Goal: Task Accomplishment & Management: Manage account settings

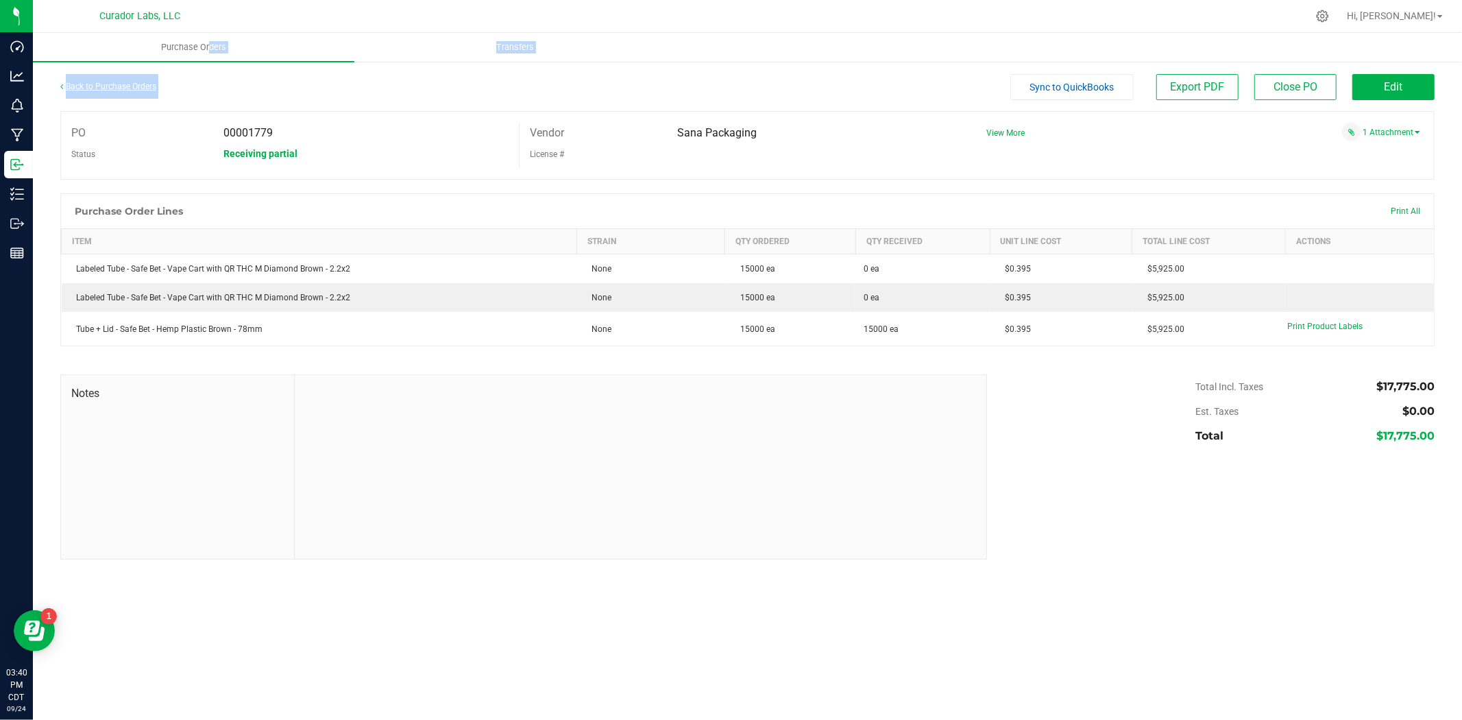
click at [121, 84] on link "Back to Purchase Orders" at bounding box center [108, 87] width 96 height 10
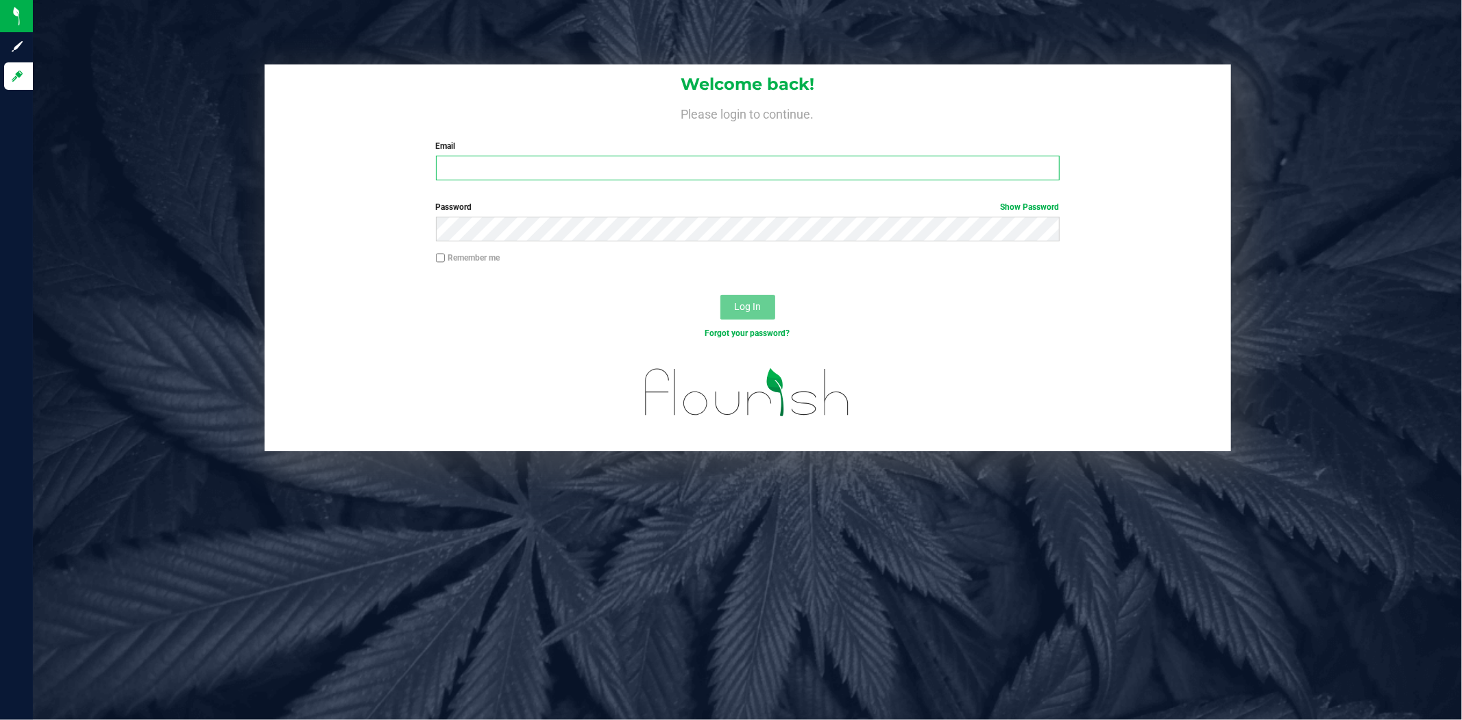
type input "chasewoodard@curadorbrands.com"
click at [732, 296] on button "Log In" at bounding box center [748, 307] width 55 height 25
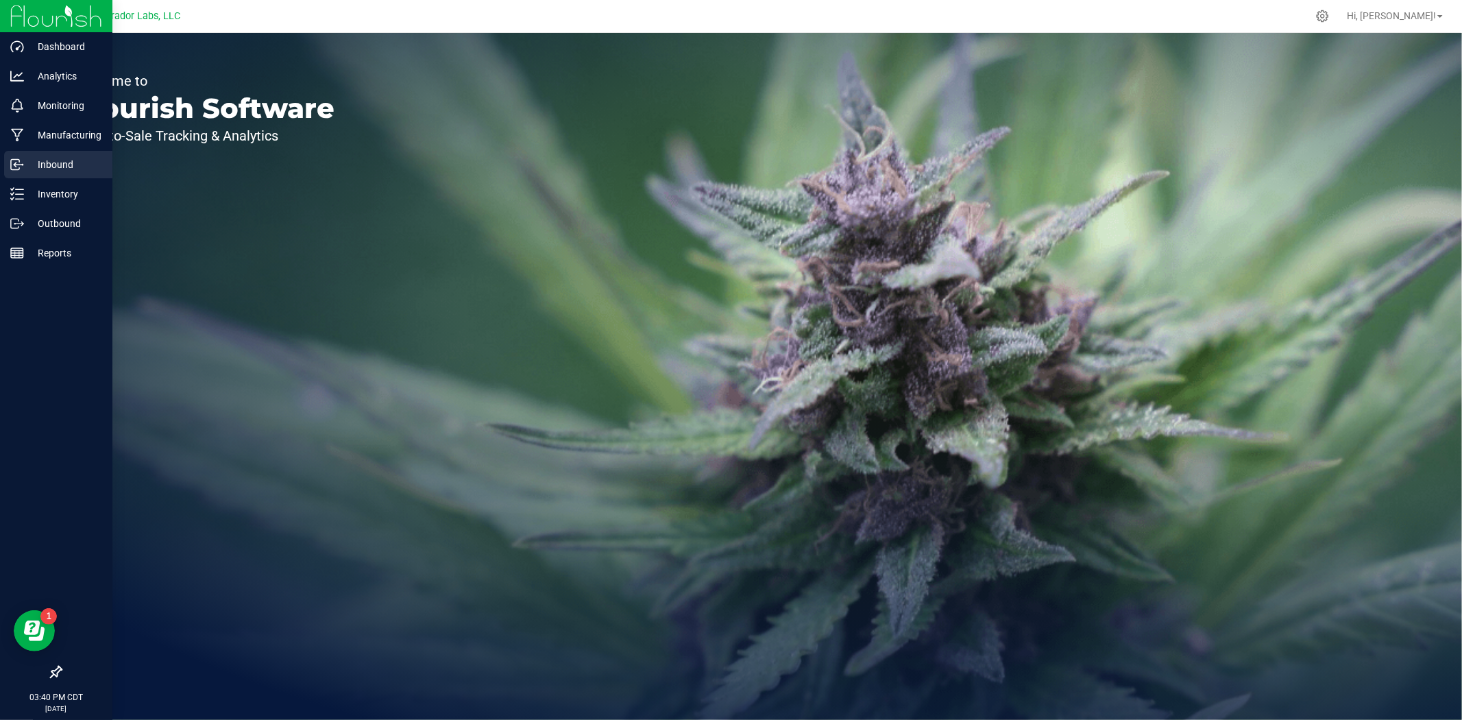
click at [24, 172] on p "Inbound" at bounding box center [65, 164] width 82 height 16
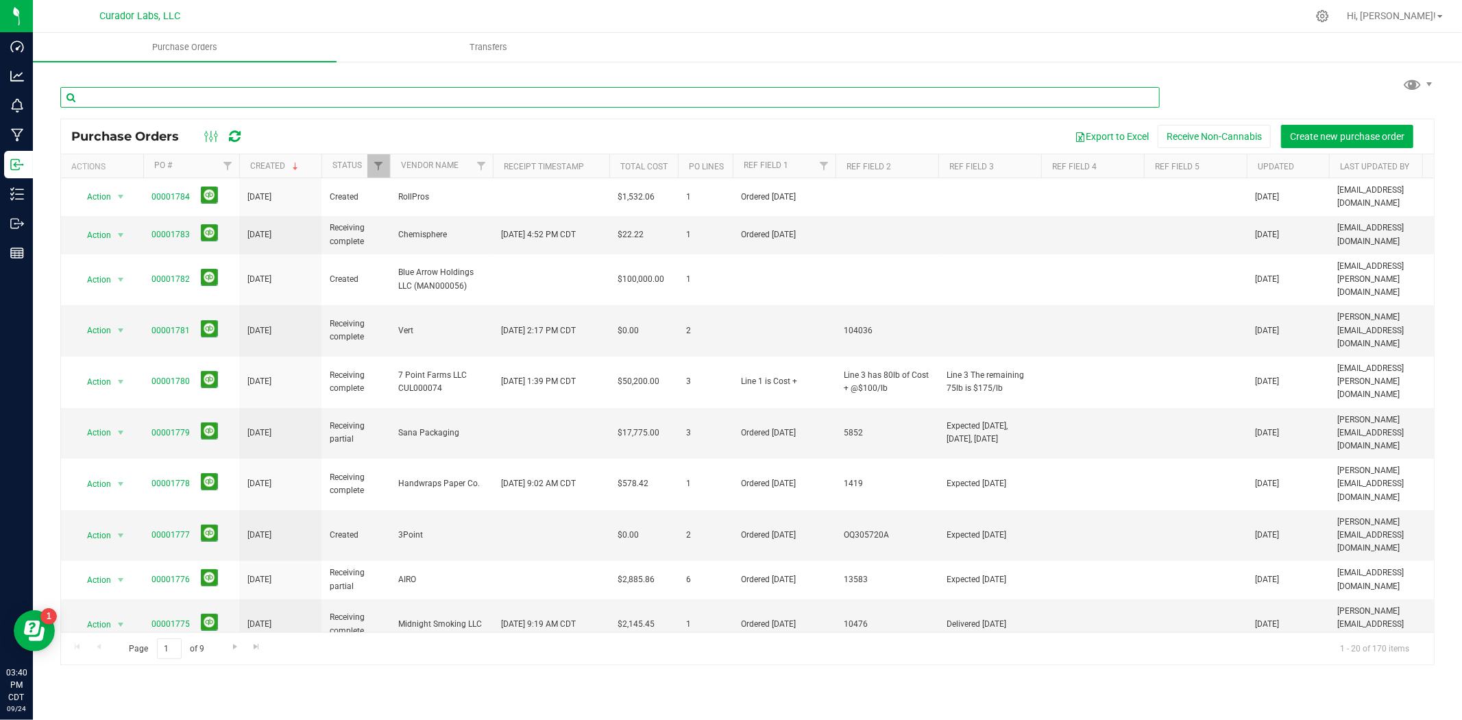
click at [466, 104] on input "text" at bounding box center [610, 97] width 1100 height 21
type input "sana"
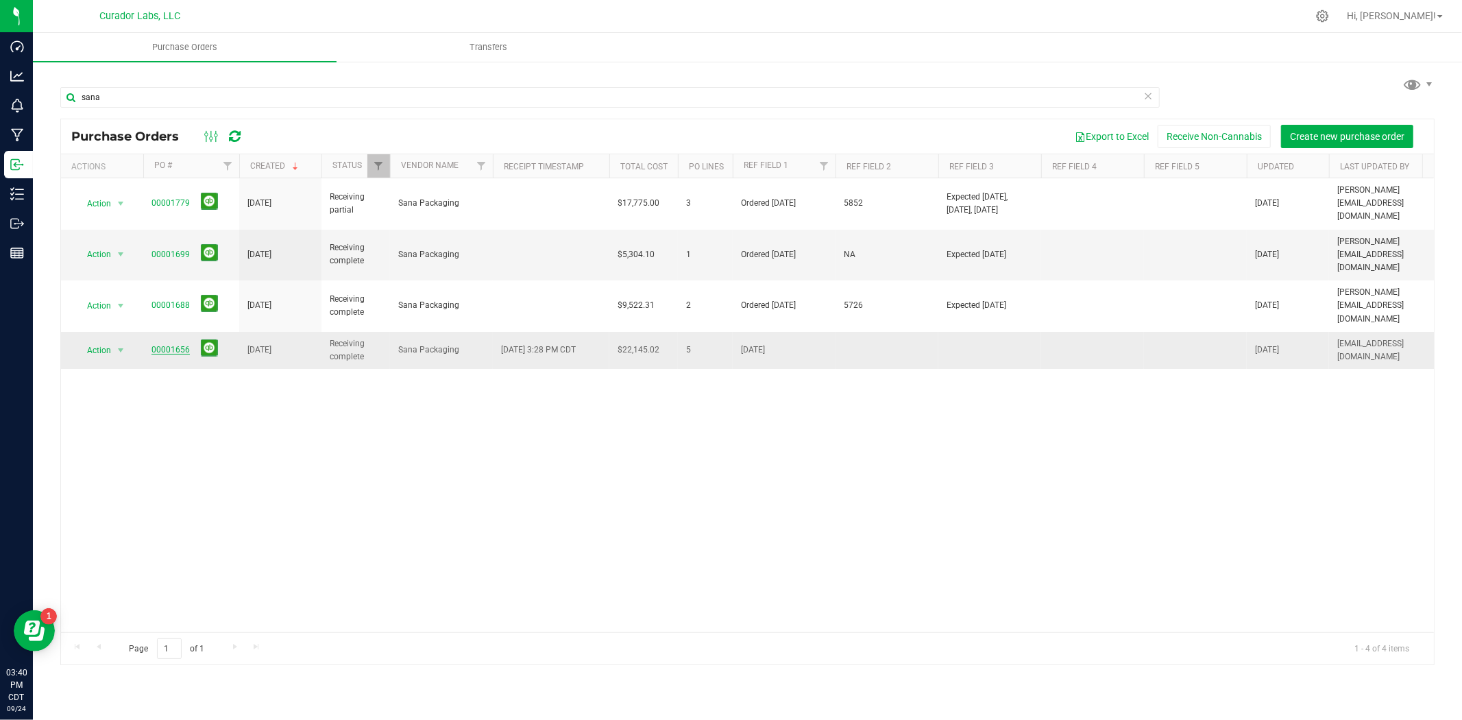
click at [180, 345] on link "00001656" at bounding box center [171, 350] width 38 height 10
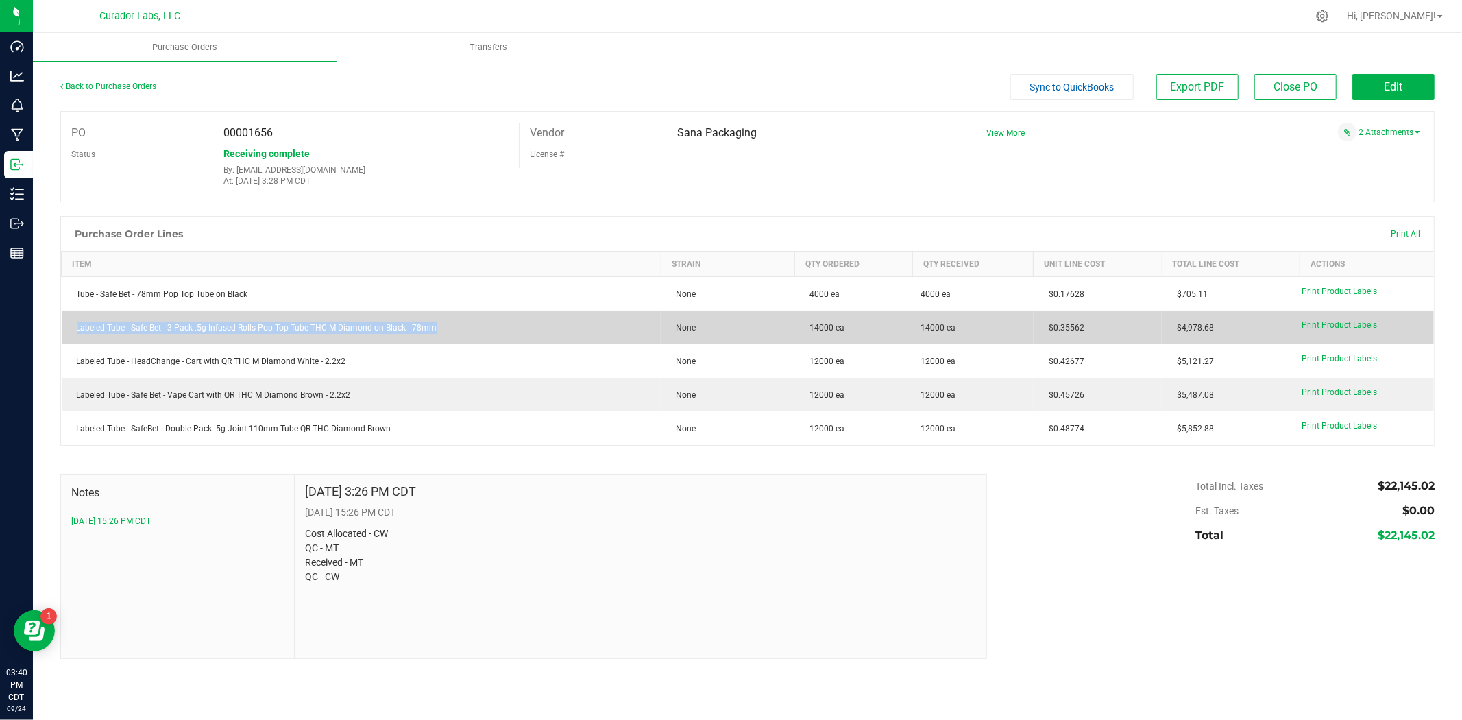
drag, startPoint x: 444, startPoint y: 330, endPoint x: 73, endPoint y: 343, distance: 370.5
click at [73, 343] on td "Labeled Tube - Safe Bet - 3 Pack .5g Infused Rolls Pop Top Tube THC M Diamond o…" at bounding box center [362, 328] width 600 height 34
copy div "Labeled Tube - Safe Bet - 3 Pack .5g Infused Rolls Pop Top Tube THC M Diamond o…"
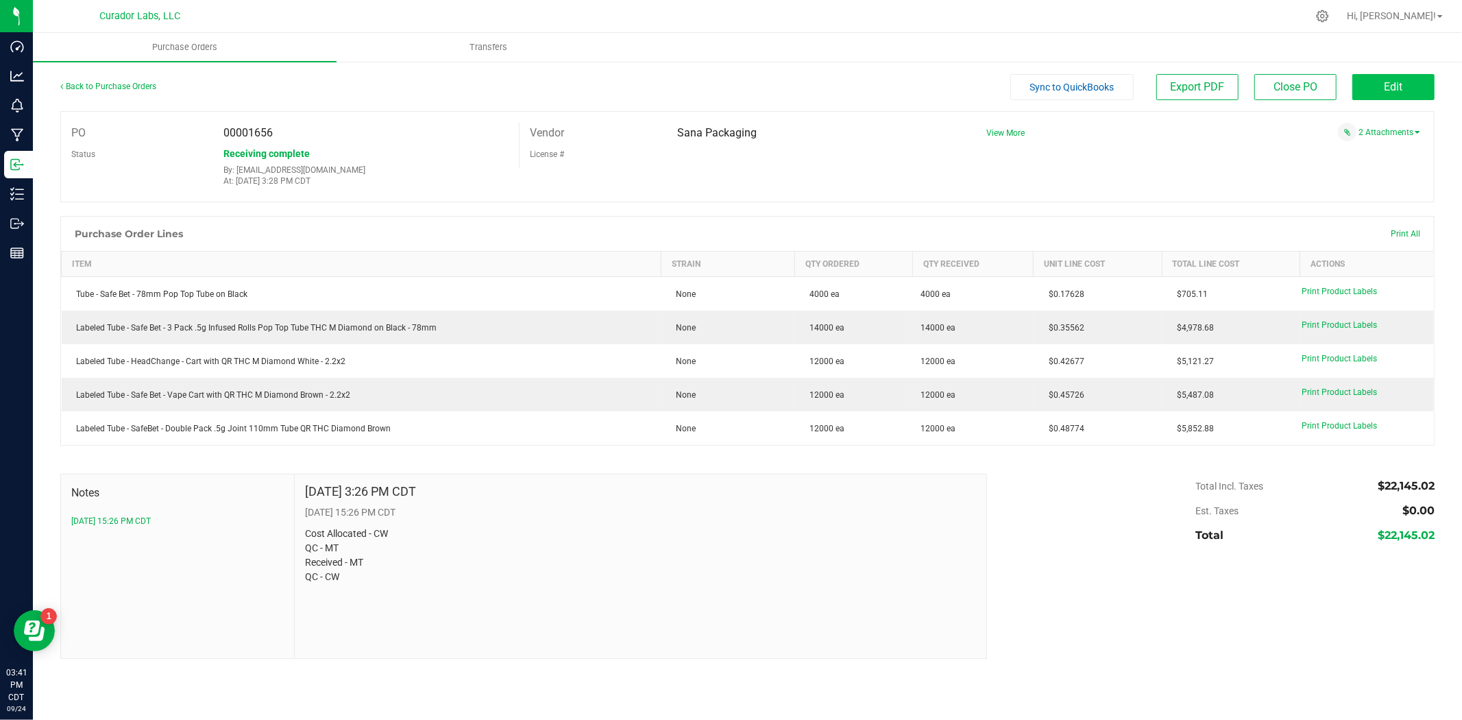
click at [1374, 71] on div "Back to Purchase Orders Sync to QuickBooks Export PDF Close PO Edit PO 00001656…" at bounding box center [748, 366] width 1430 height 612
click at [1390, 84] on span "Edit" at bounding box center [1394, 86] width 19 height 13
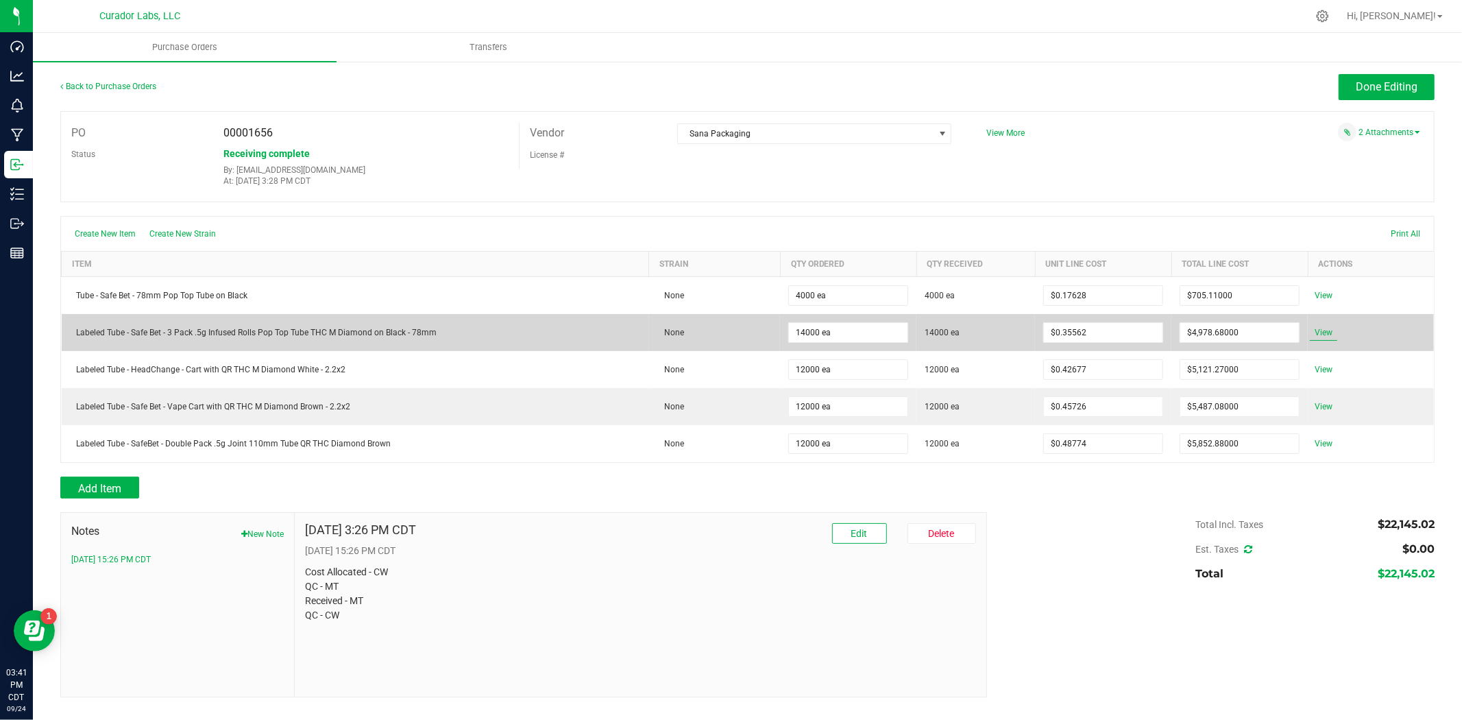
click at [1316, 336] on span "View" at bounding box center [1323, 332] width 27 height 16
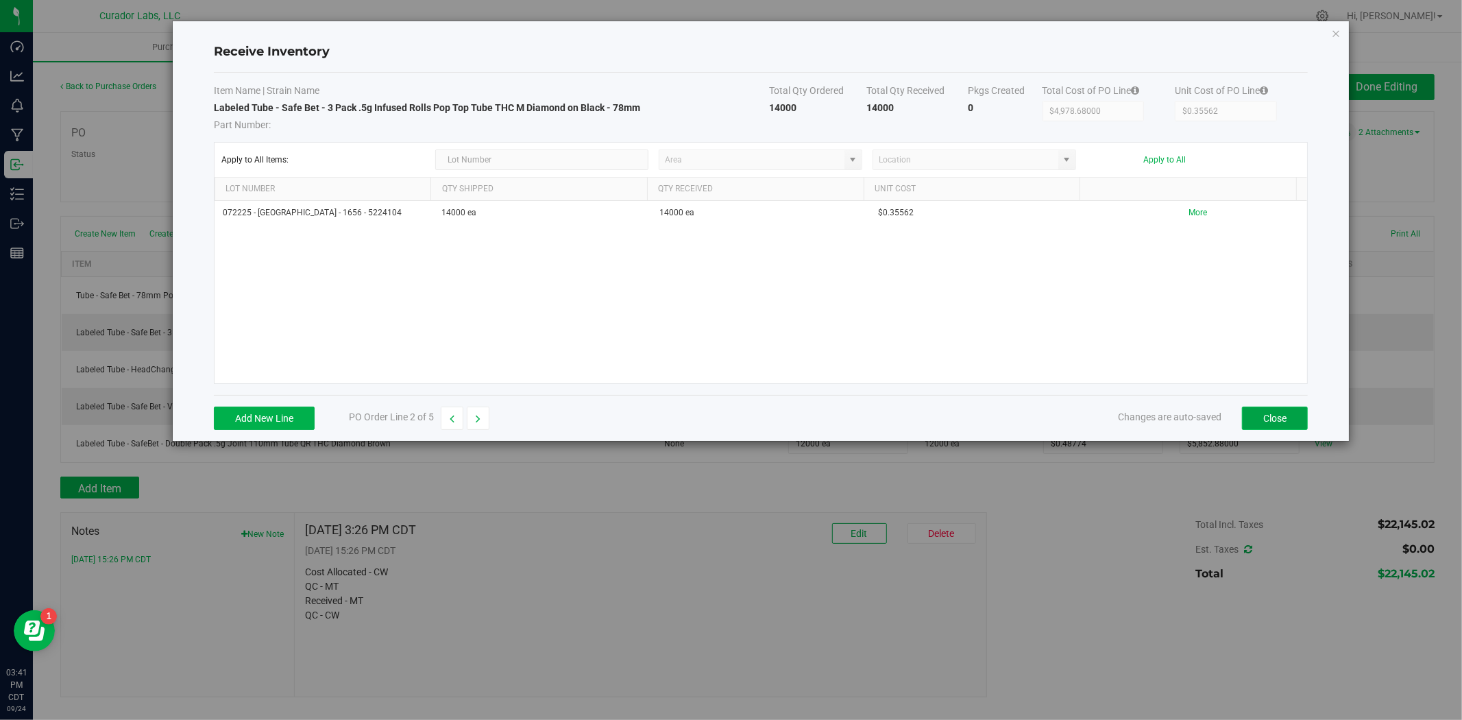
click at [1281, 409] on button "Close" at bounding box center [1275, 418] width 66 height 23
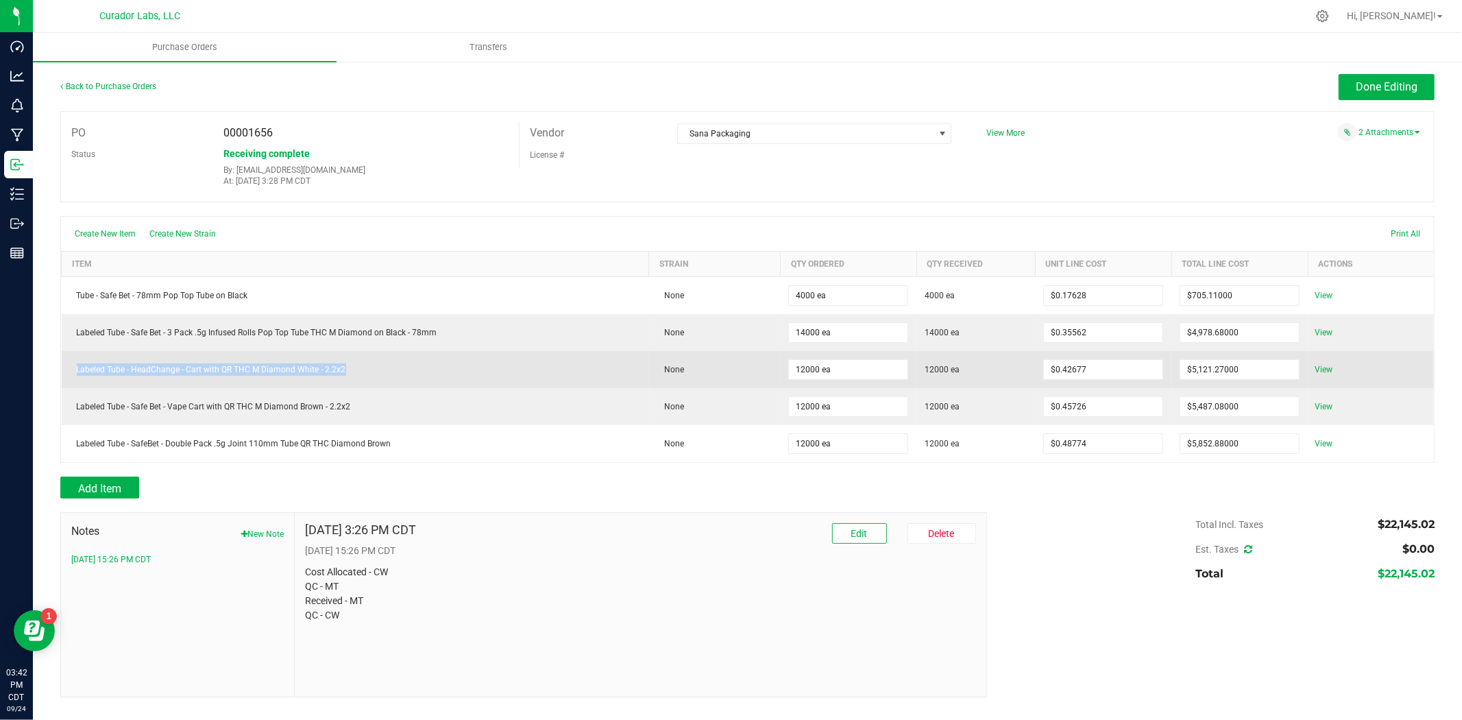
drag, startPoint x: 224, startPoint y: 369, endPoint x: 76, endPoint y: 373, distance: 147.5
click at [76, 373] on div "Labeled Tube - HeadChange - Cart with QR THC M Diamond White - 2.2x2" at bounding box center [355, 369] width 571 height 12
copy div "Labeled Tube - HeadChange - Cart with QR THC M Diamond White - 2.2x2"
drag, startPoint x: 1114, startPoint y: 375, endPoint x: 961, endPoint y: 376, distance: 153.6
click at [961, 376] on purchase-order-line-row "Labeled Tube - HeadChange - Cart with QR THC M Diamond White - 2.2x2 None 12000…" at bounding box center [748, 369] width 1373 height 37
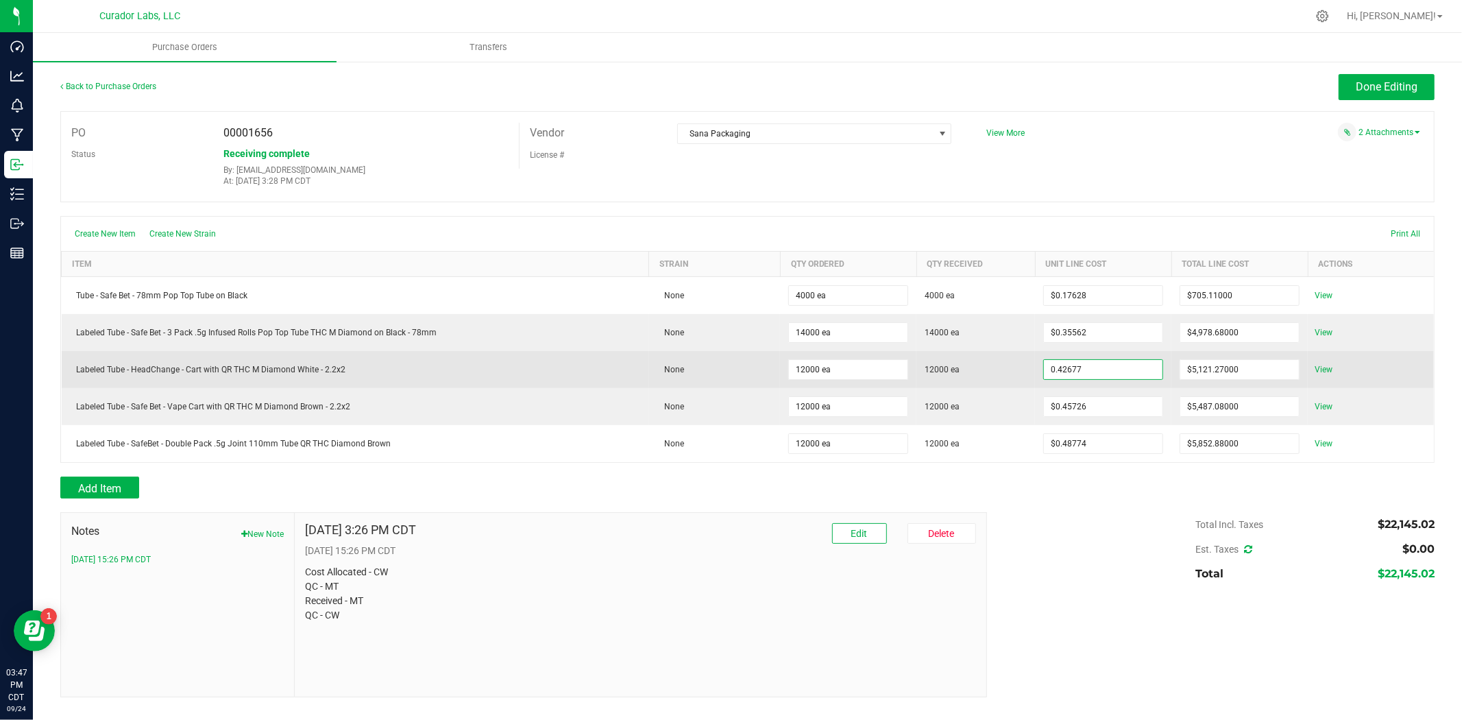
drag, startPoint x: 1087, startPoint y: 373, endPoint x: 1081, endPoint y: 374, distance: 6.9
click at [978, 381] on purchase-order-line-row "Labeled Tube - HeadChange - Cart with QR THC M Diamond White - 2.2x2 None 12000…" at bounding box center [748, 369] width 1373 height 37
type input "$0.42677"
drag, startPoint x: 353, startPoint y: 371, endPoint x: 71, endPoint y: 372, distance: 282.5
click at [71, 372] on div "Labeled Tube - HeadChange - Cart with QR THC M Diamond White - 2.2x2" at bounding box center [355, 369] width 571 height 12
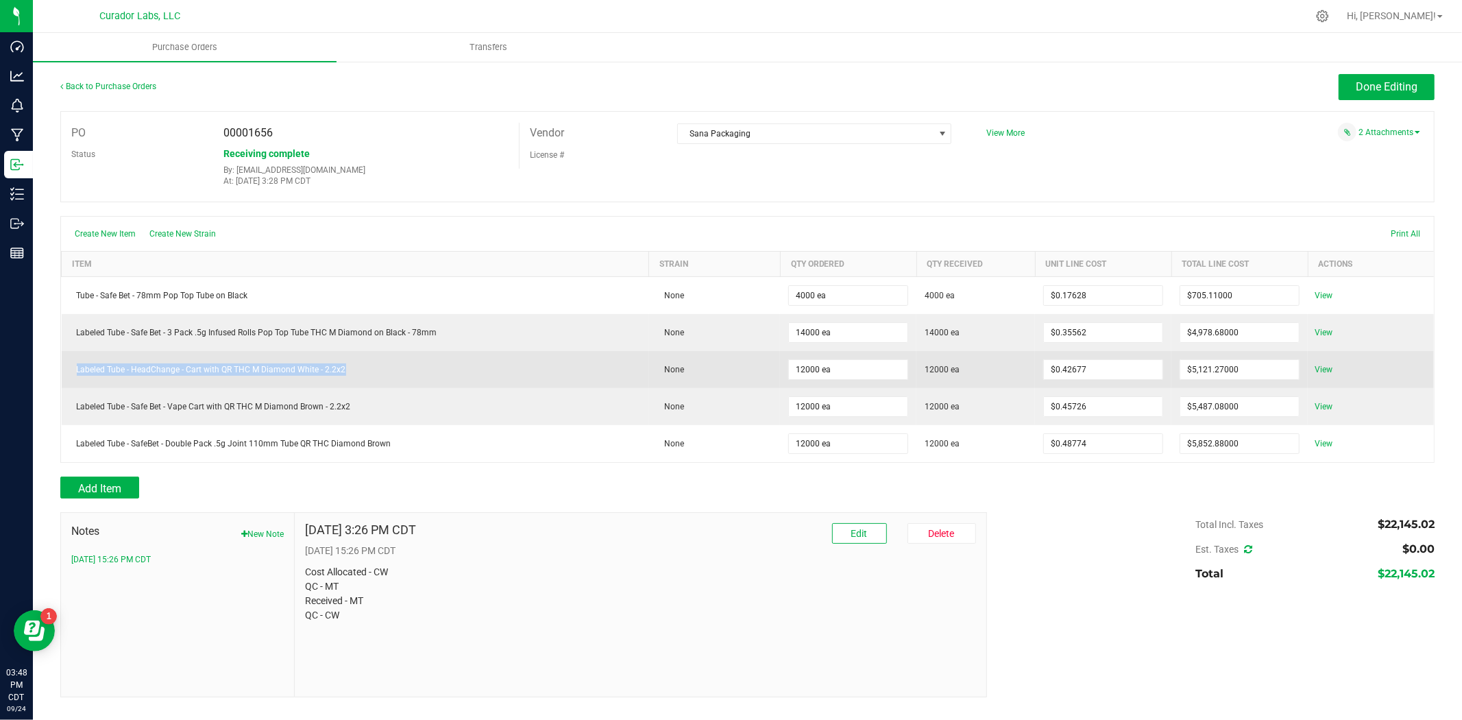
copy div "Labeled Tube - HeadChange - Cart with QR THC M Diamond White - 2.2x2"
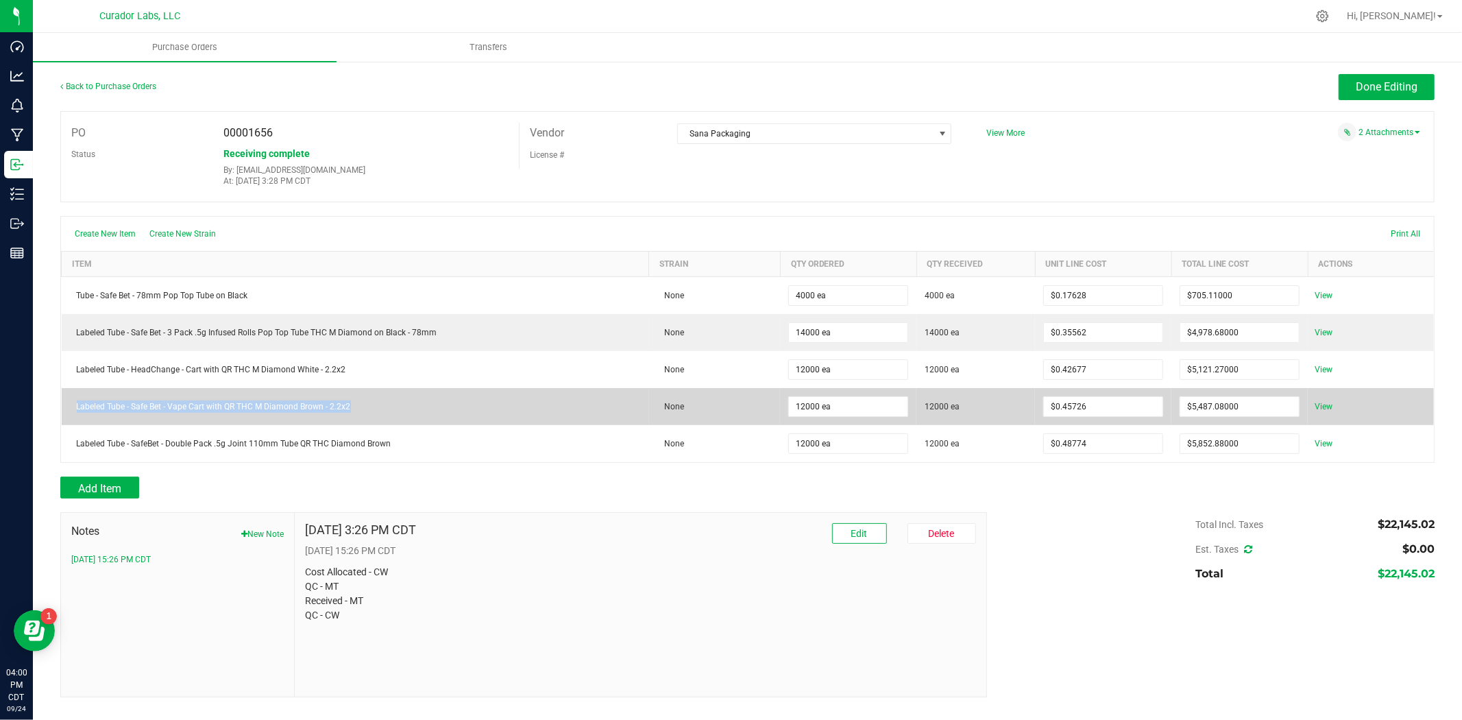
drag, startPoint x: 365, startPoint y: 416, endPoint x: 71, endPoint y: 417, distance: 293.5
click at [71, 417] on td "Labeled Tube - Safe Bet - Vape Cart with QR THC M Diamond Brown - 2.2x2" at bounding box center [356, 406] width 588 height 37
copy div "Labeled Tube - Safe Bet - Vape Cart with QR THC M Diamond Brown - 2.2x2"
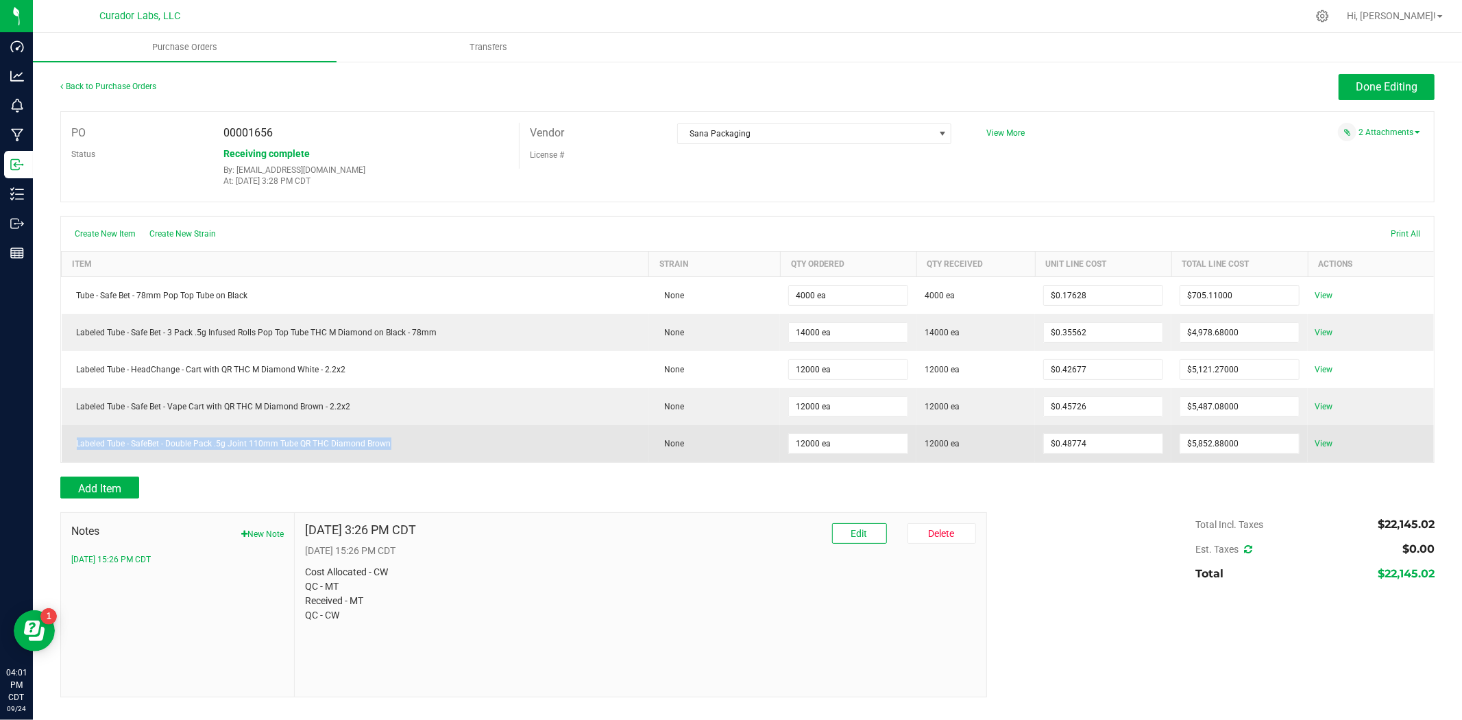
drag, startPoint x: 396, startPoint y: 439, endPoint x: 71, endPoint y: 447, distance: 325.8
click at [71, 447] on div "Labeled Tube - SafeBet - Double Pack .5g Joint 110mm Tube QR THC Diamond Brown" at bounding box center [355, 443] width 571 height 12
copy div "Labeled Tube - SafeBet - Double Pack .5g Joint 110mm Tube QR THC Diamond Brown"
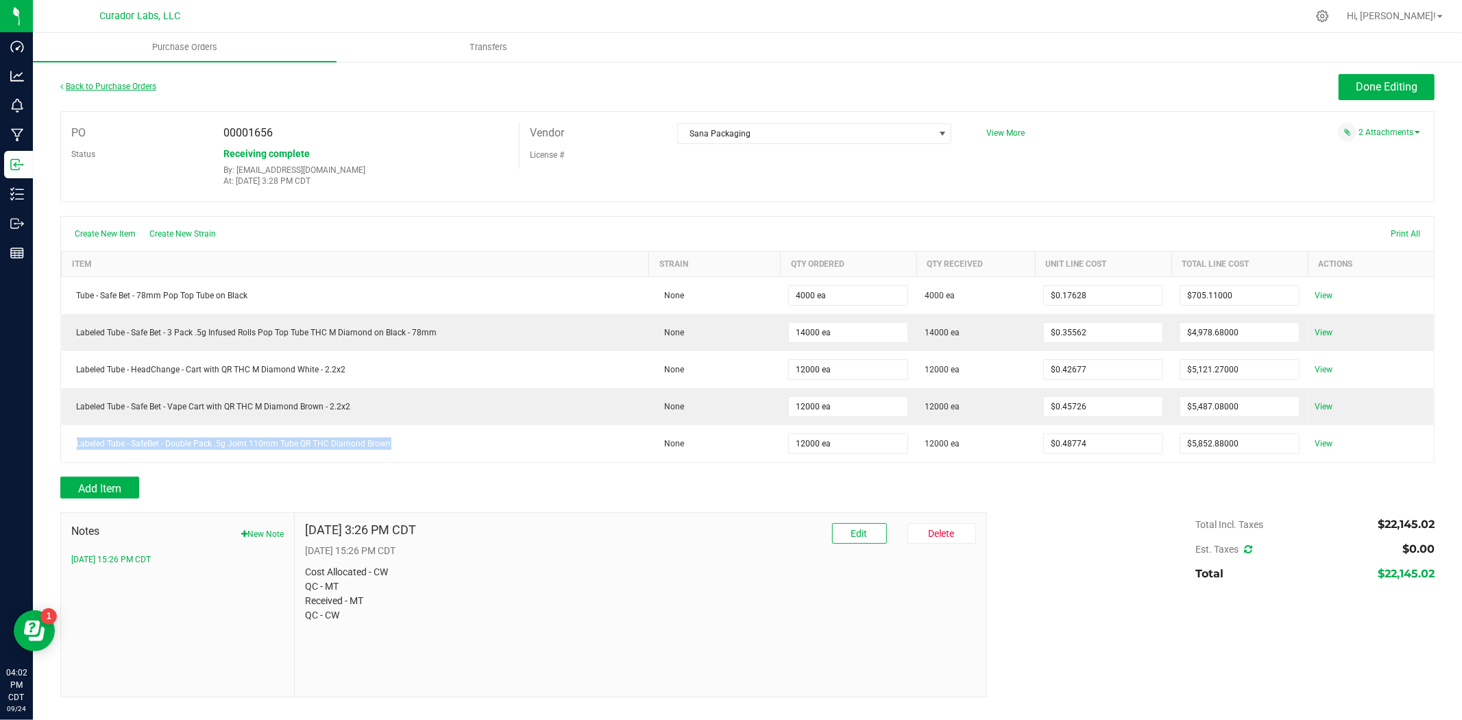
click at [151, 85] on link "Back to Purchase Orders" at bounding box center [108, 87] width 96 height 10
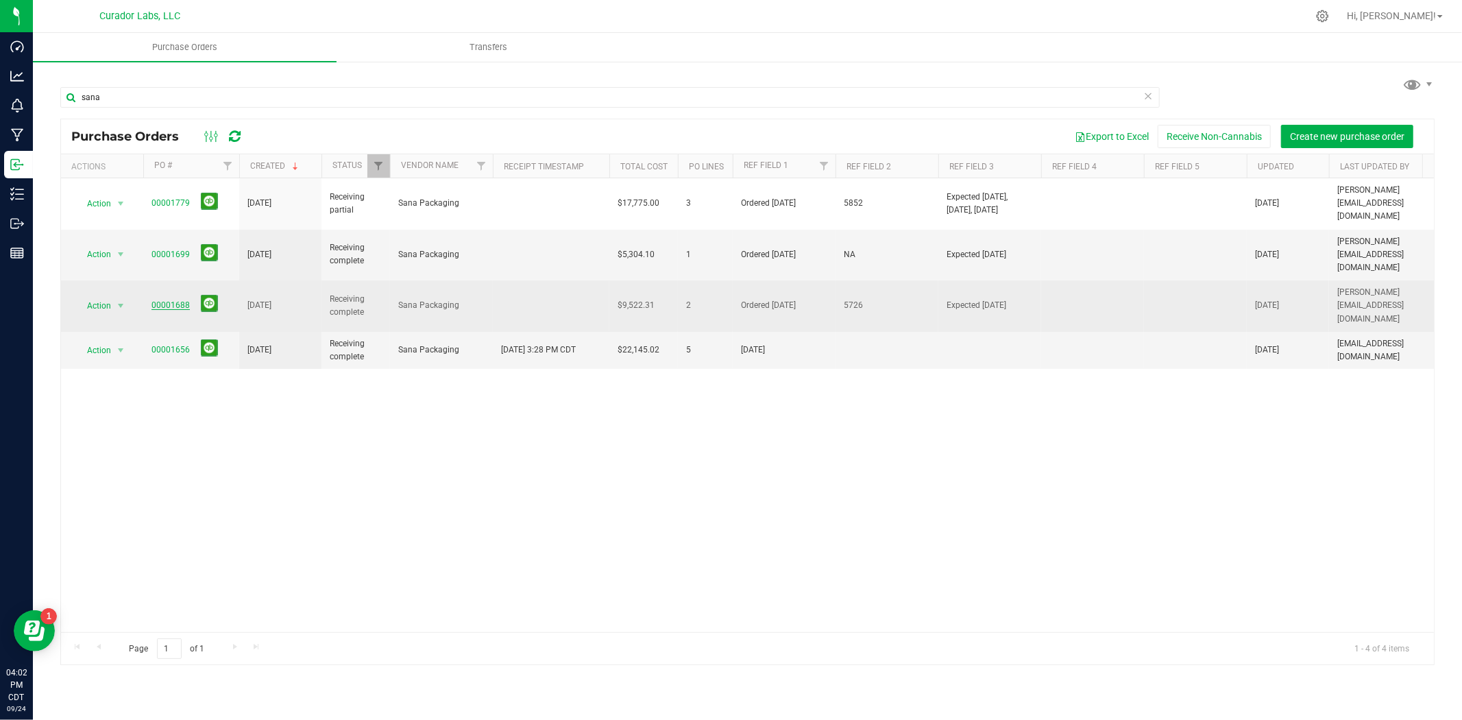
click at [166, 300] on link "00001688" at bounding box center [171, 305] width 38 height 10
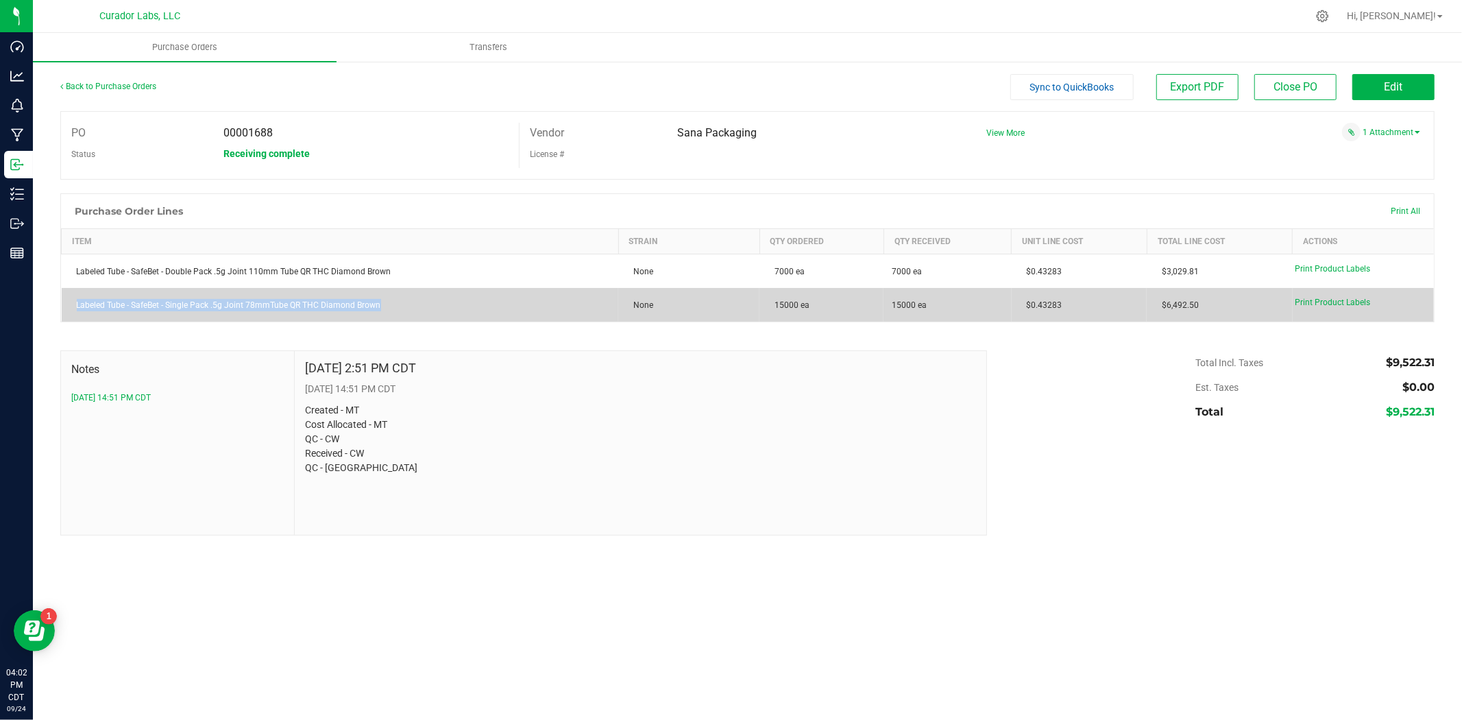
drag, startPoint x: 395, startPoint y: 304, endPoint x: 67, endPoint y: 311, distance: 328.5
click at [67, 311] on td "Labeled Tube - SafeBet - Single Pack .5g Joint 78mmTube QR THC Diamond Brown" at bounding box center [340, 305] width 557 height 34
copy div "Labeled Tube - SafeBet - Single Pack .5g Joint 78mmTube QR THC Diamond Brown"
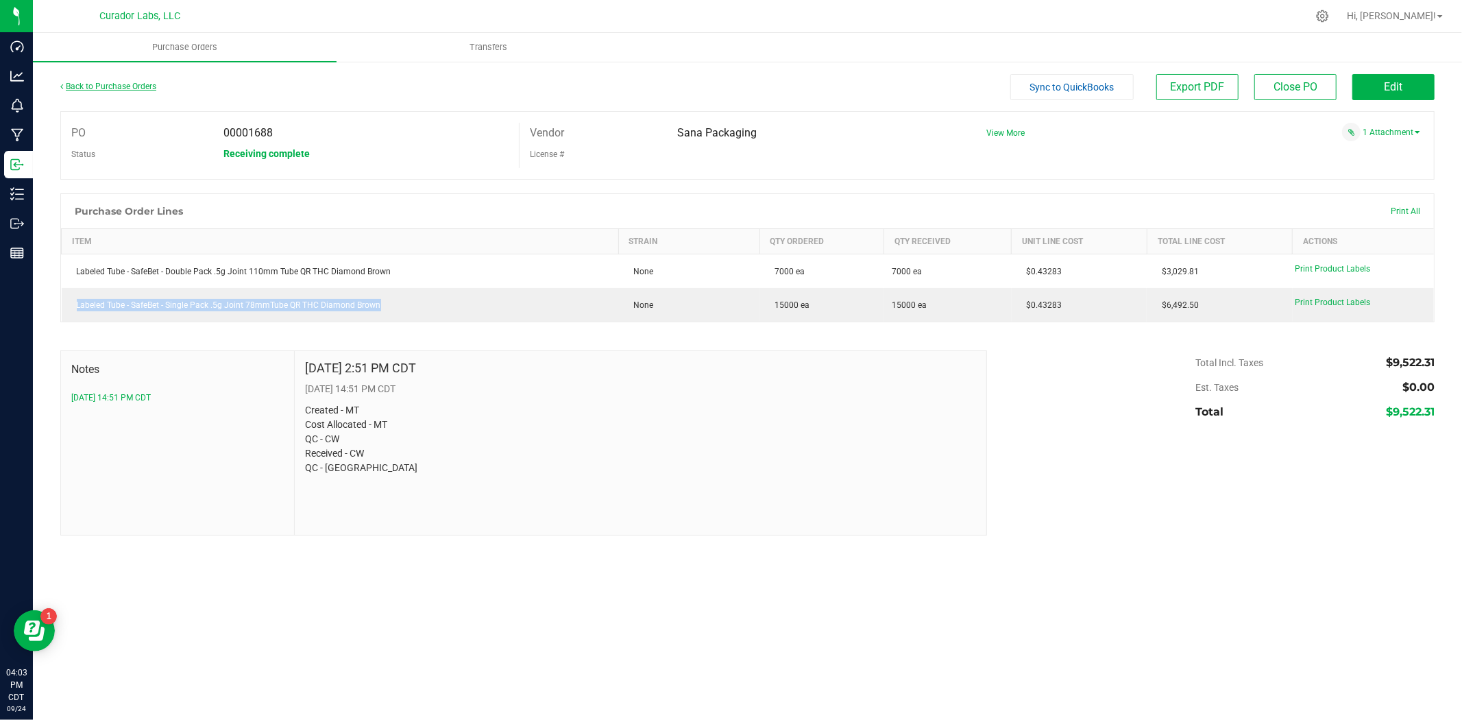
click at [128, 88] on link "Back to Purchase Orders" at bounding box center [108, 87] width 96 height 10
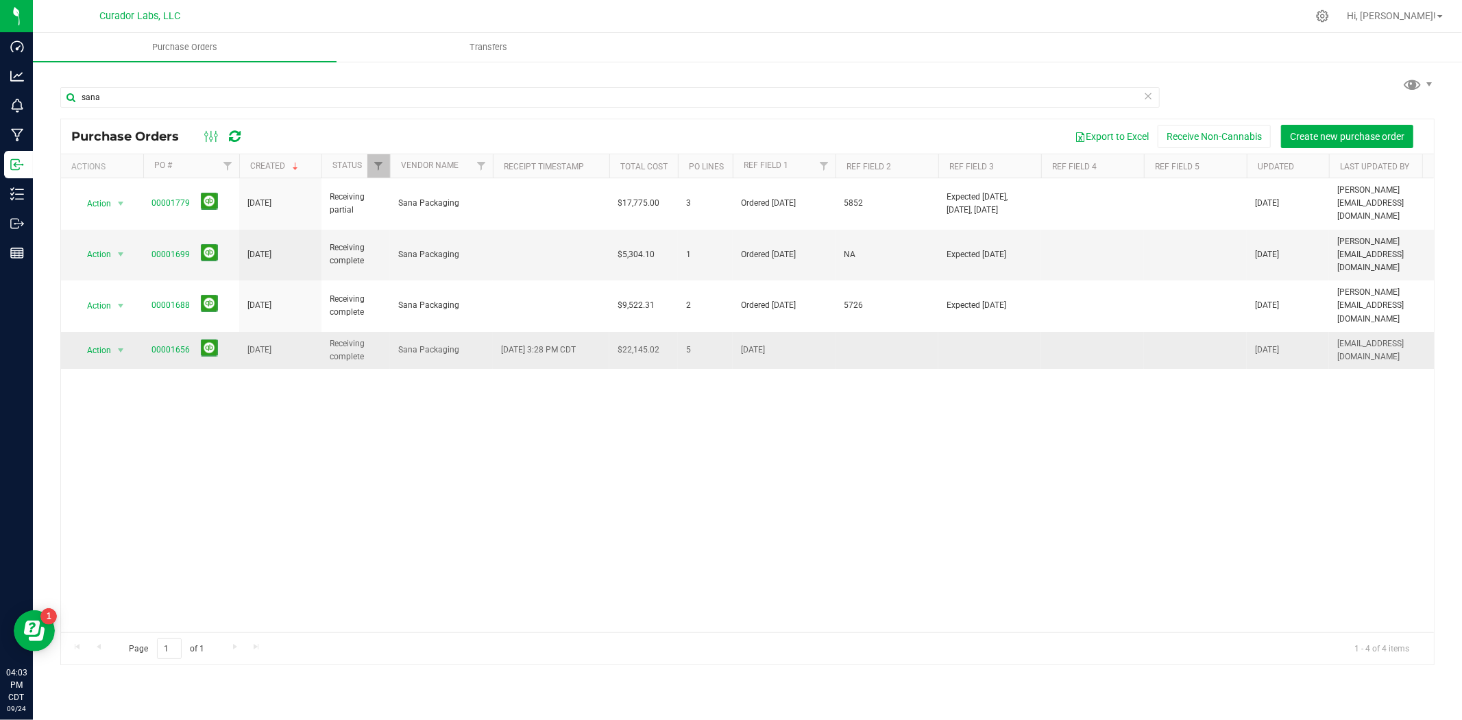
click at [160, 344] on span "00001656" at bounding box center [171, 350] width 38 height 13
click at [160, 345] on link "00001656" at bounding box center [171, 350] width 38 height 10
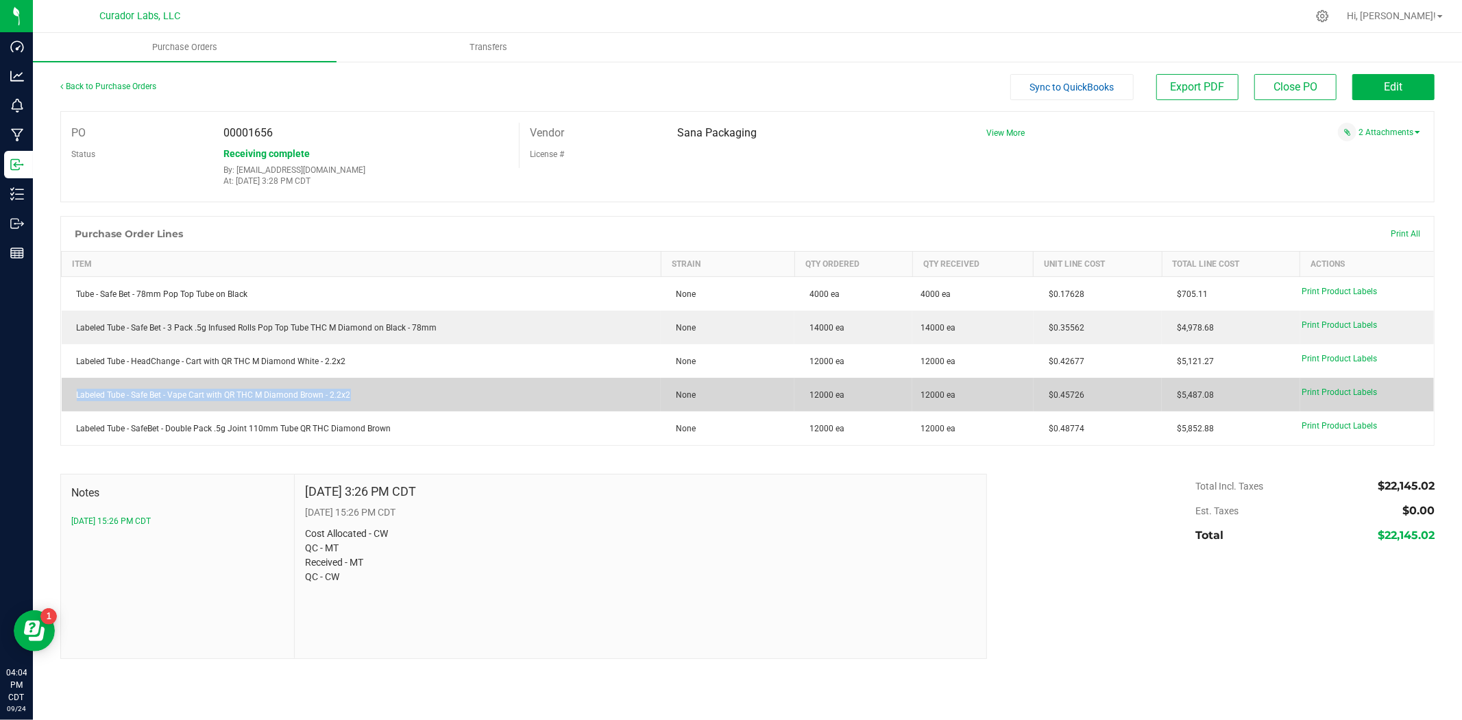
drag, startPoint x: 368, startPoint y: 403, endPoint x: 72, endPoint y: 396, distance: 296.3
click at [72, 396] on td "Labeled Tube - Safe Bet - Vape Cart with QR THC M Diamond Brown - 2.2x2" at bounding box center [362, 395] width 600 height 34
copy div "Labeled Tube - Safe Bet - Vape Cart with QR THC M Diamond Brown - 2.2x2"
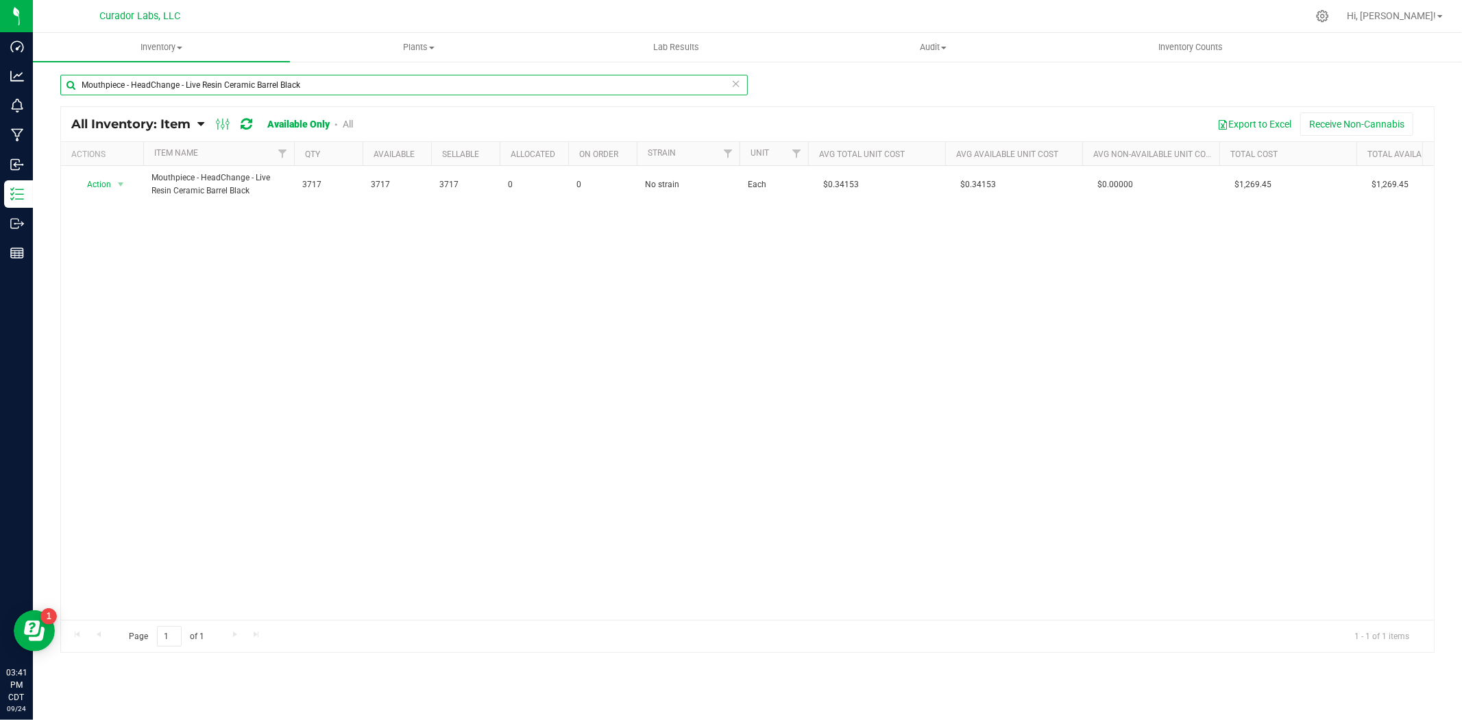
drag, startPoint x: 217, startPoint y: 70, endPoint x: -259, endPoint y: 67, distance: 475.8
click at [0, 67] on html "Dashboard Analytics Monitoring Manufacturing Inbound Inventory Outbound Reports…" at bounding box center [731, 360] width 1462 height 720
paste input "Labeled Tube - Safe Bet - 3 Pack .5g Infused Rolls Pop Top Tube THC M Diamond o…"
type input "Labeled Tube - Safe Bet - 3 Pack .5g Infused Rolls Pop Top Tube THC M Diamond o…"
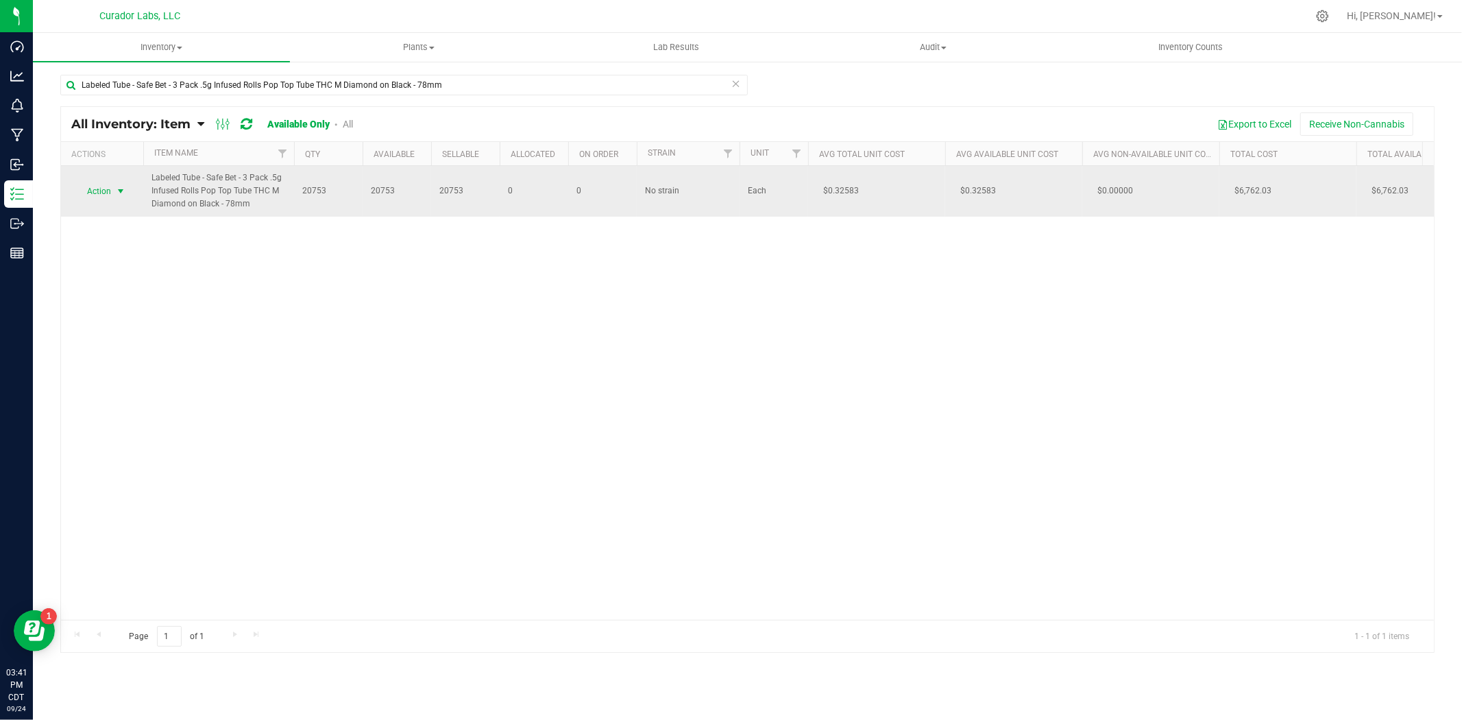
click at [106, 184] on span "Action" at bounding box center [93, 191] width 37 height 19
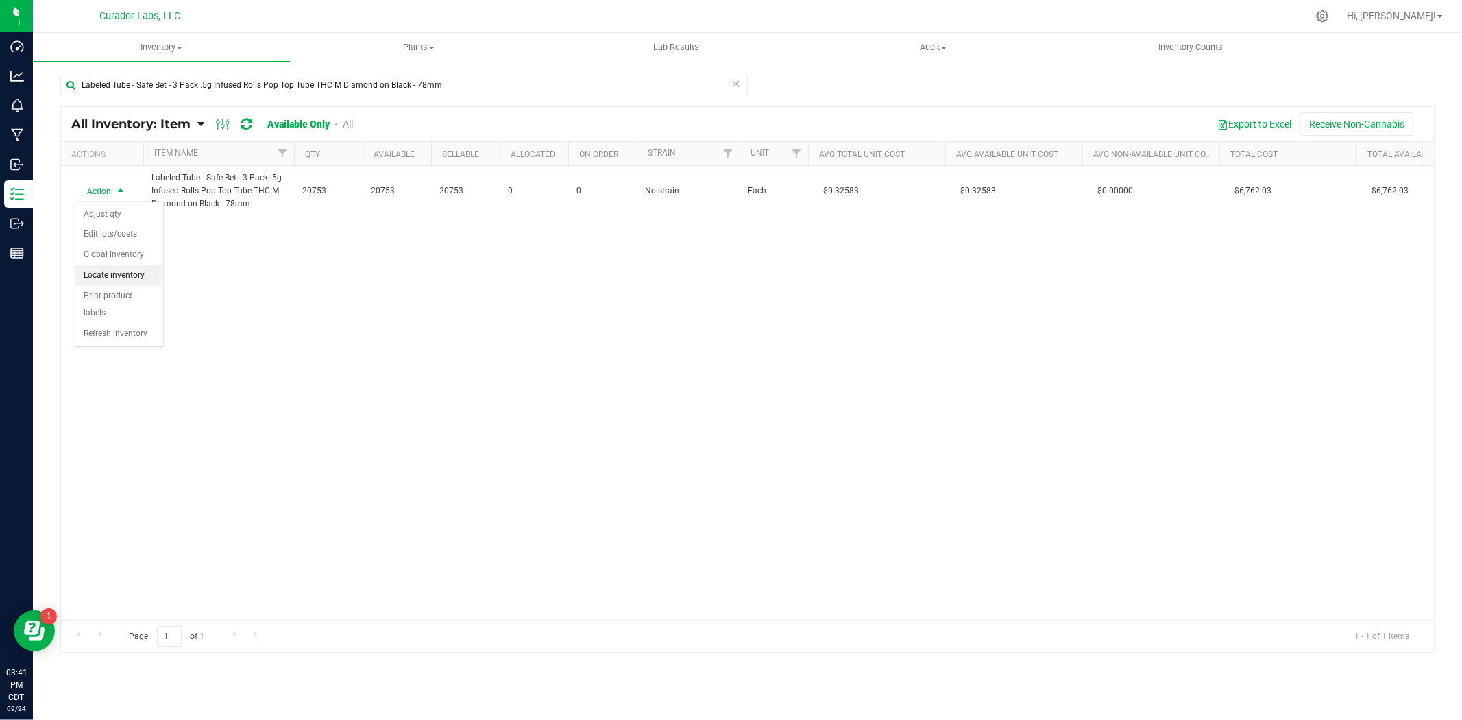
click at [117, 272] on li "Locate inventory" at bounding box center [119, 275] width 88 height 21
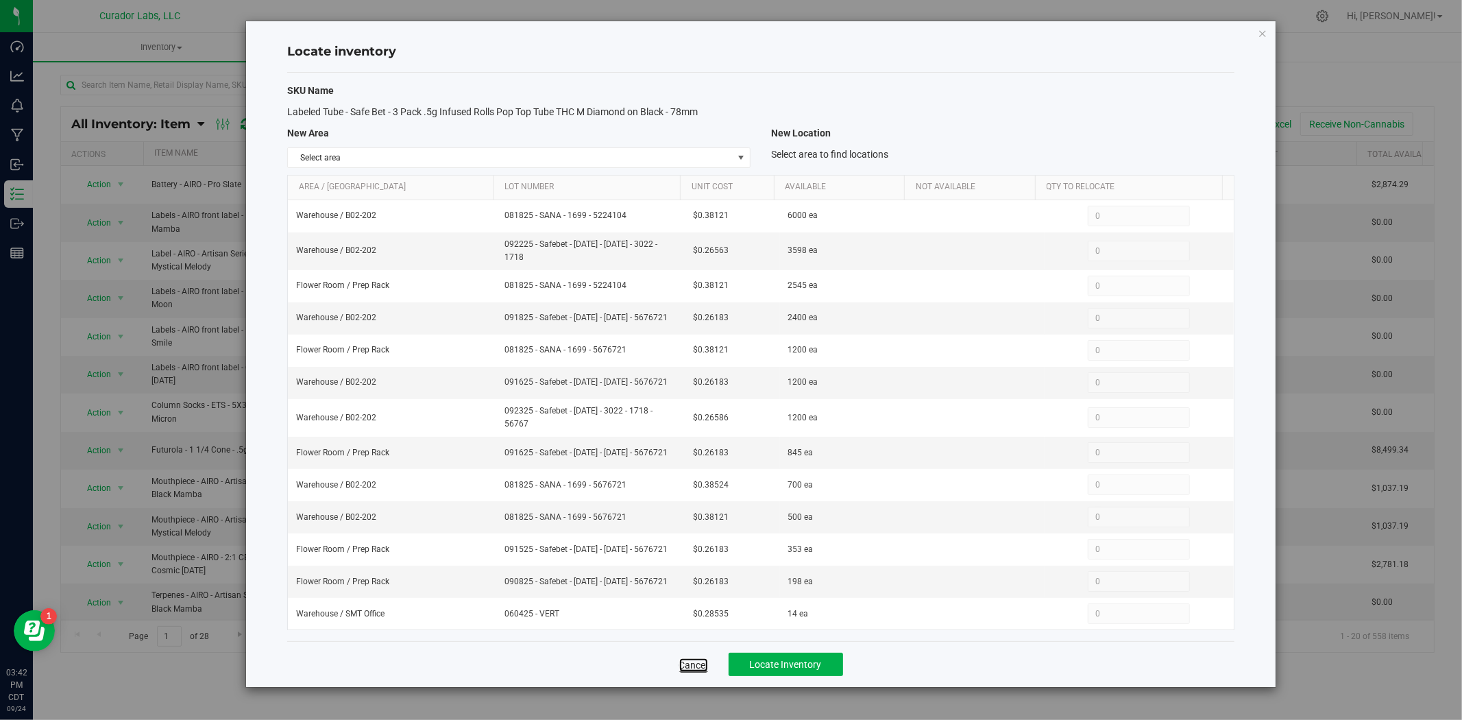
click at [695, 662] on link "Cancel" at bounding box center [693, 665] width 29 height 14
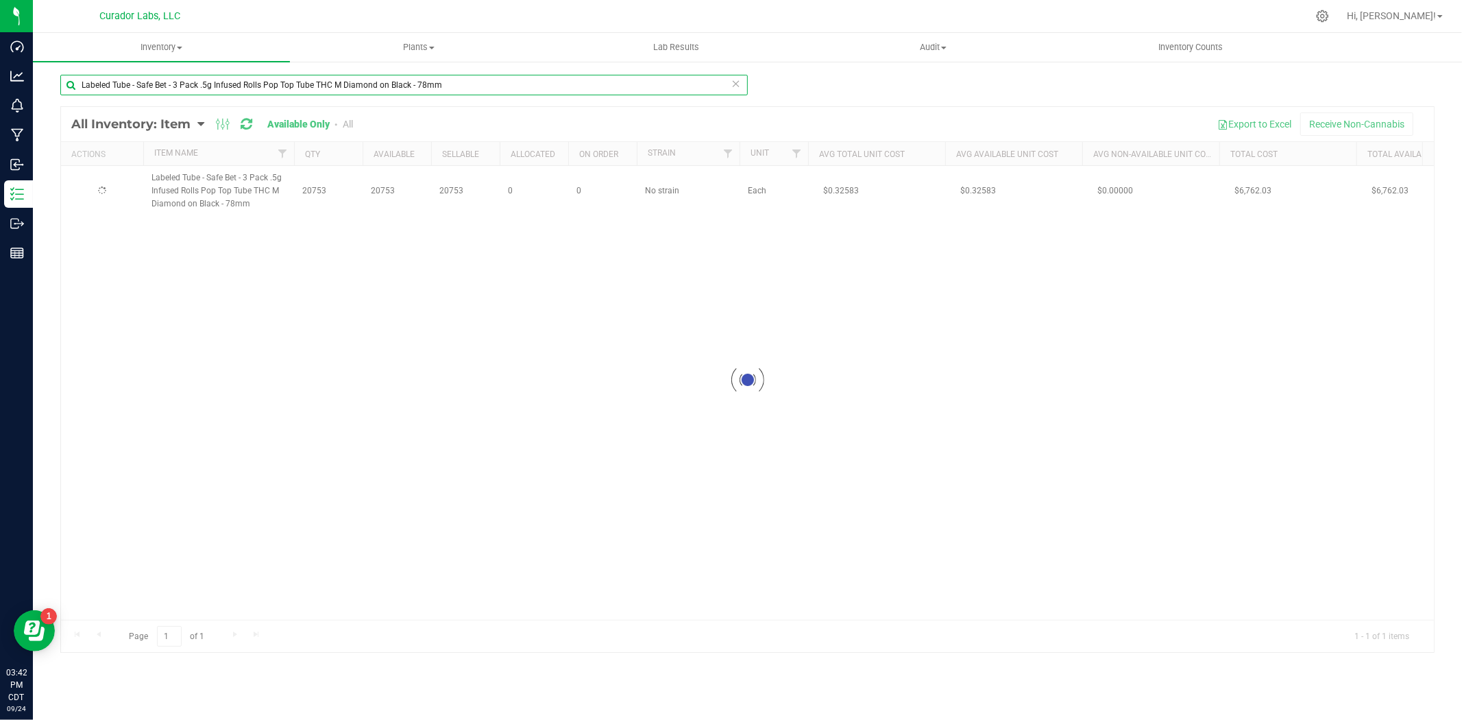
drag, startPoint x: 504, startPoint y: 81, endPoint x: -272, endPoint y: 35, distance: 776.8
click at [0, 35] on html "Dashboard Analytics Monitoring Manufacturing Inbound Inventory Outbound Reports…" at bounding box center [731, 360] width 1462 height 720
paste input "HeadChange - Cart with QR THC M Diamond White - 2.2x2"
type input "Labeled Tube - HeadChange - Cart with QR THC M Diamond White - 2.2x2"
click at [112, 187] on span "select" at bounding box center [120, 191] width 17 height 19
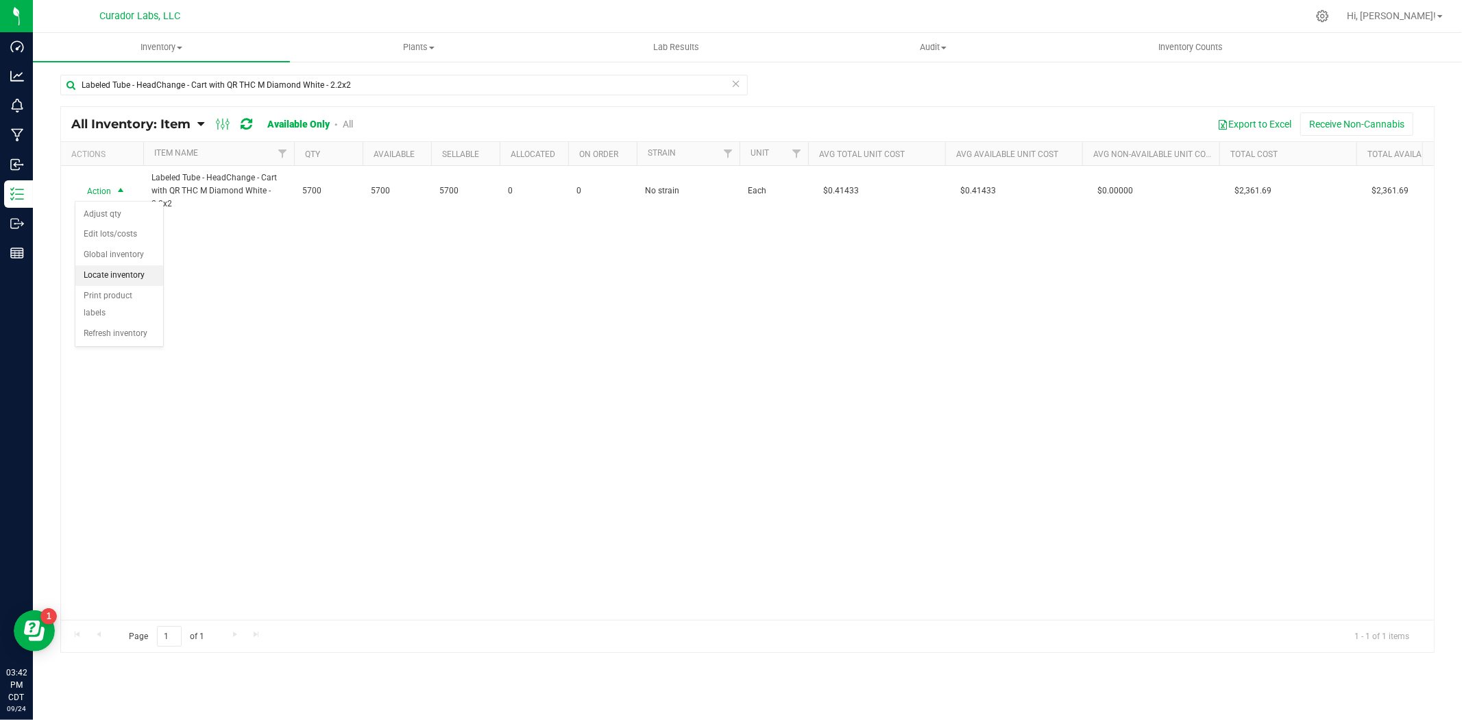
click at [143, 273] on li "Locate inventory" at bounding box center [119, 275] width 88 height 21
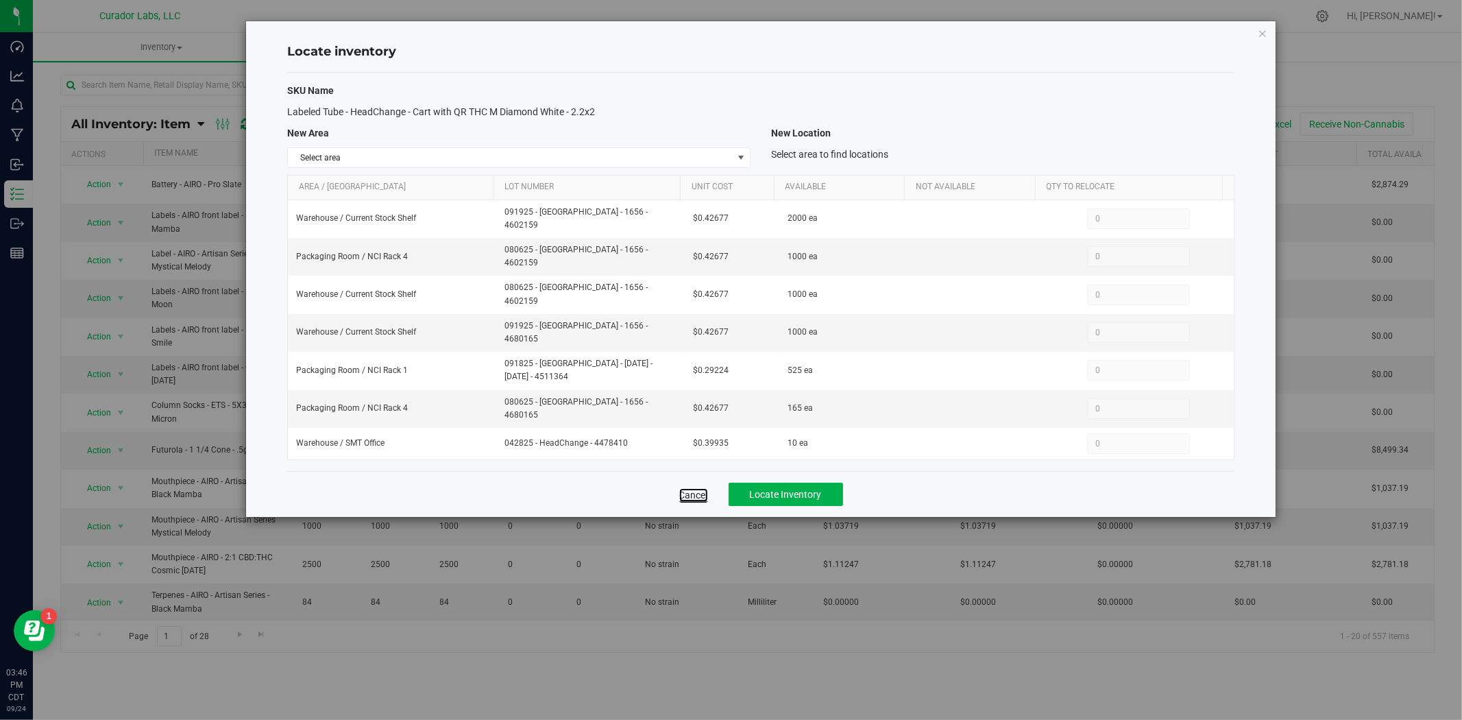
click at [700, 488] on link "Cancel" at bounding box center [693, 495] width 29 height 14
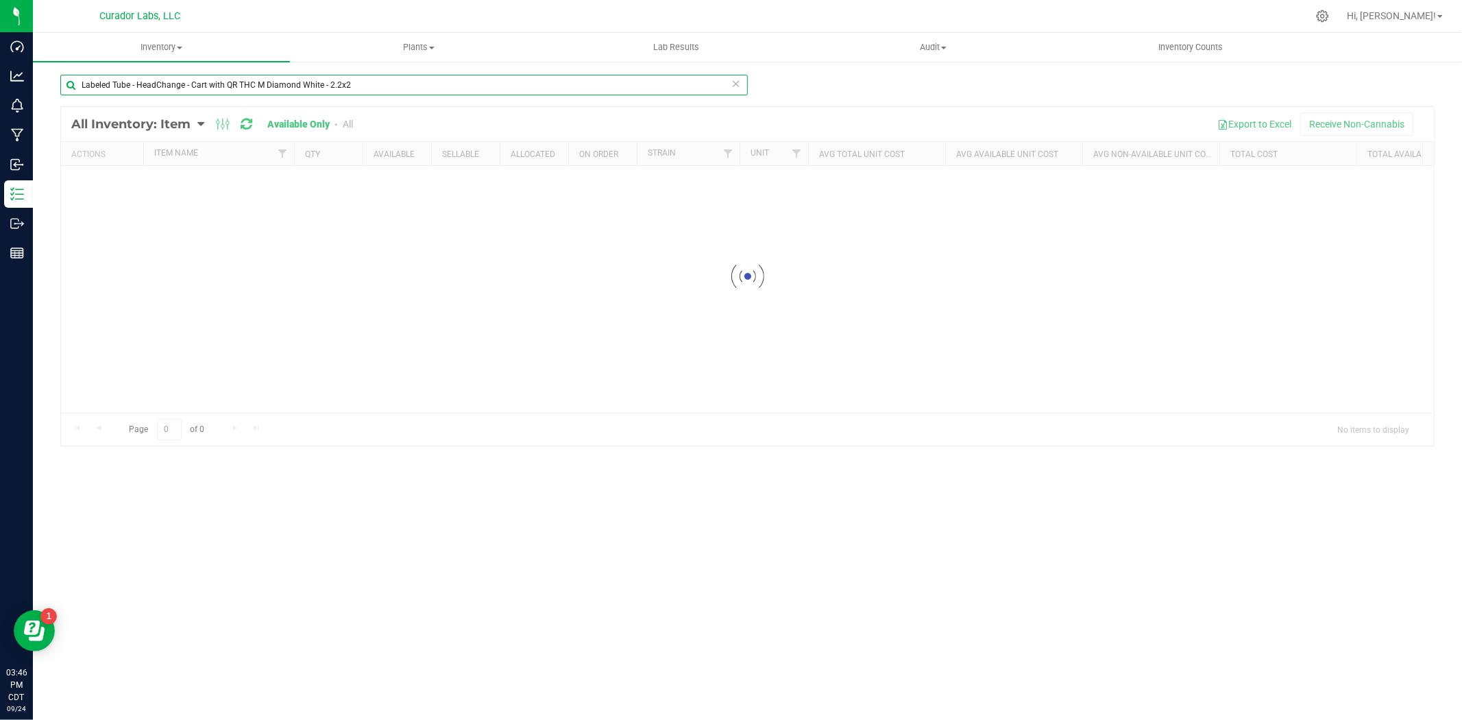
drag, startPoint x: 368, startPoint y: 86, endPoint x: 41, endPoint y: 82, distance: 327.1
click at [0, 80] on html "Dashboard Analytics Monitoring Manufacturing Inbound Inventory Outbound Reports…" at bounding box center [731, 360] width 1462 height 720
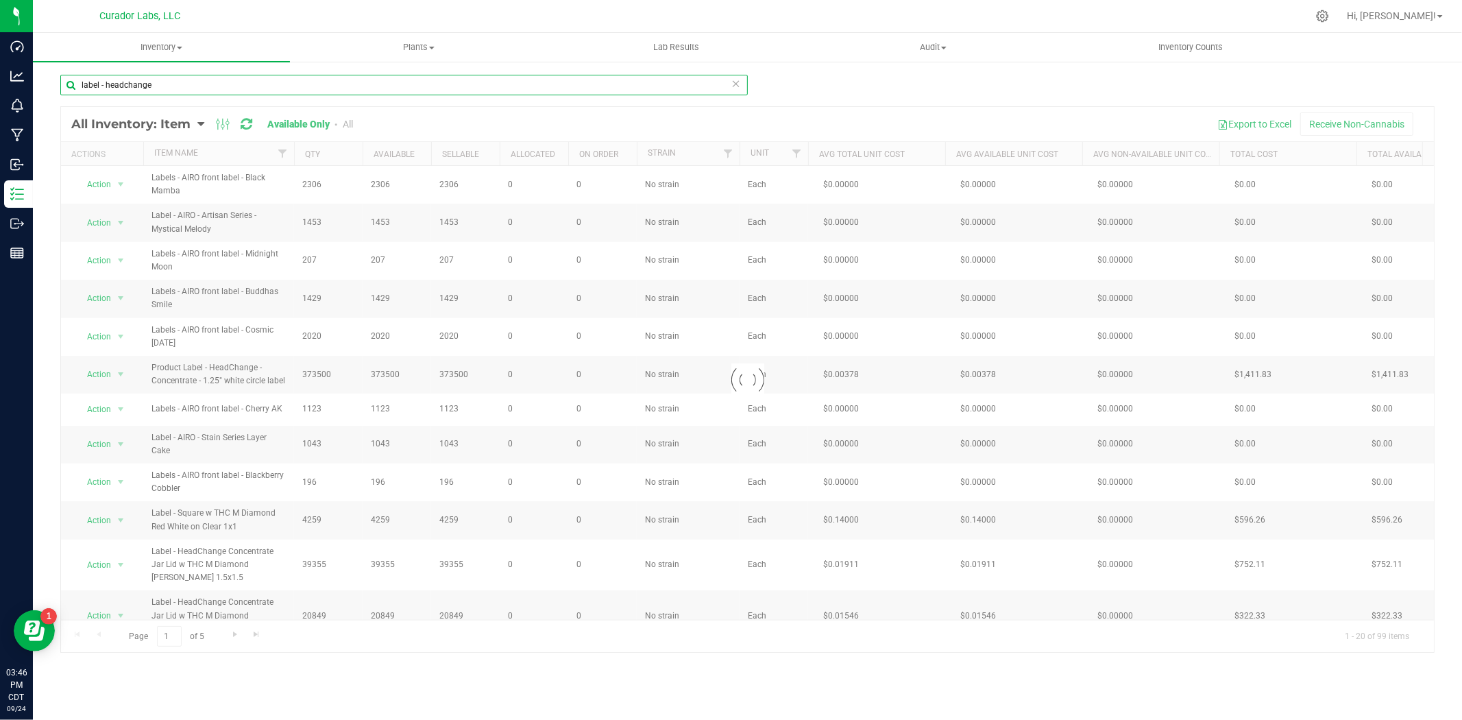
type input "label - headchange"
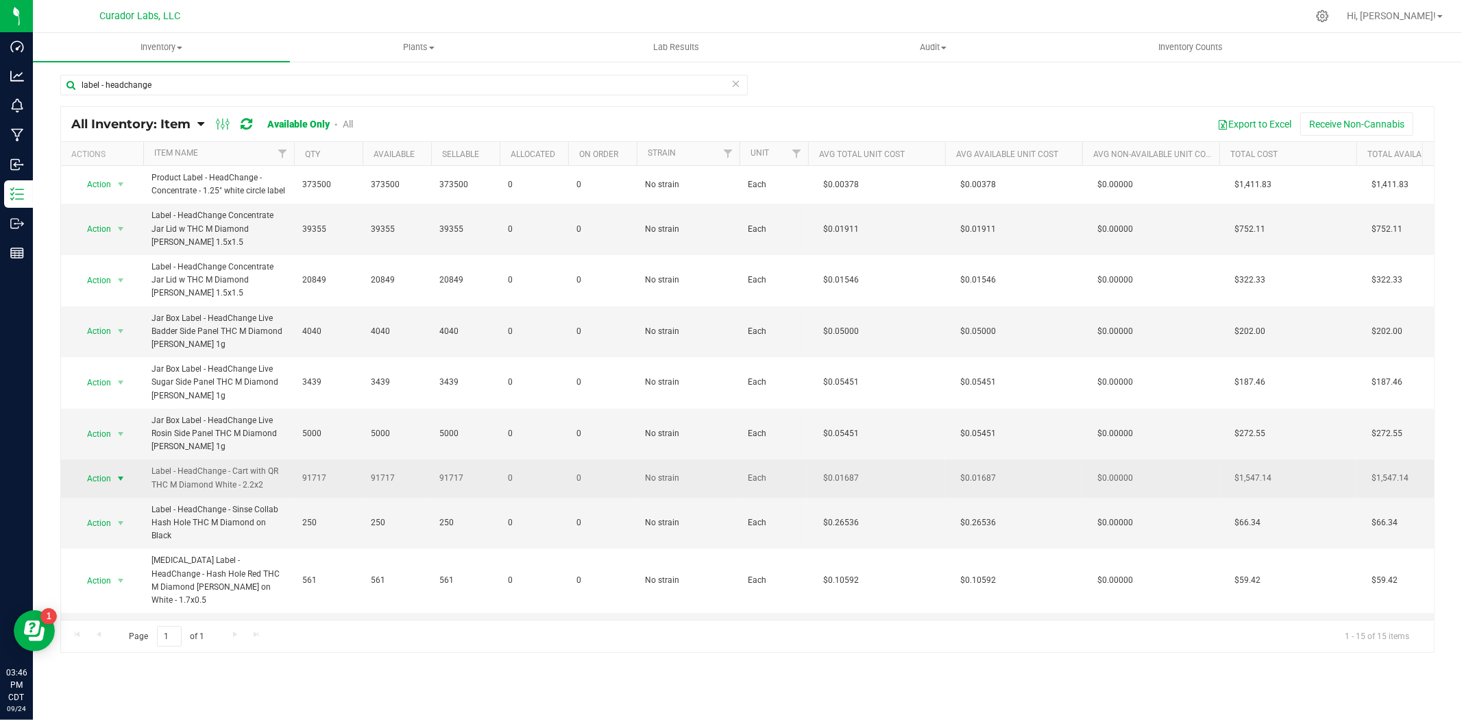
click at [106, 477] on span "Action" at bounding box center [93, 478] width 37 height 19
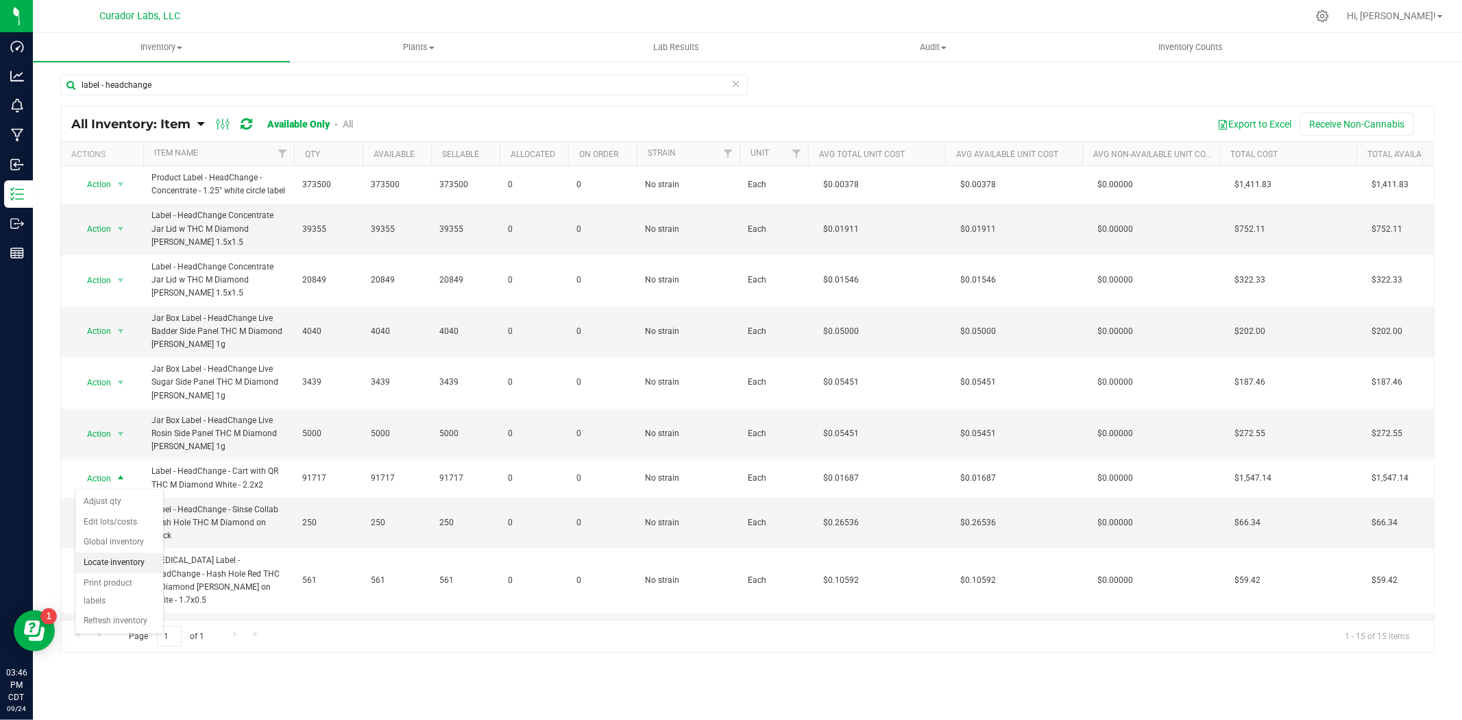
click at [134, 562] on li "Locate inventory" at bounding box center [119, 563] width 88 height 21
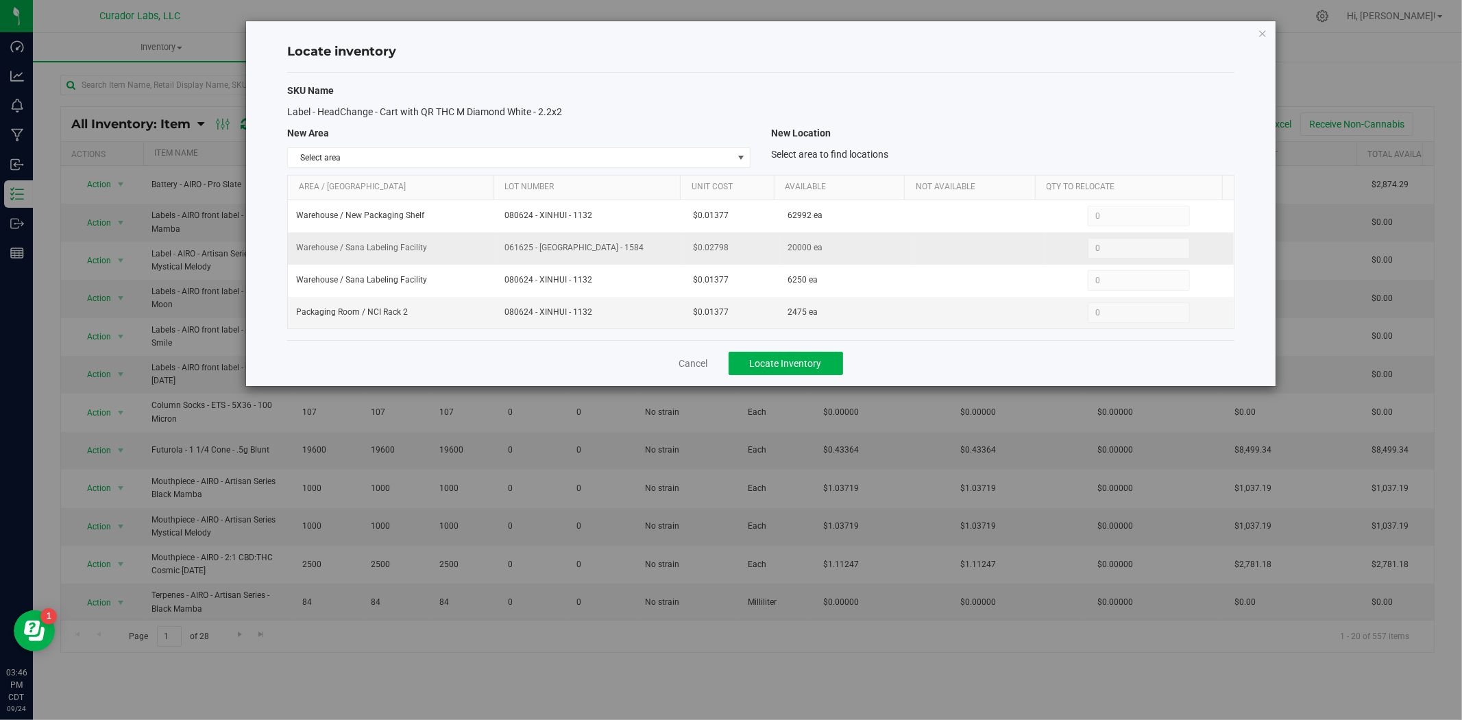
drag, startPoint x: 729, startPoint y: 251, endPoint x: 660, endPoint y: 251, distance: 69.2
click at [660, 251] on tr "Warehouse / Sana Labeling Facility 061625 - XINHUI - 1584 $0.02798 20000 ea 0 0" at bounding box center [761, 248] width 946 height 32
copy tr "$0.02798"
click at [703, 363] on link "Cancel" at bounding box center [693, 364] width 29 height 14
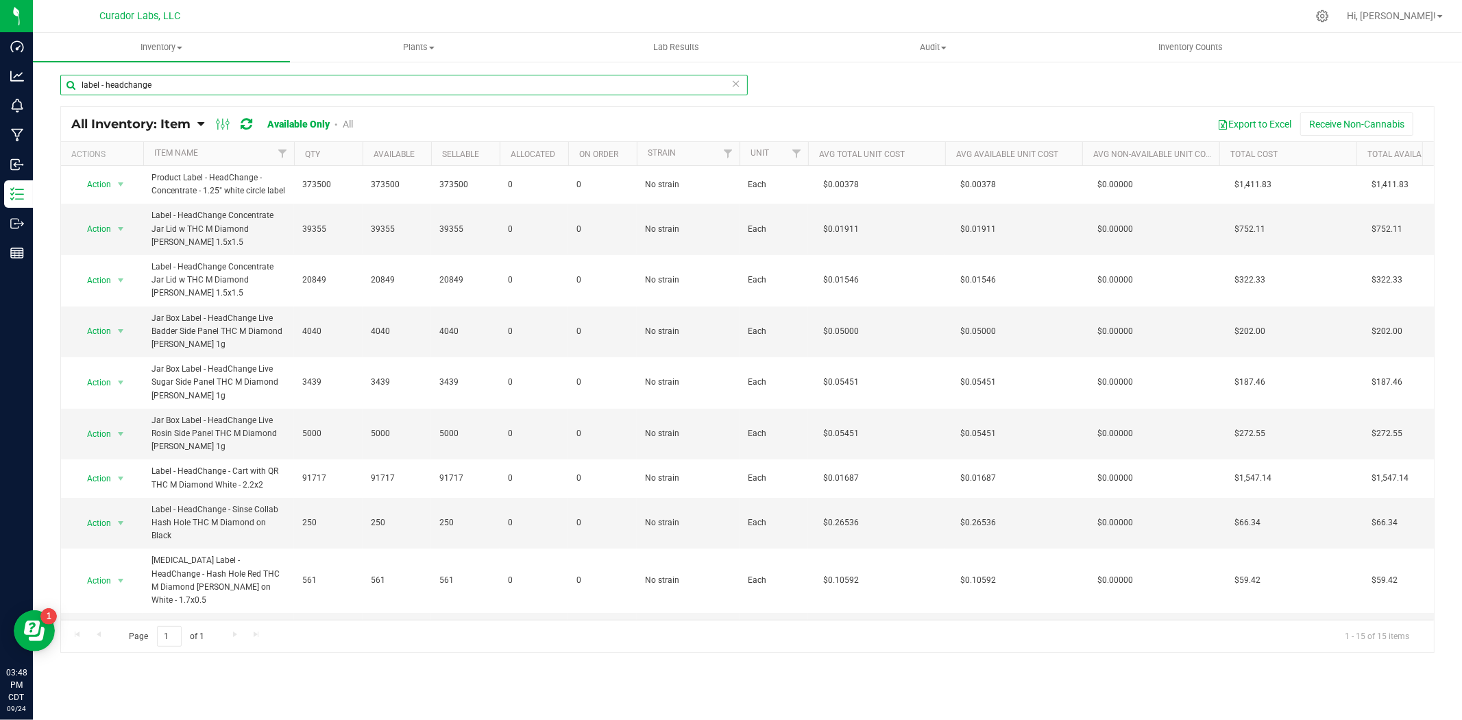
drag, startPoint x: 215, startPoint y: 80, endPoint x: -25, endPoint y: 80, distance: 240.7
click at [0, 80] on html "Dashboard Analytics Monitoring Manufacturing Inbound Inventory Outbound Reports…" at bounding box center [731, 360] width 1462 height 720
paste input "Labeled Tube - HeadChange - Cart with QR THC M Diamond White - 2.2x2"
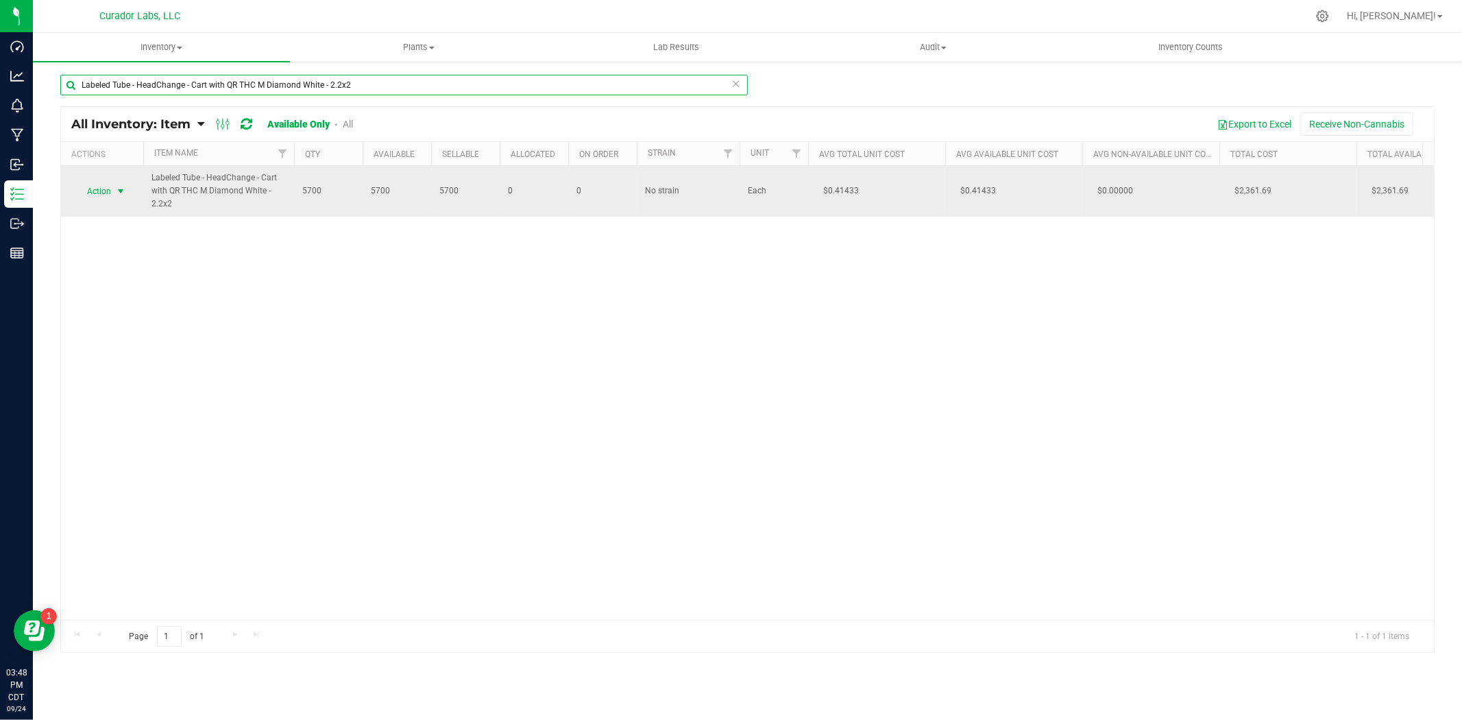
type input "Labeled Tube - HeadChange - Cart with QR THC M Diamond White - 2.2x2"
click at [108, 190] on span "Action" at bounding box center [93, 191] width 37 height 19
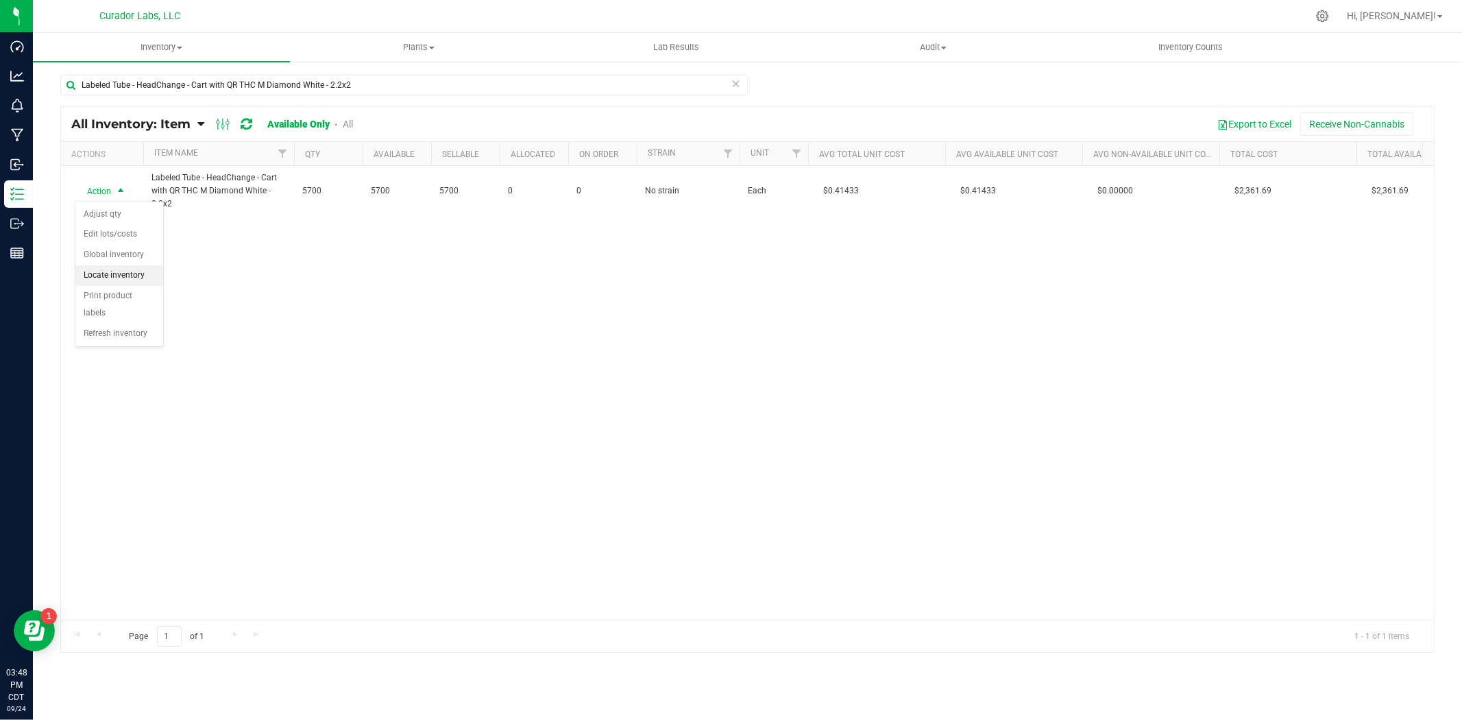
click at [118, 281] on li "Locate inventory" at bounding box center [119, 275] width 88 height 21
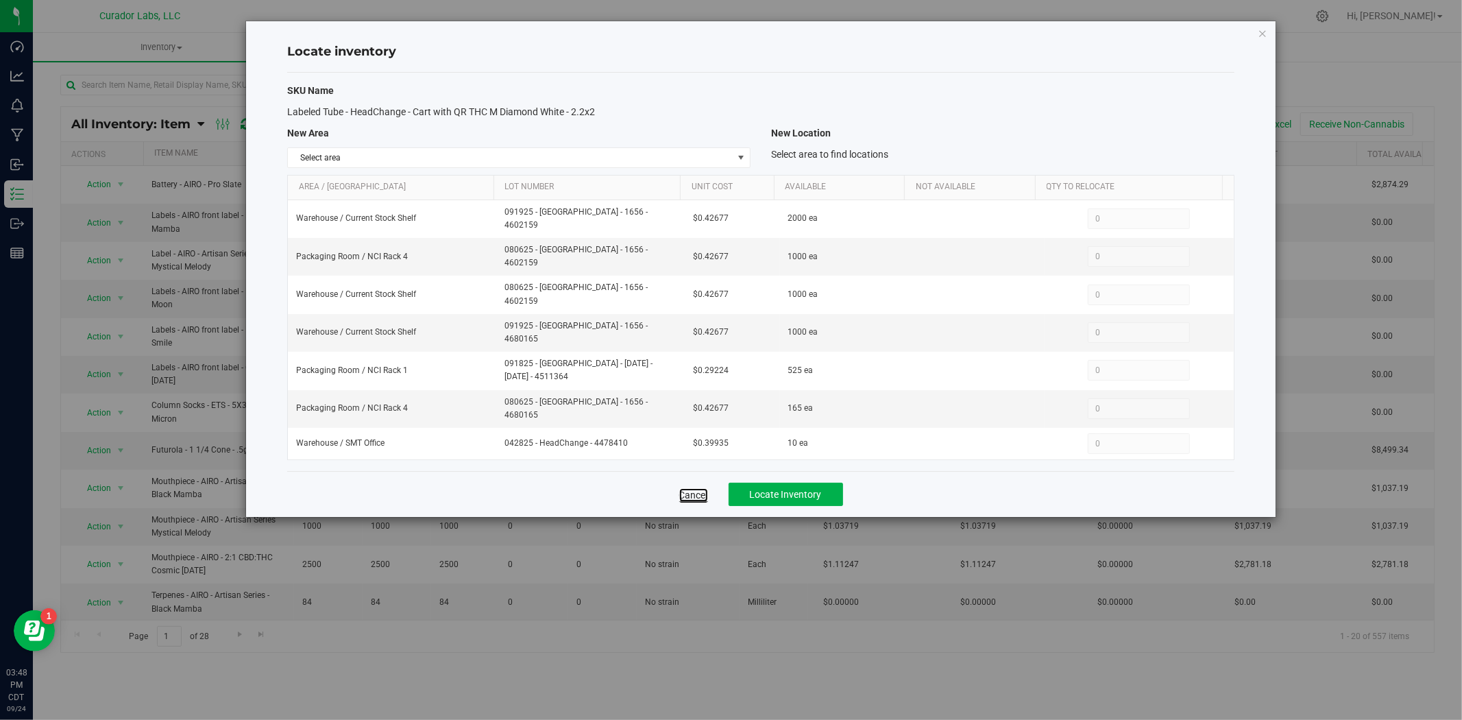
click at [688, 488] on link "Cancel" at bounding box center [693, 495] width 29 height 14
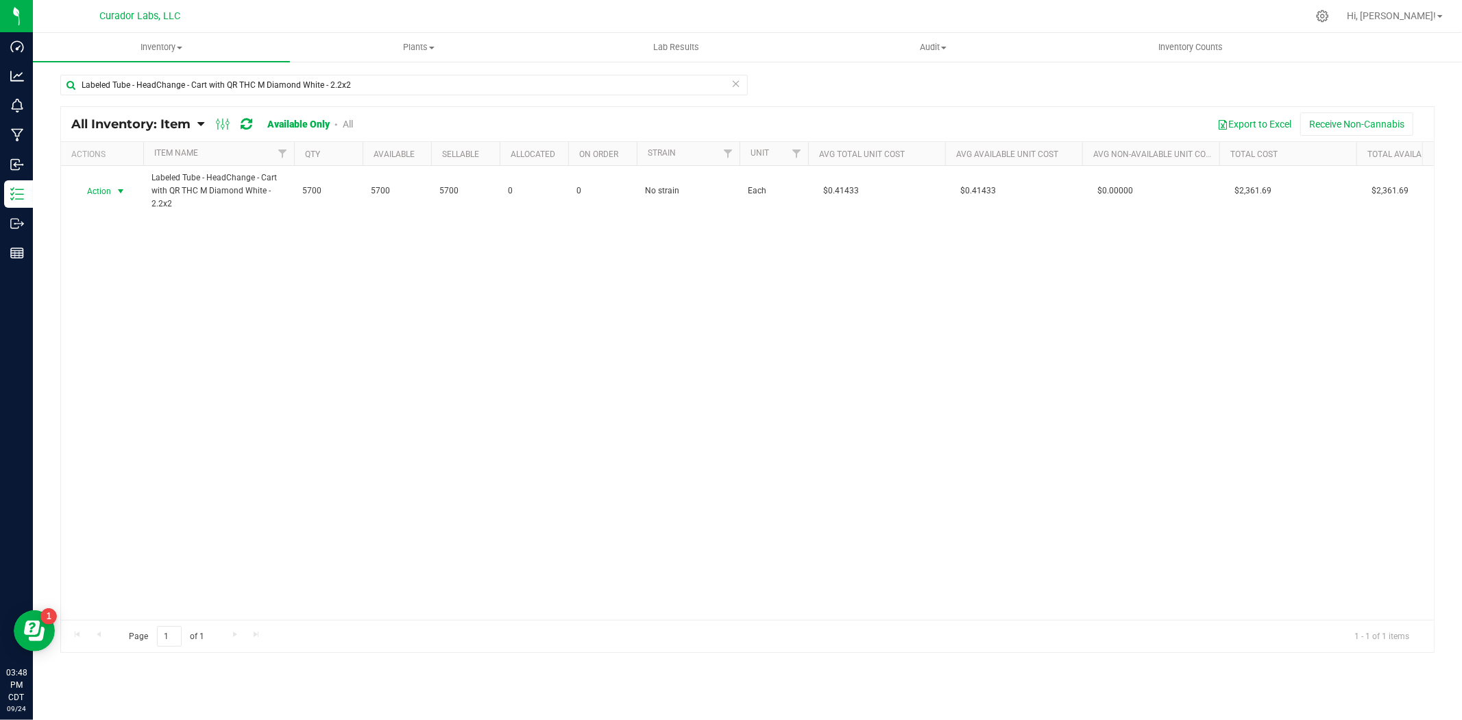
click at [119, 192] on span "select" at bounding box center [120, 191] width 11 height 11
click at [130, 227] on li "Edit lots/costs" at bounding box center [119, 234] width 88 height 21
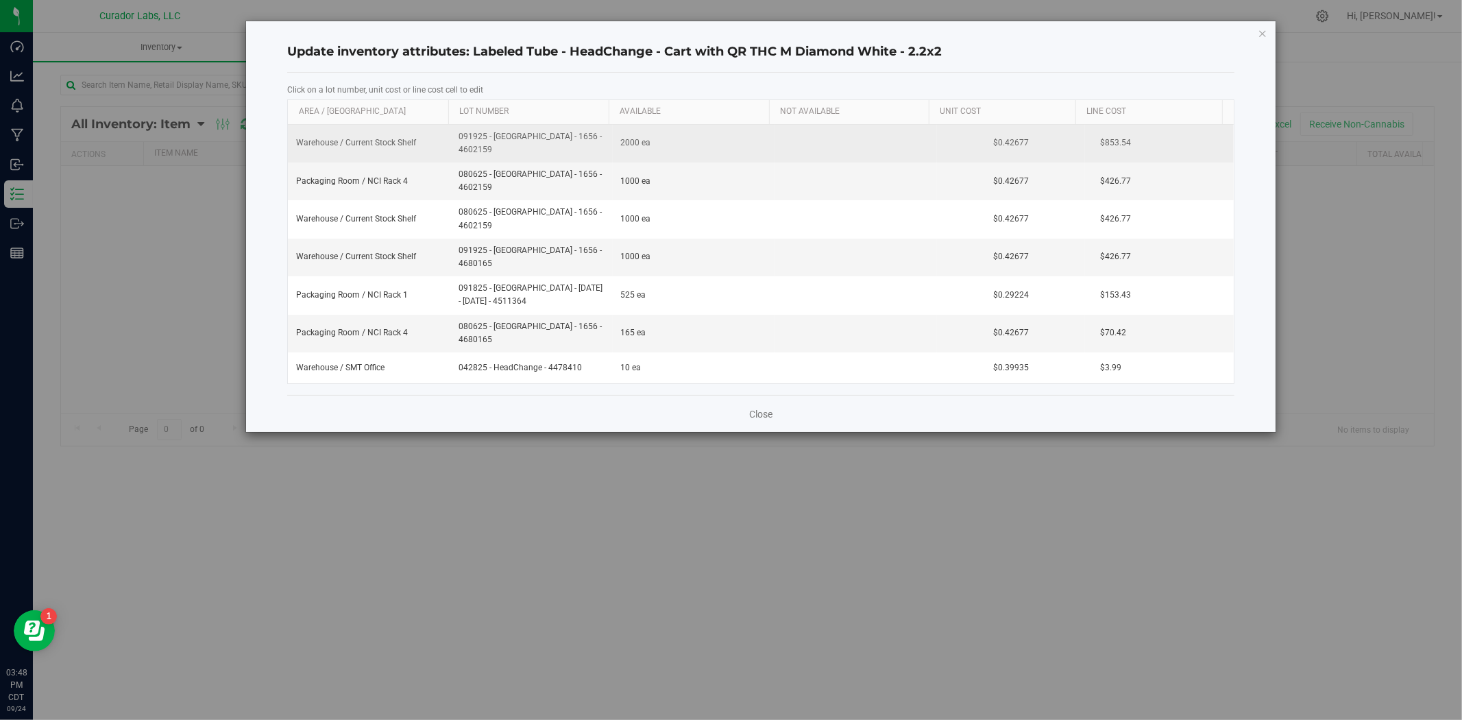
click at [1026, 139] on td "$0.42677" at bounding box center [1011, 144] width 148 height 38
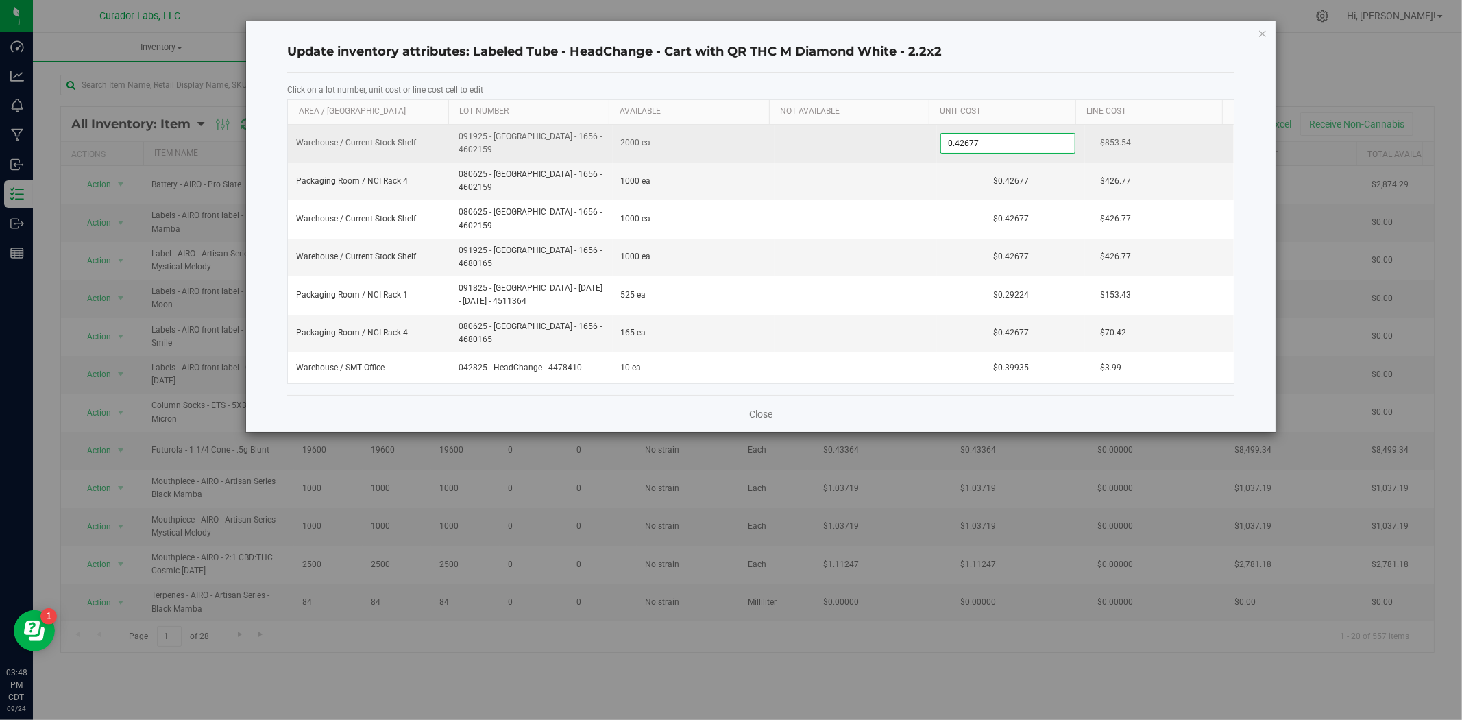
drag, startPoint x: 1026, startPoint y: 139, endPoint x: 887, endPoint y: 145, distance: 139.3
click at [887, 145] on tr "Warehouse / Current Stock Shelf 091925 - Sana - 1656 - 4602159 2000 ea 0.42677 …" at bounding box center [761, 144] width 946 height 38
type input "0.42677"
click at [988, 141] on td "$0.42677" at bounding box center [1011, 144] width 148 height 38
drag, startPoint x: 1017, startPoint y: 141, endPoint x: 865, endPoint y: 141, distance: 152.2
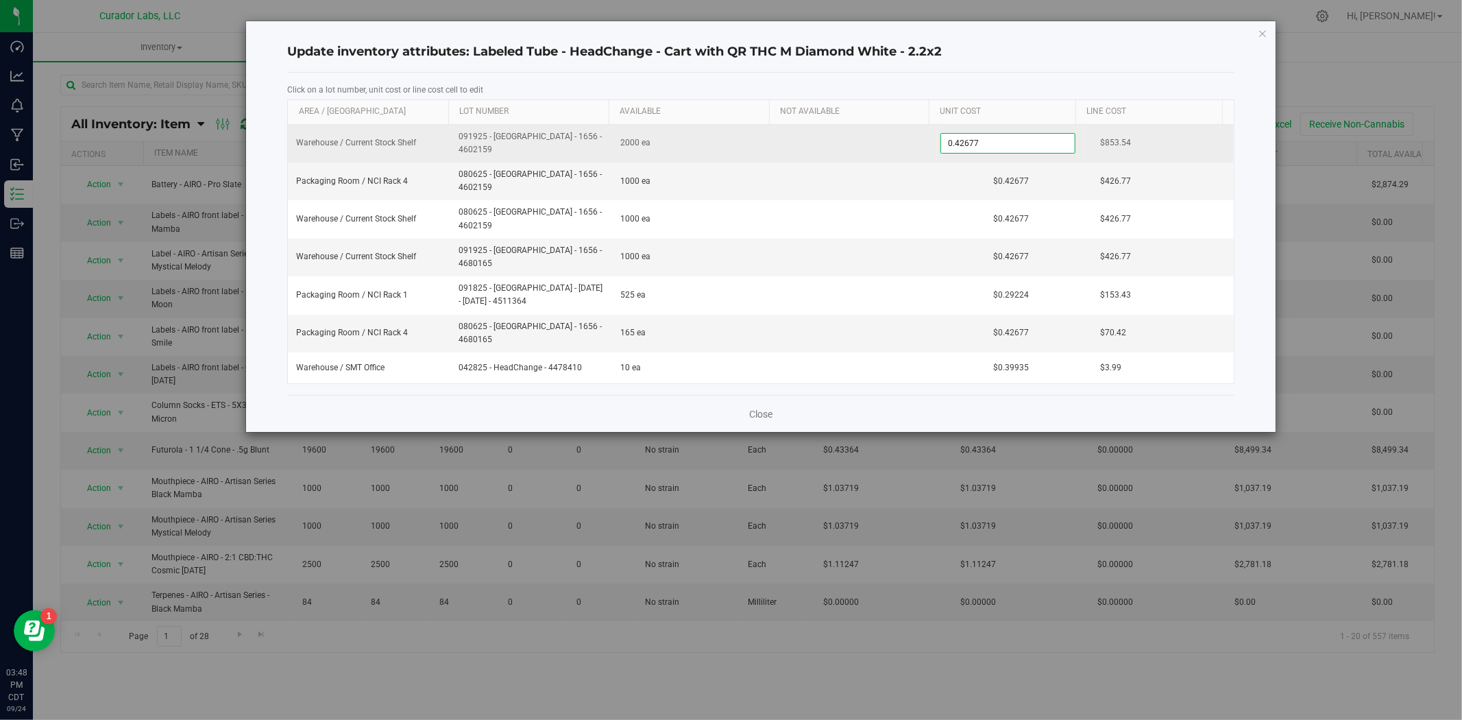
click at [865, 141] on tr "Warehouse / Current Stock Shelf 091925 - Sana - 1656 - 4602159 2000 ea 0.42677 …" at bounding box center [761, 144] width 946 height 38
type input "0.45475"
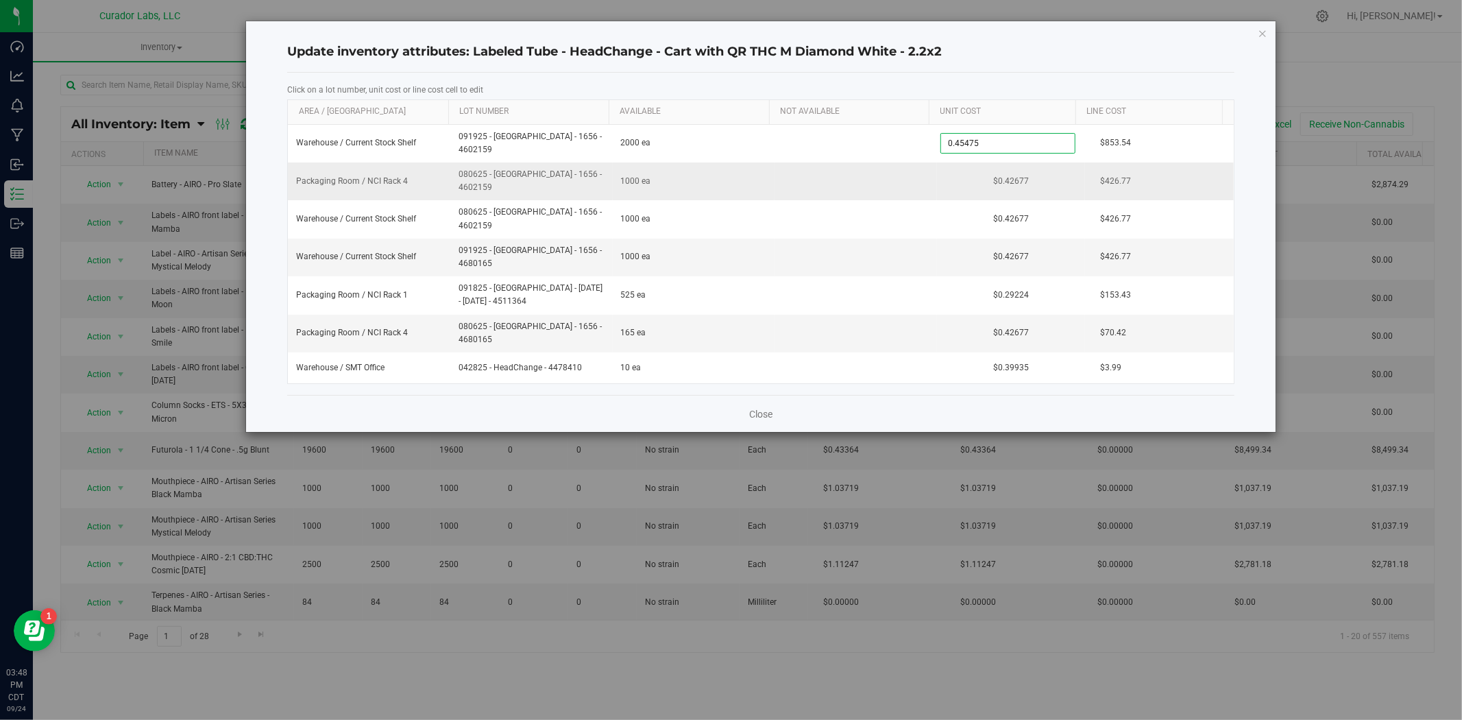
click at [1024, 176] on div "Warehouse / Current Stock Shelf 091925 - Sana - 1656 - 4602159 2000 ea 0.45475 …" at bounding box center [761, 254] width 946 height 259
click at [1024, 173] on td "$0.42677" at bounding box center [1011, 181] width 148 height 38
drag, startPoint x: 1023, startPoint y: 173, endPoint x: 858, endPoint y: 173, distance: 164.6
click at [858, 173] on tr "Packaging Room / NCI Rack 4 080625 - Sana - 1656 - 4602159 1000 ea 0.42677 0.42…" at bounding box center [761, 181] width 946 height 38
type input "0.45475"
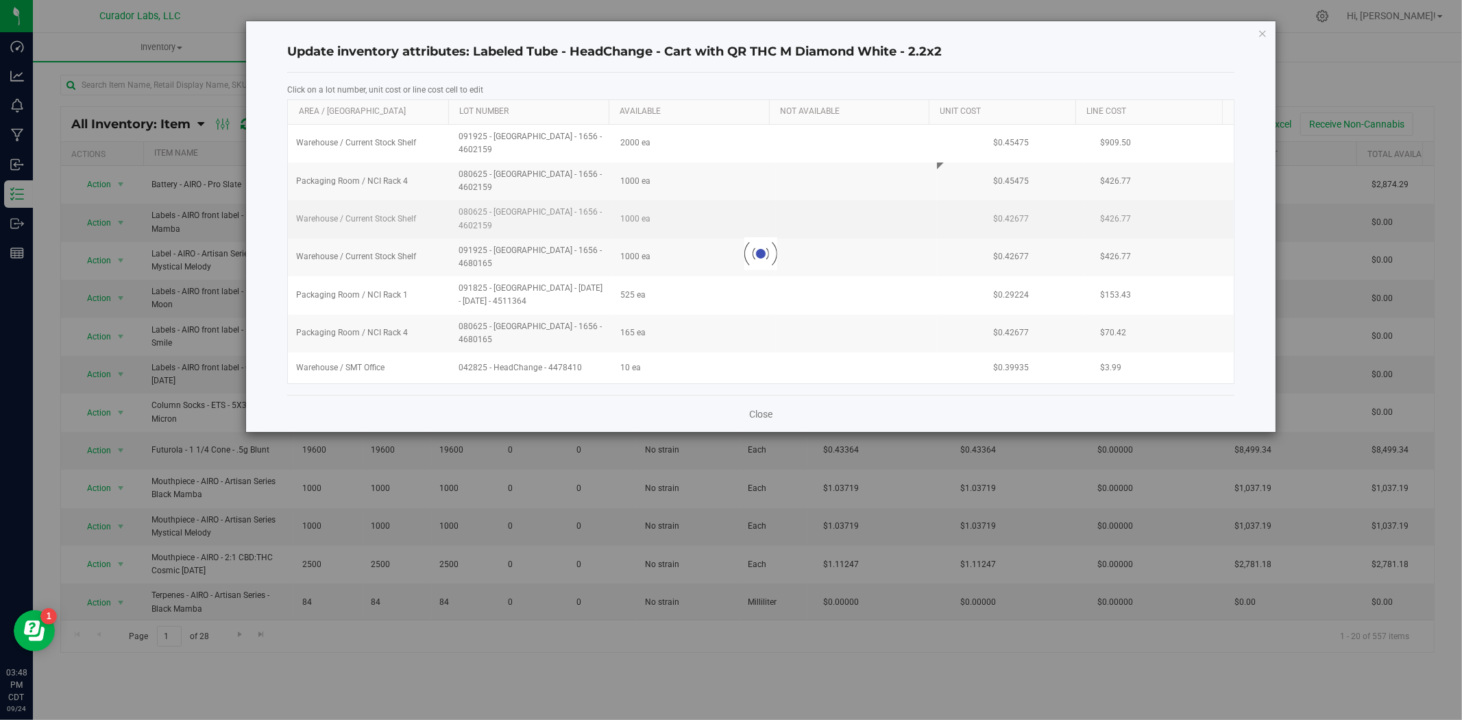
click at [1028, 194] on div "Loading... Warehouse / Current Stock Shelf 091925 - Sana - 1656 - 4602159 2000 …" at bounding box center [761, 254] width 946 height 259
drag, startPoint x: 1027, startPoint y: 197, endPoint x: 1012, endPoint y: 210, distance: 19.5
click at [1012, 210] on td "$0.42677" at bounding box center [1011, 219] width 148 height 38
drag, startPoint x: 1004, startPoint y: 208, endPoint x: 848, endPoint y: 207, distance: 156.3
click at [847, 207] on tr "Warehouse / Current Stock Shelf 080625 - Sana - 1656 - 4602159 1000 ea 0.42677 …" at bounding box center [761, 219] width 946 height 38
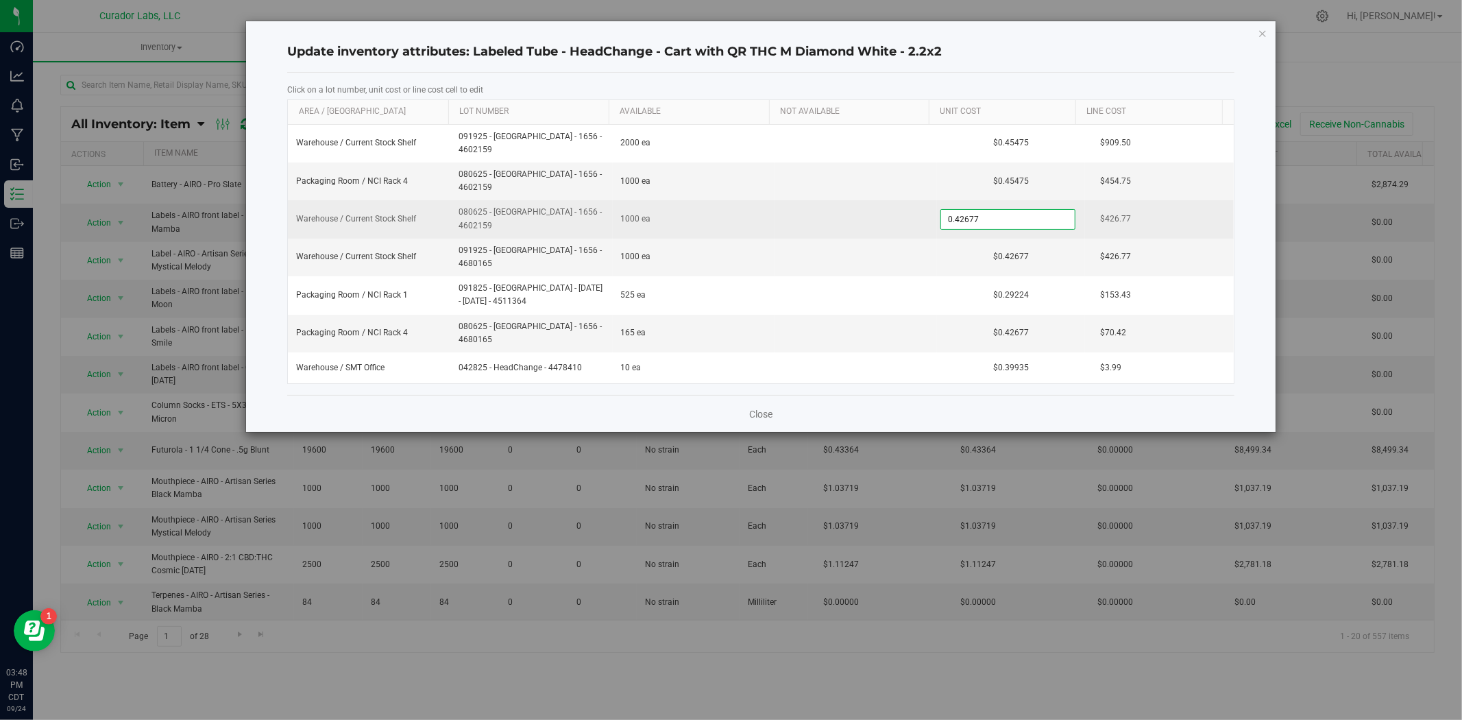
type input "0.45475"
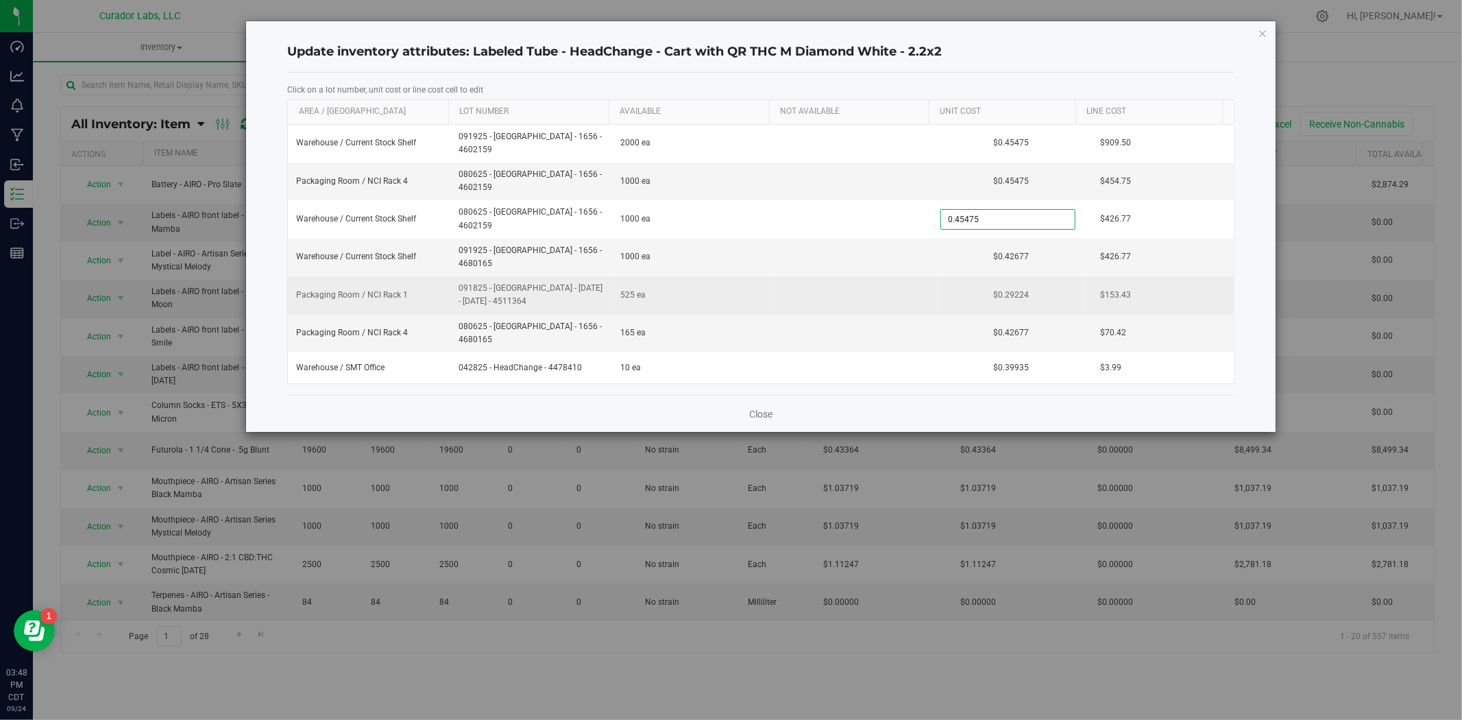
click at [1074, 263] on div "Warehouse / Current Stock Shelf 091925 - Sana - 1656 - 4602159 2000 ea $0.45475…" at bounding box center [761, 254] width 946 height 259
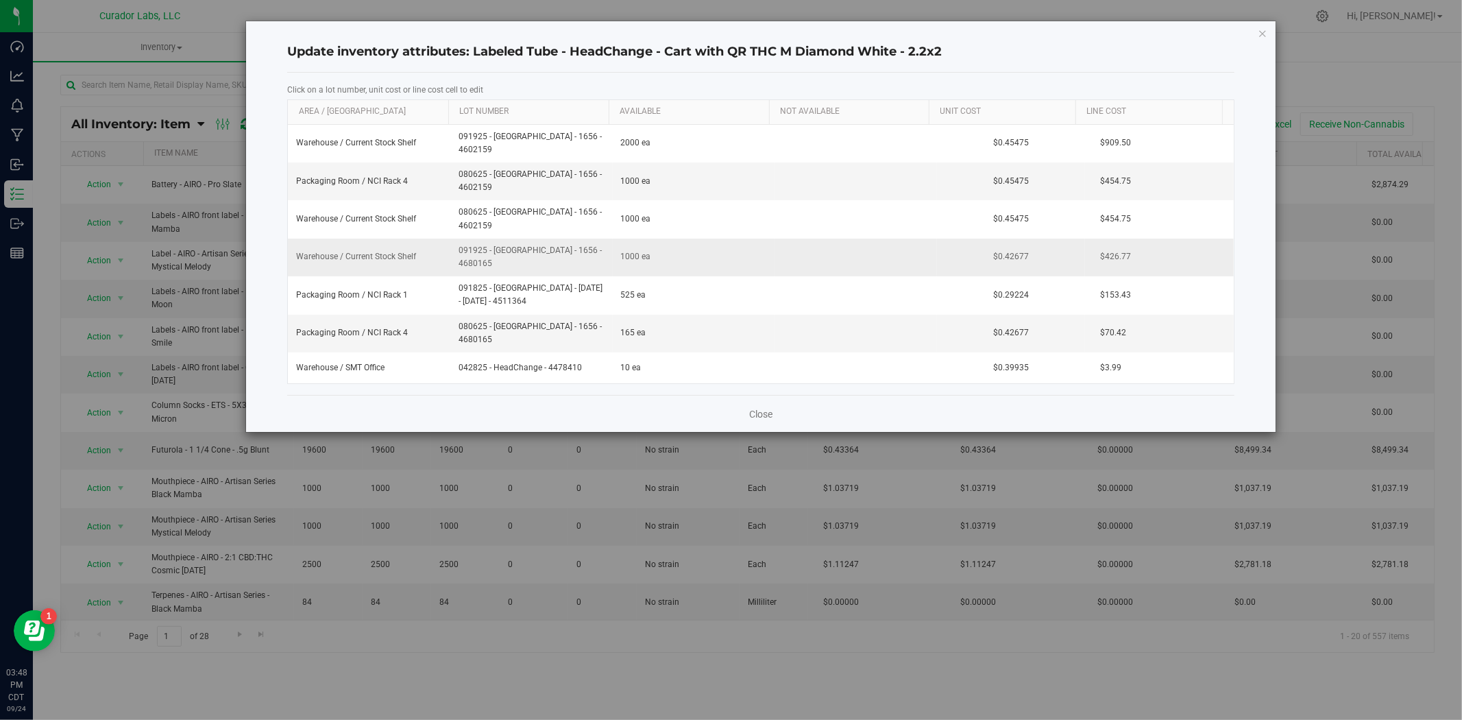
click at [1028, 239] on td "$0.42677" at bounding box center [1011, 258] width 148 height 38
drag, startPoint x: 1013, startPoint y: 238, endPoint x: 906, endPoint y: 236, distance: 107.7
click at [811, 239] on tr "Warehouse / Current Stock Shelf 091925 - Sana - 1656 - 4680165 1000 ea 0.42677 …" at bounding box center [761, 258] width 946 height 38
type input "0.45475"
click at [974, 249] on div "Warehouse / Current Stock Shelf 091925 - Sana - 1656 - 4602159 2000 ea $0.45475…" at bounding box center [761, 254] width 946 height 259
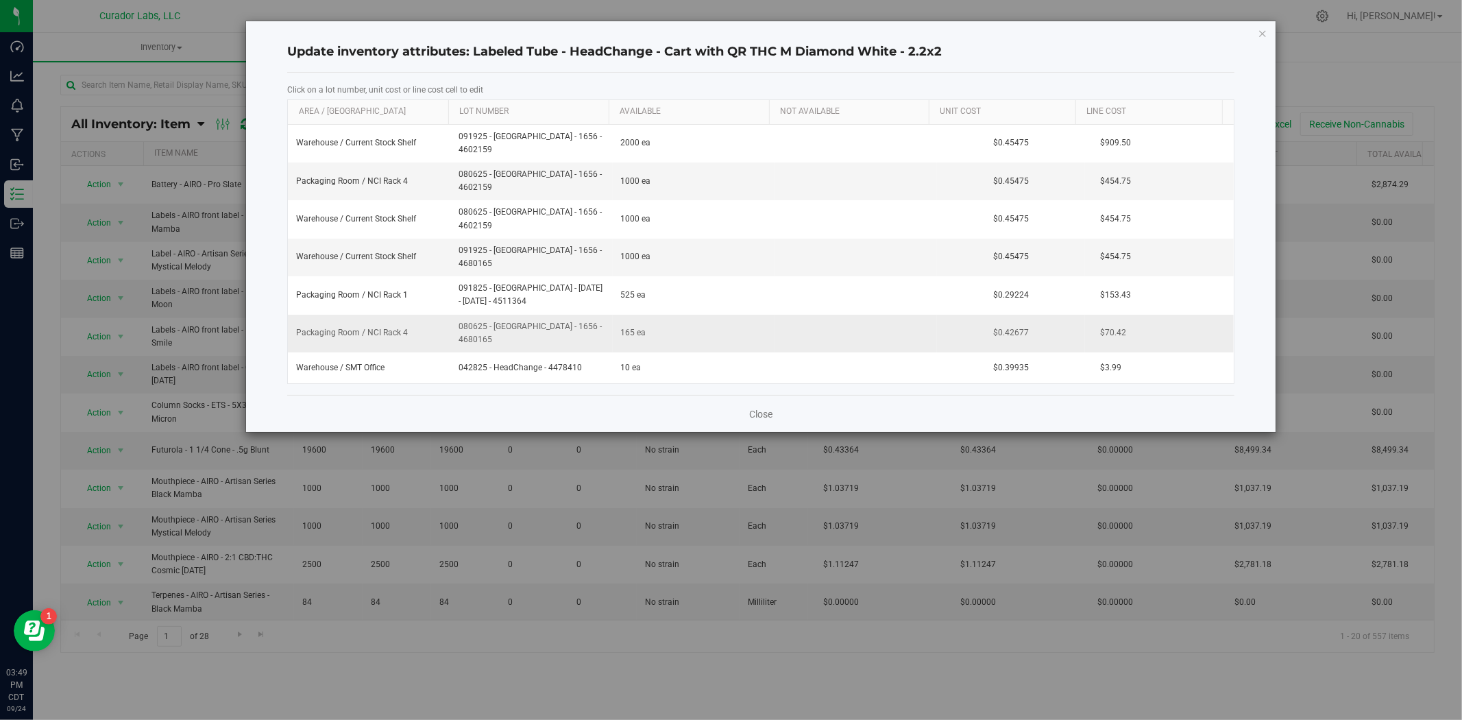
click at [1011, 315] on td "$0.42677" at bounding box center [1011, 334] width 148 height 38
drag, startPoint x: 993, startPoint y: 307, endPoint x: 841, endPoint y: 307, distance: 151.5
click at [841, 315] on tr "Packaging Room / NCI Rack 4 080625 - Sana - 1656 - 4680165 165 ea 0.42677 0.426…" at bounding box center [761, 334] width 946 height 38
type input "0.45475"
click at [902, 395] on div "Close" at bounding box center [761, 413] width 948 height 37
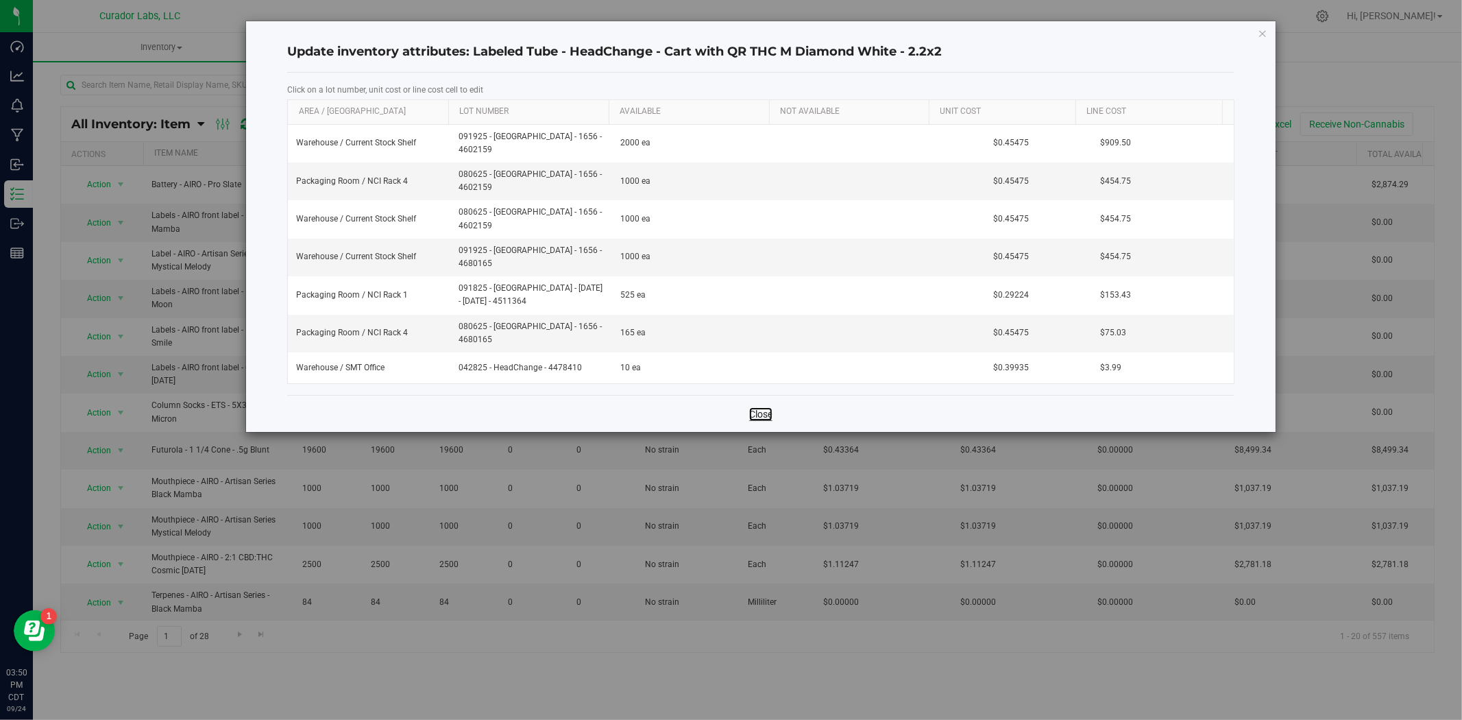
click at [759, 407] on link "Close" at bounding box center [760, 414] width 23 height 14
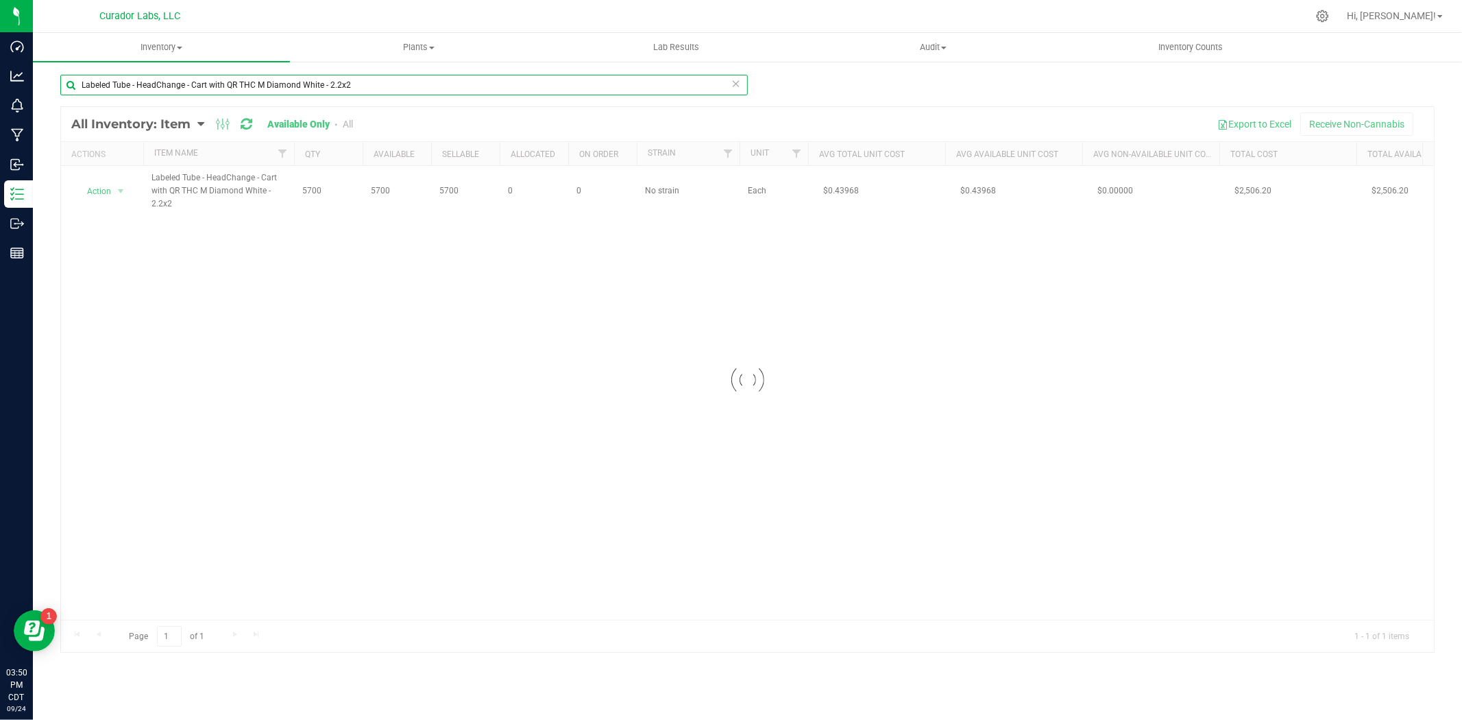
drag, startPoint x: 410, startPoint y: 83, endPoint x: -403, endPoint y: 39, distance: 814.3
click at [0, 39] on html "Dashboard Analytics Monitoring Manufacturing Inbound Inventory Outbound Reports…" at bounding box center [731, 360] width 1462 height 720
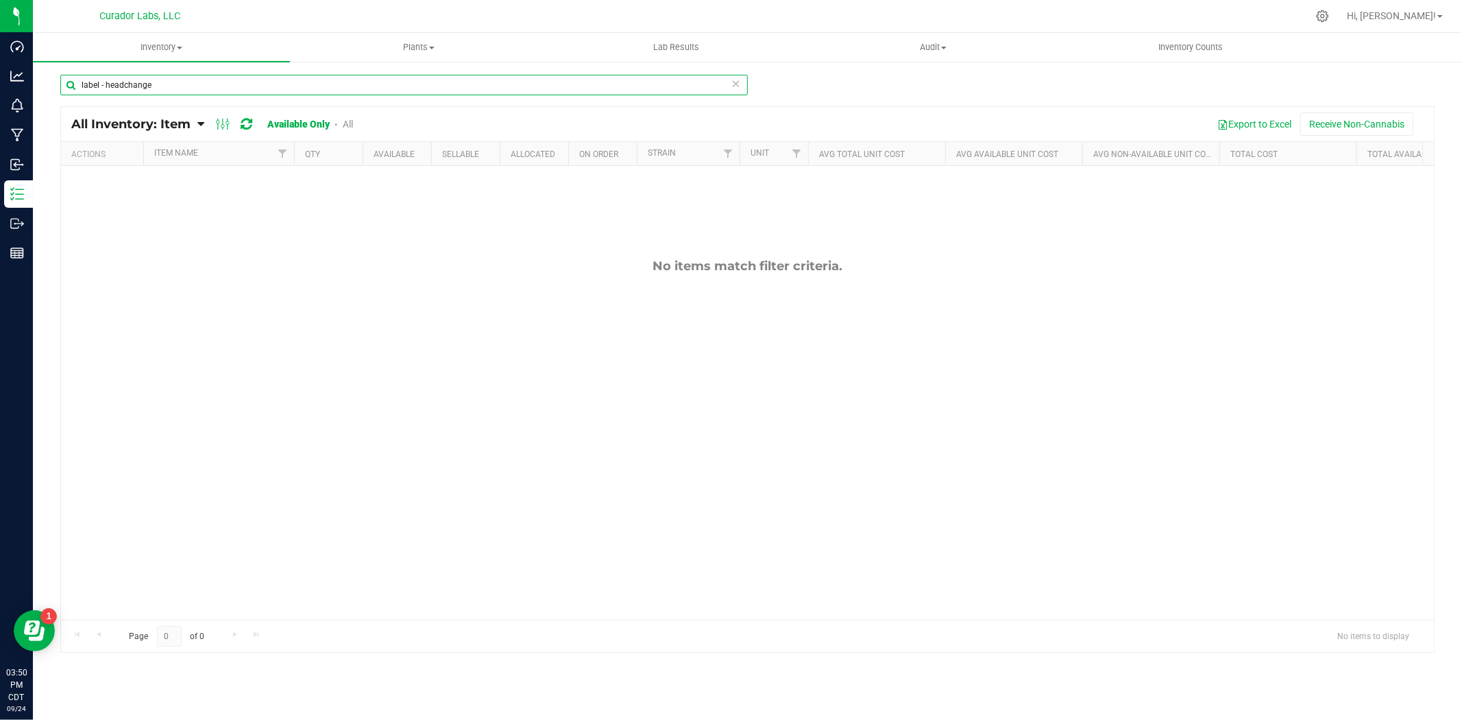
type input "label - headchange"
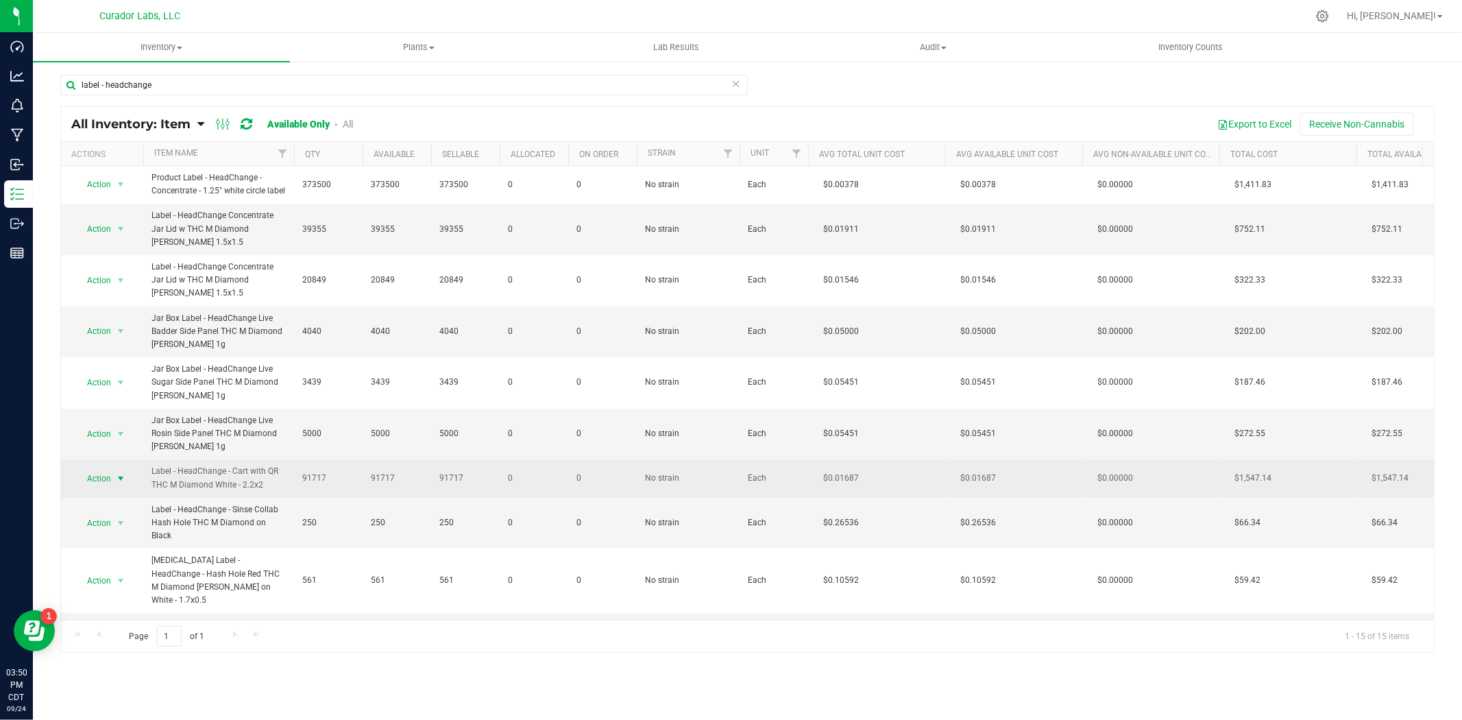
click at [106, 481] on span "Action" at bounding box center [93, 478] width 37 height 19
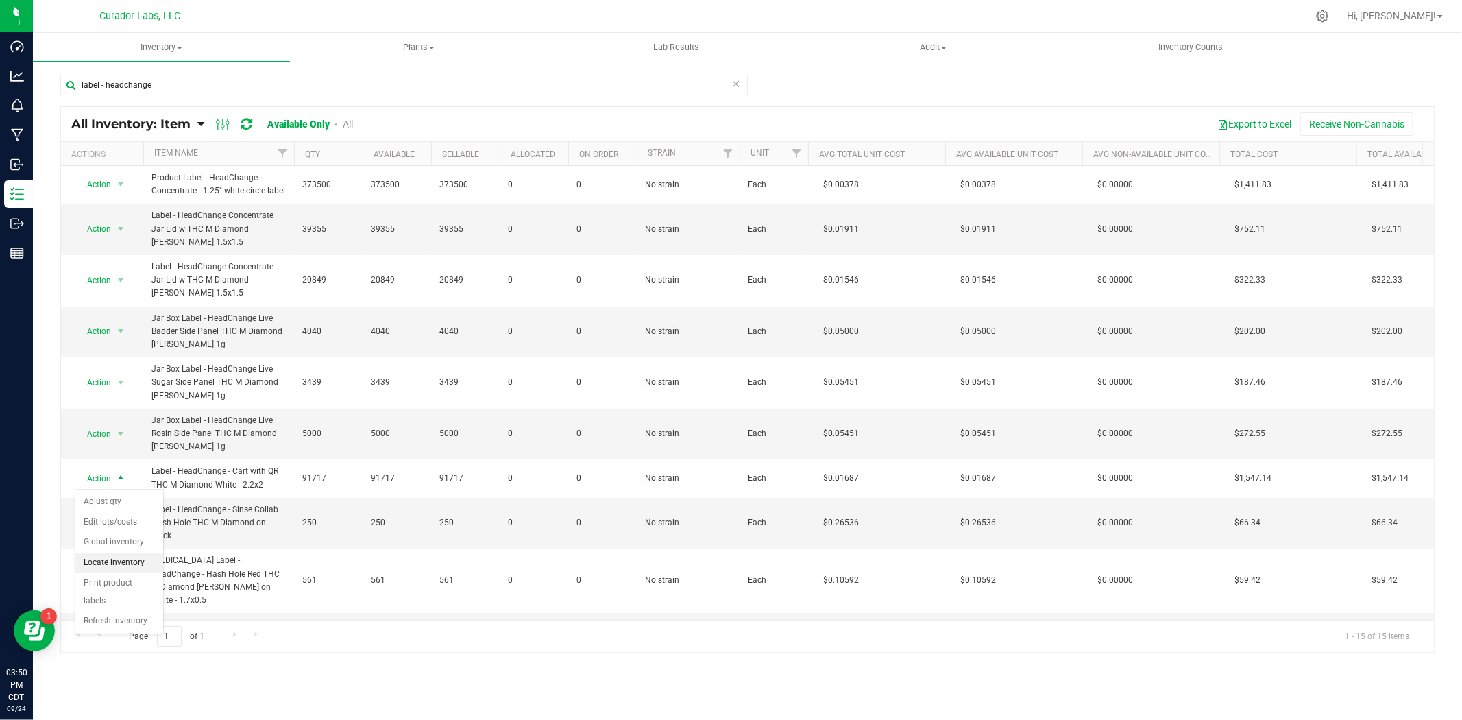
click at [106, 566] on li "Locate inventory" at bounding box center [119, 563] width 88 height 21
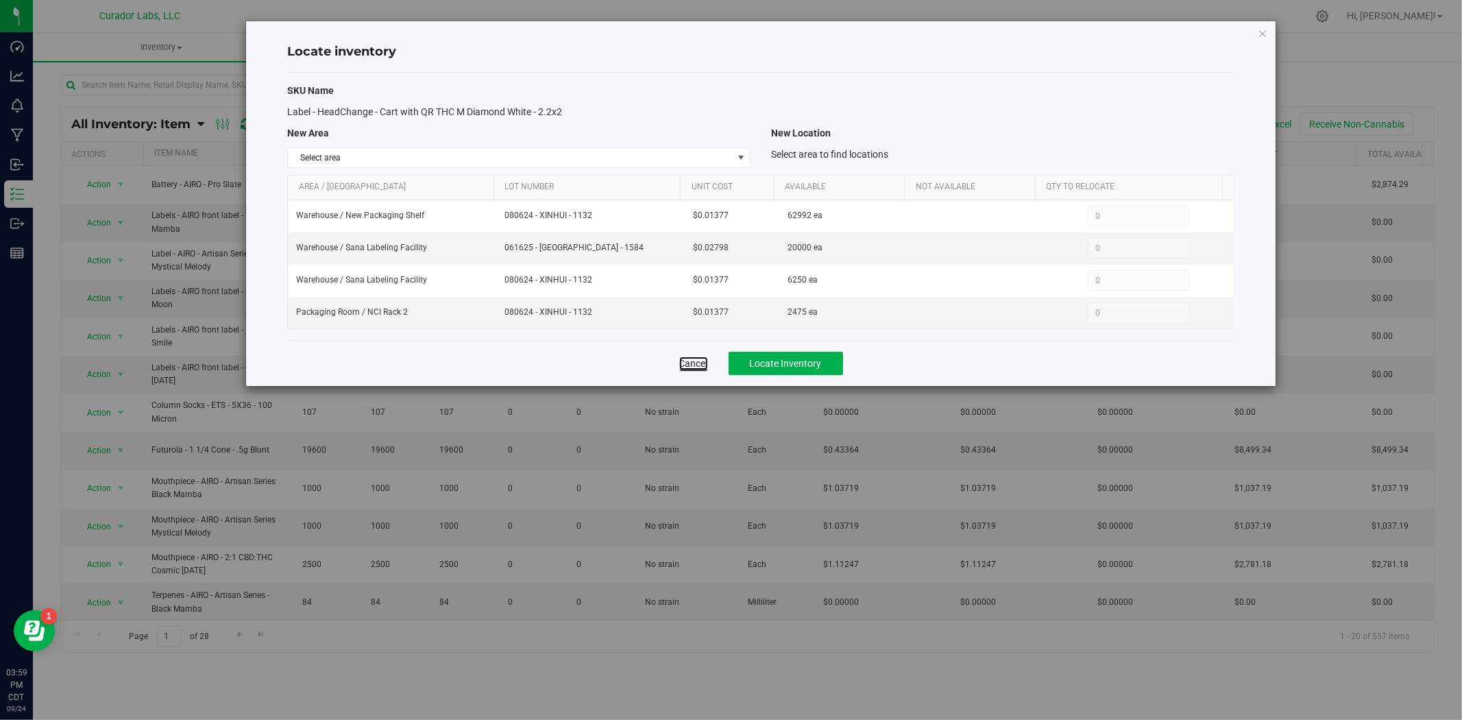
click at [692, 362] on link "Cancel" at bounding box center [693, 364] width 29 height 14
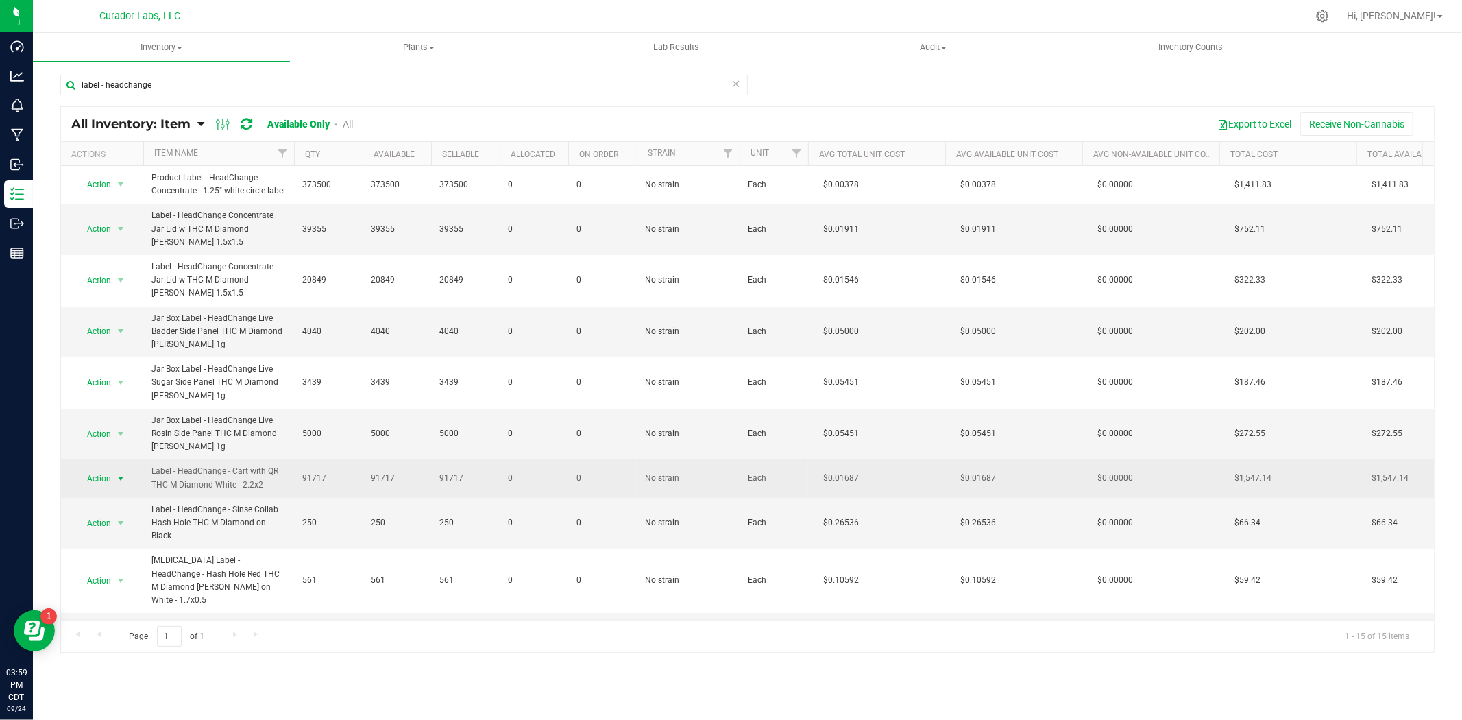
click at [104, 487] on span "Action" at bounding box center [93, 478] width 37 height 19
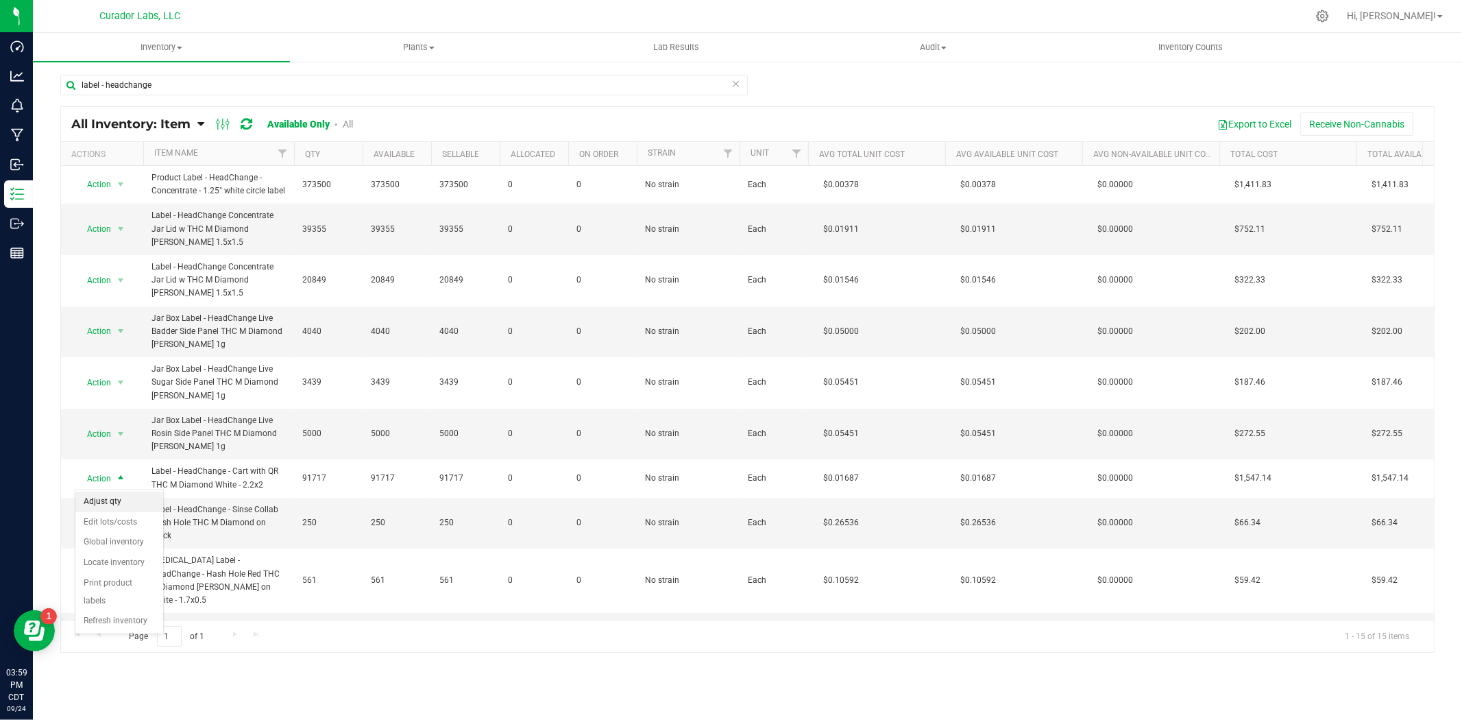
click at [97, 503] on li "Adjust qty" at bounding box center [119, 502] width 88 height 21
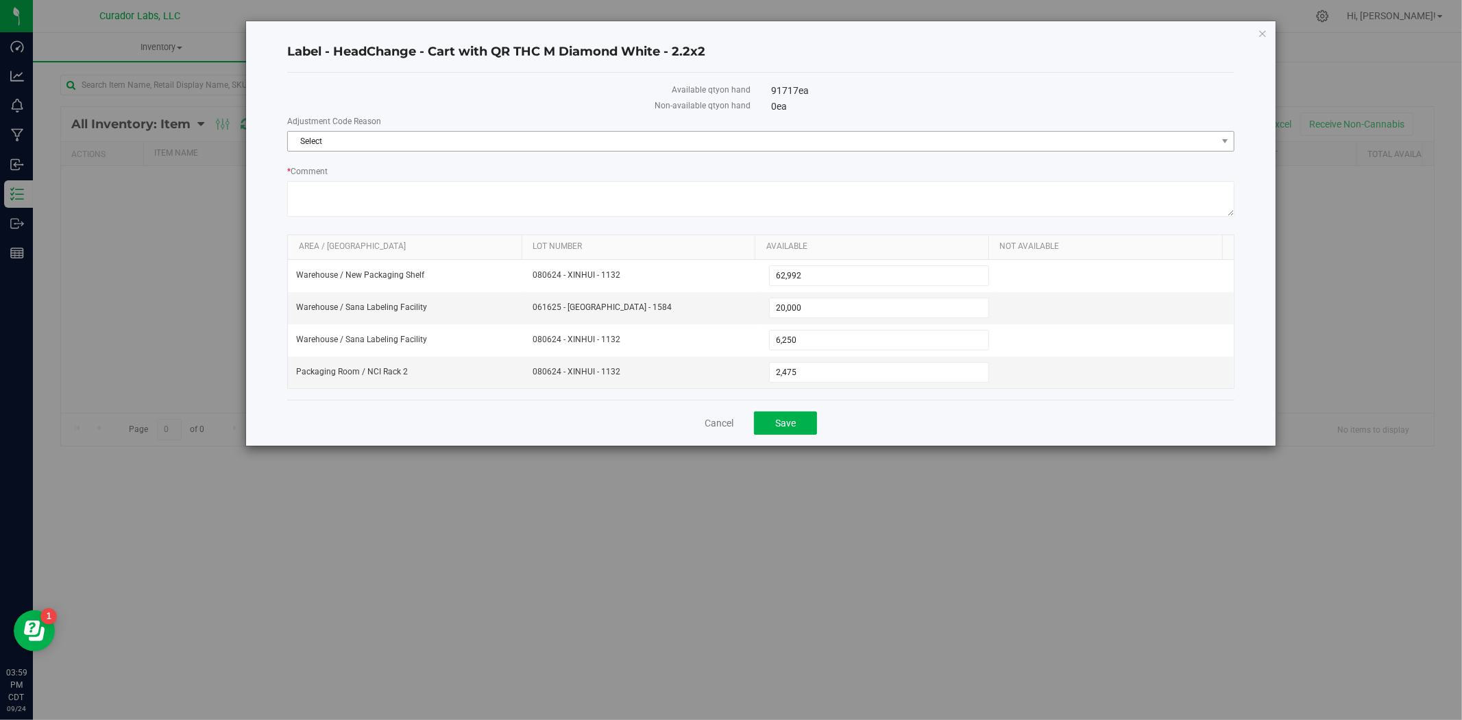
click at [671, 151] on span "Select" at bounding box center [761, 141] width 948 height 21
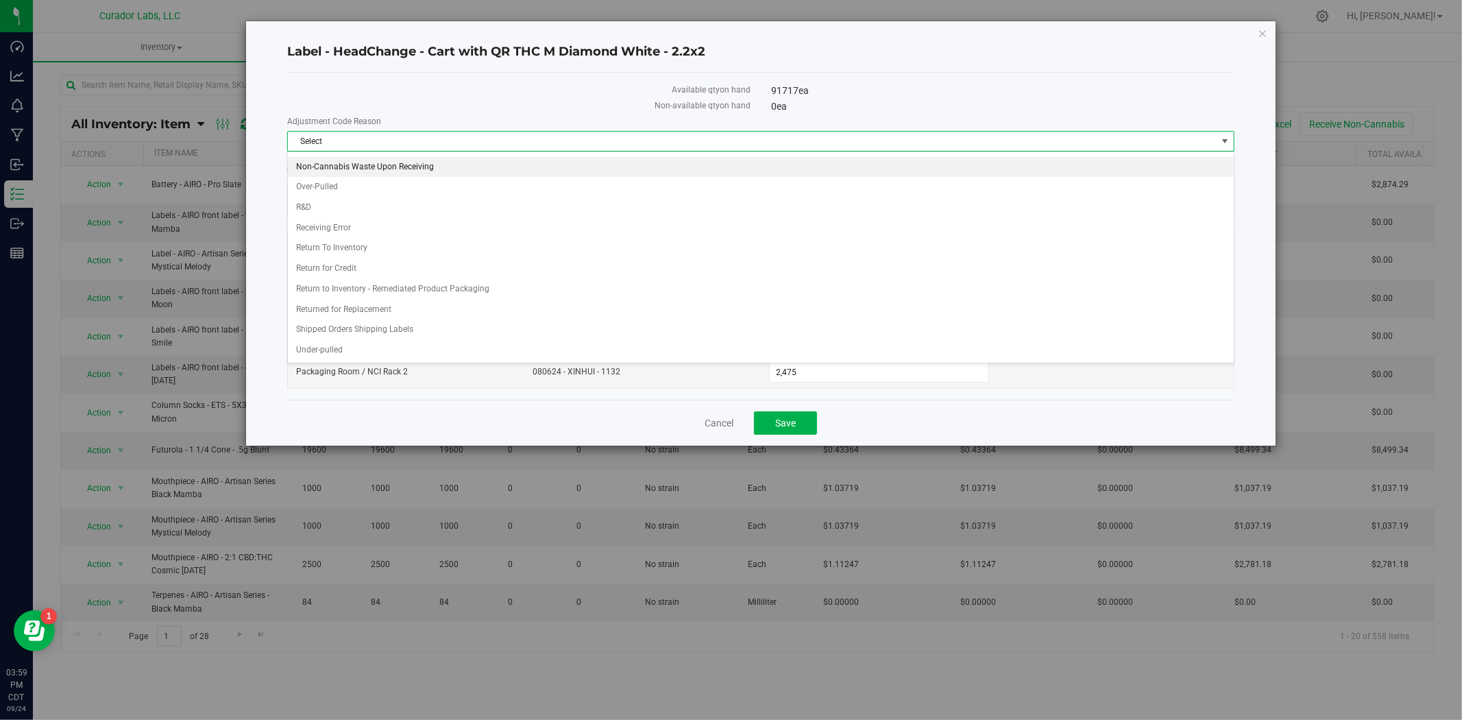
scroll to position [286, 0]
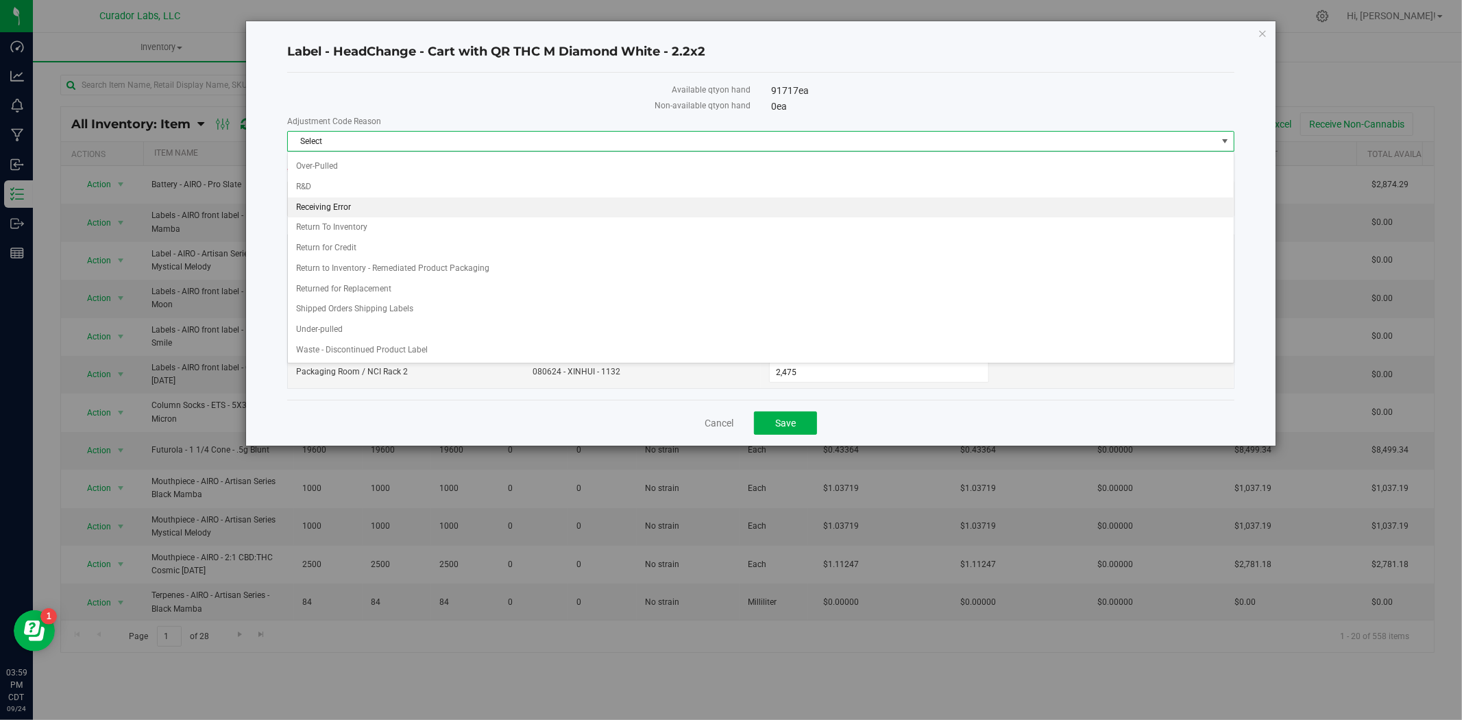
click at [501, 206] on li "Receiving Error" at bounding box center [761, 207] width 946 height 21
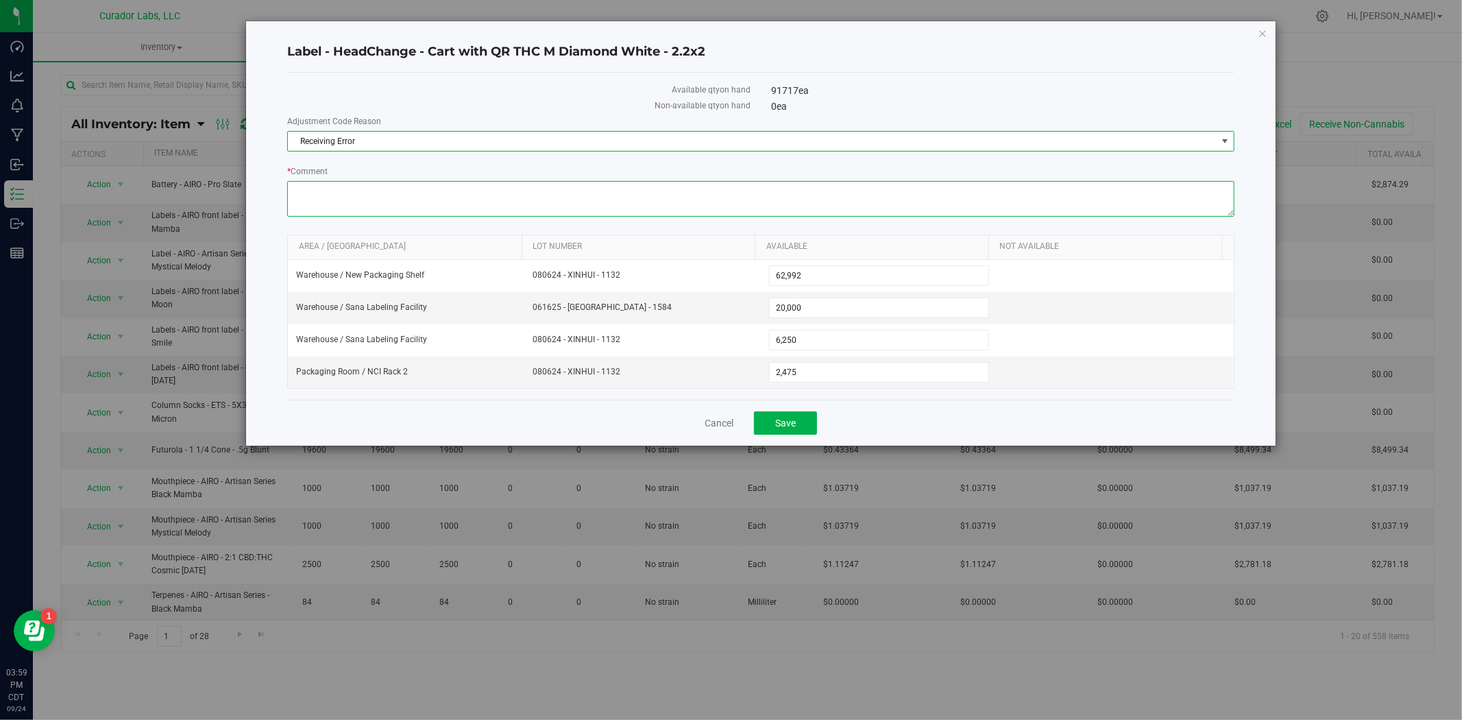
click at [501, 208] on textarea "* Comment" at bounding box center [761, 199] width 948 height 36
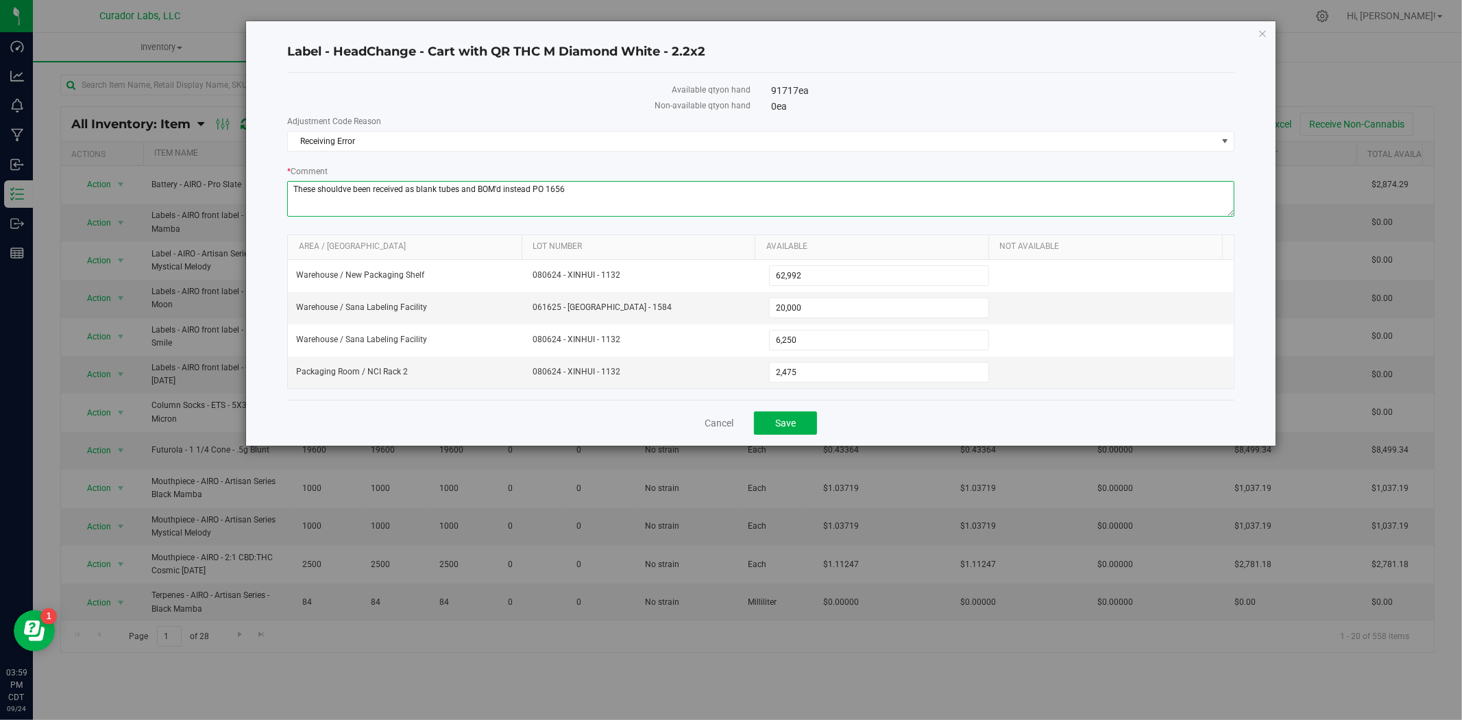
type textarea "These shouldve been received as blank tubes and BOM'd instead PO 1656"
drag, startPoint x: 797, startPoint y: 313, endPoint x: 725, endPoint y: 315, distance: 72.7
click at [725, 315] on tr "Warehouse / Sana Labeling Facility 061625 - XINHUI - 1584 20,000 20000" at bounding box center [761, 308] width 946 height 32
type input "8000"
click at [797, 427] on button "Save" at bounding box center [785, 422] width 63 height 23
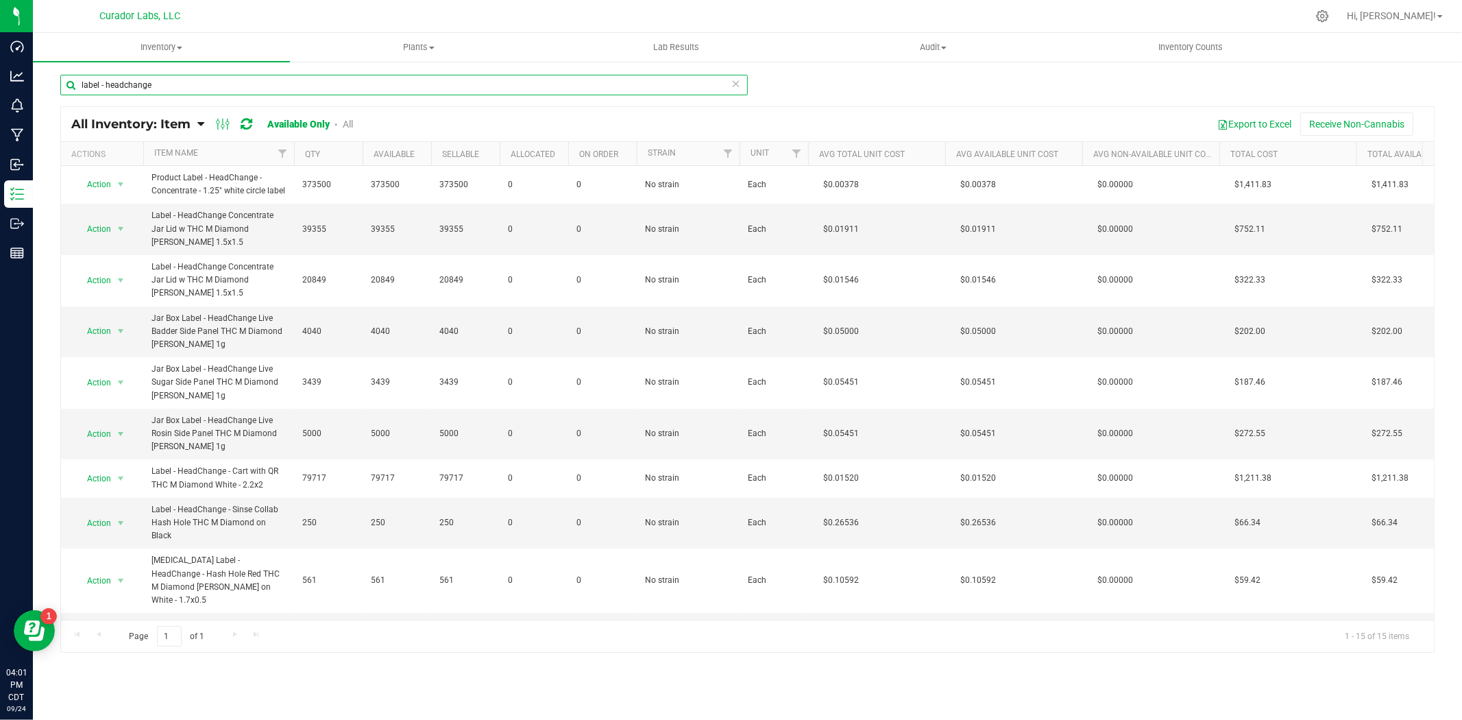
drag, startPoint x: 163, startPoint y: 84, endPoint x: -45, endPoint y: 72, distance: 208.8
click at [0, 72] on html "Dashboard Analytics Monitoring Manufacturing Inbound Inventory Outbound Reports…" at bounding box center [731, 360] width 1462 height 720
paste input "Labeled Tube - Safe Bet - Vape Cart with QR THC M Diamond Brown - 2.2x2"
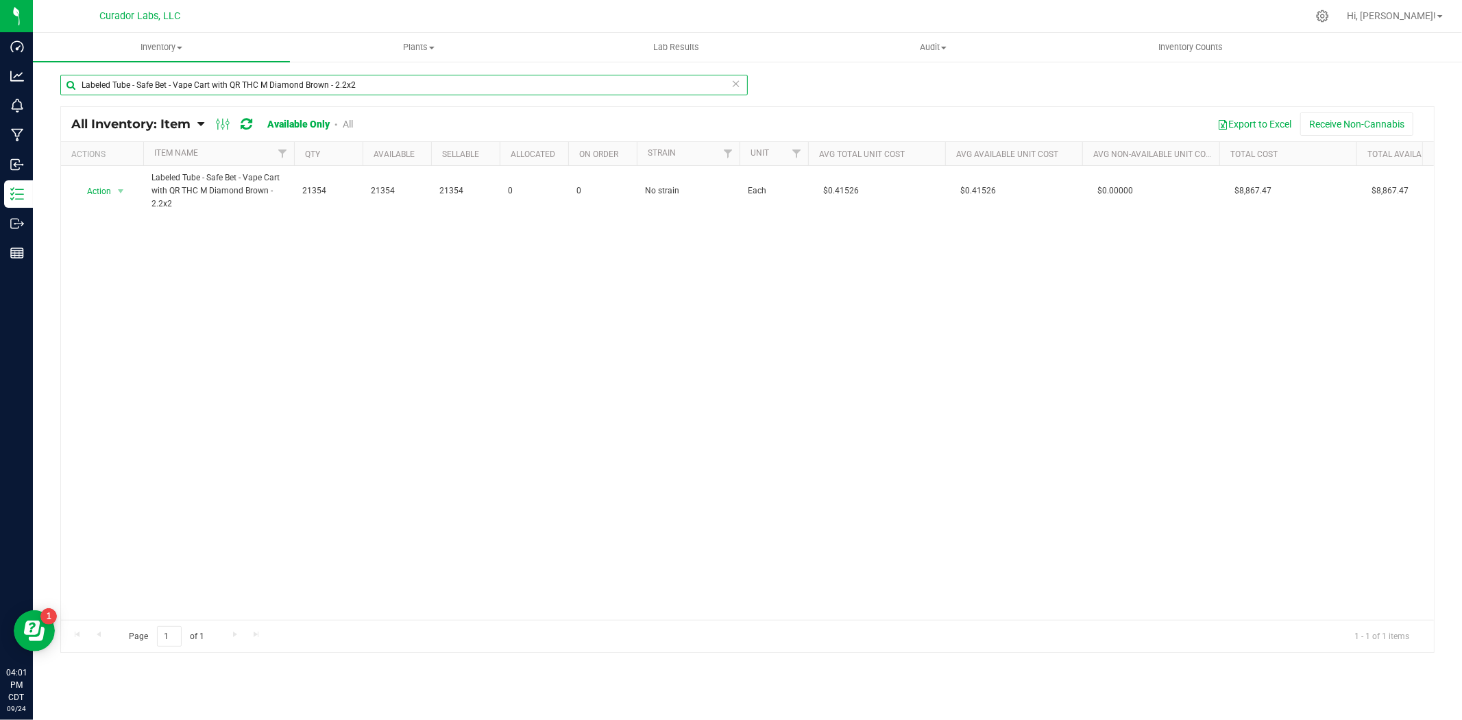
type input "Labeled Tube - Safe Bet - Vape Cart with QR THC M Diamond Brown - 2.2x2"
click at [117, 193] on span "select" at bounding box center [120, 191] width 11 height 11
click at [141, 279] on li "Locate inventory" at bounding box center [119, 275] width 88 height 21
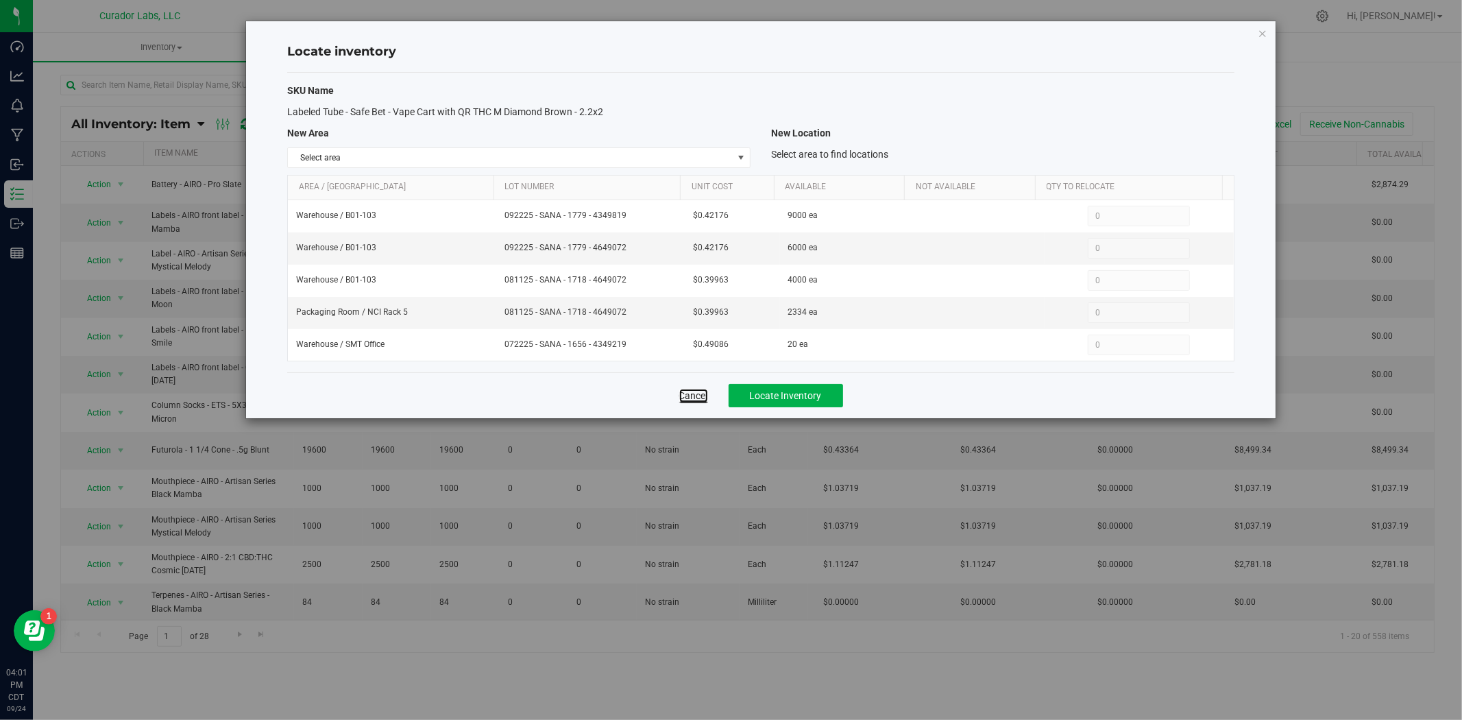
click at [697, 396] on link "Cancel" at bounding box center [693, 396] width 29 height 14
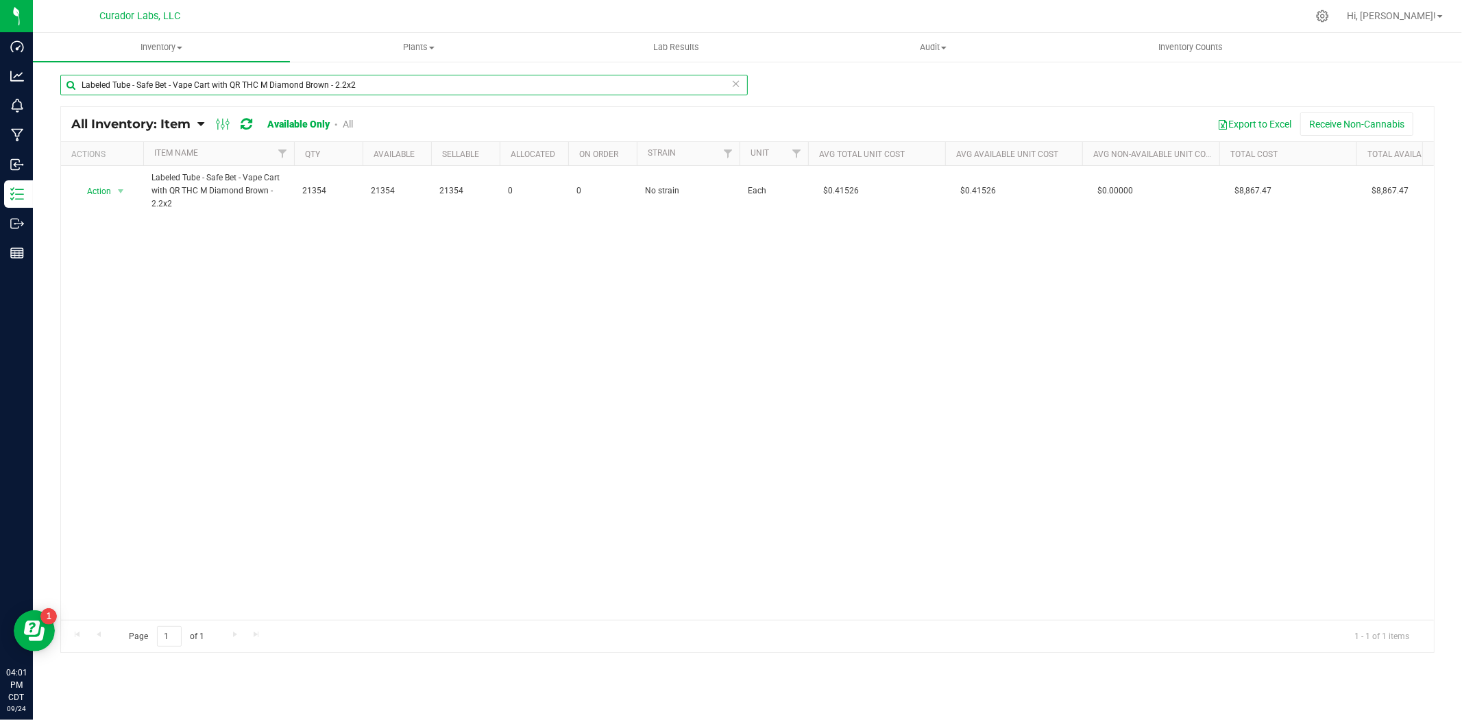
drag, startPoint x: 409, startPoint y: 87, endPoint x: -126, endPoint y: 48, distance: 536.9
click at [0, 48] on html "Dashboard Analytics Monitoring Manufacturing Inbound Inventory Outbound Reports…" at bounding box center [731, 360] width 1462 height 720
paste input "Bet - Double Pack .5g Joint 110mm Tube QR THC Diamond Brown"
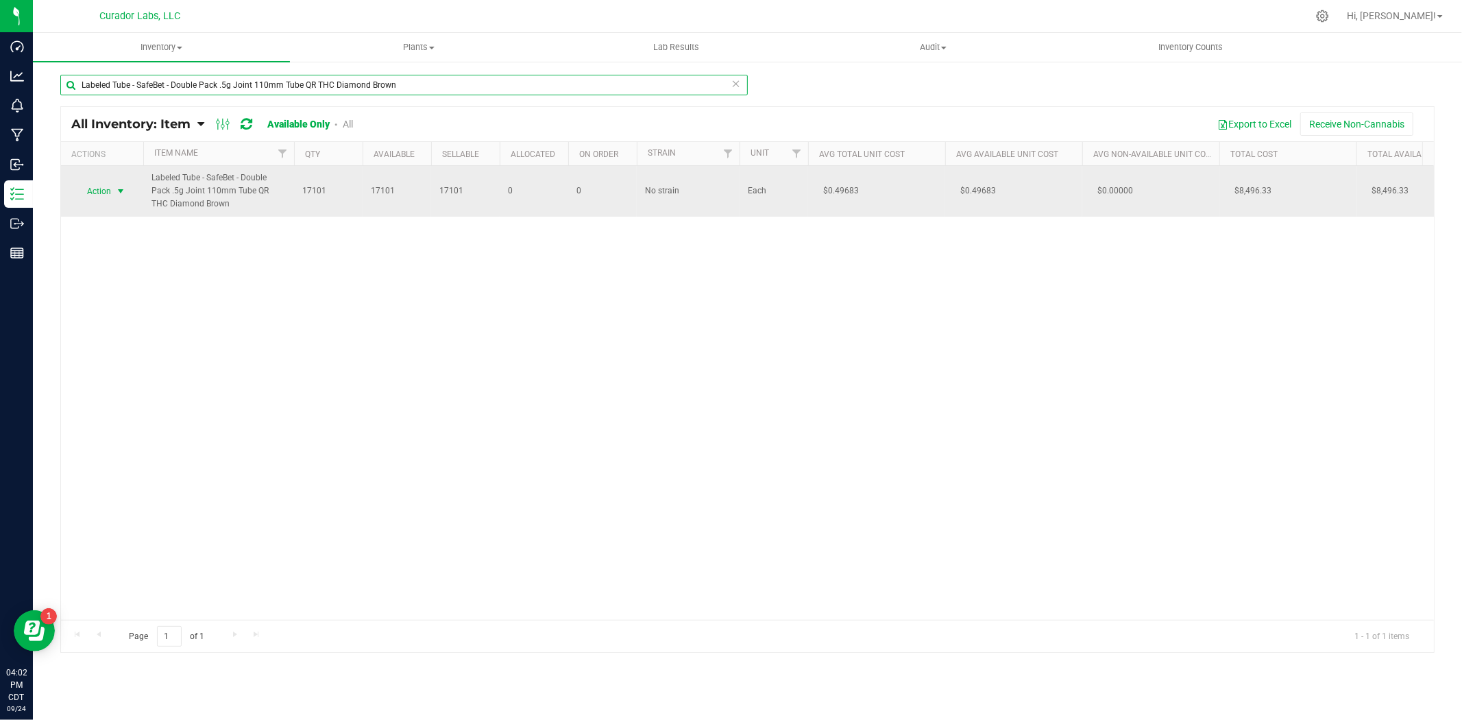
type input "Labeled Tube - SafeBet - Double Pack .5g Joint 110mm Tube QR THC Diamond Brown"
click at [115, 190] on span "select" at bounding box center [120, 191] width 17 height 19
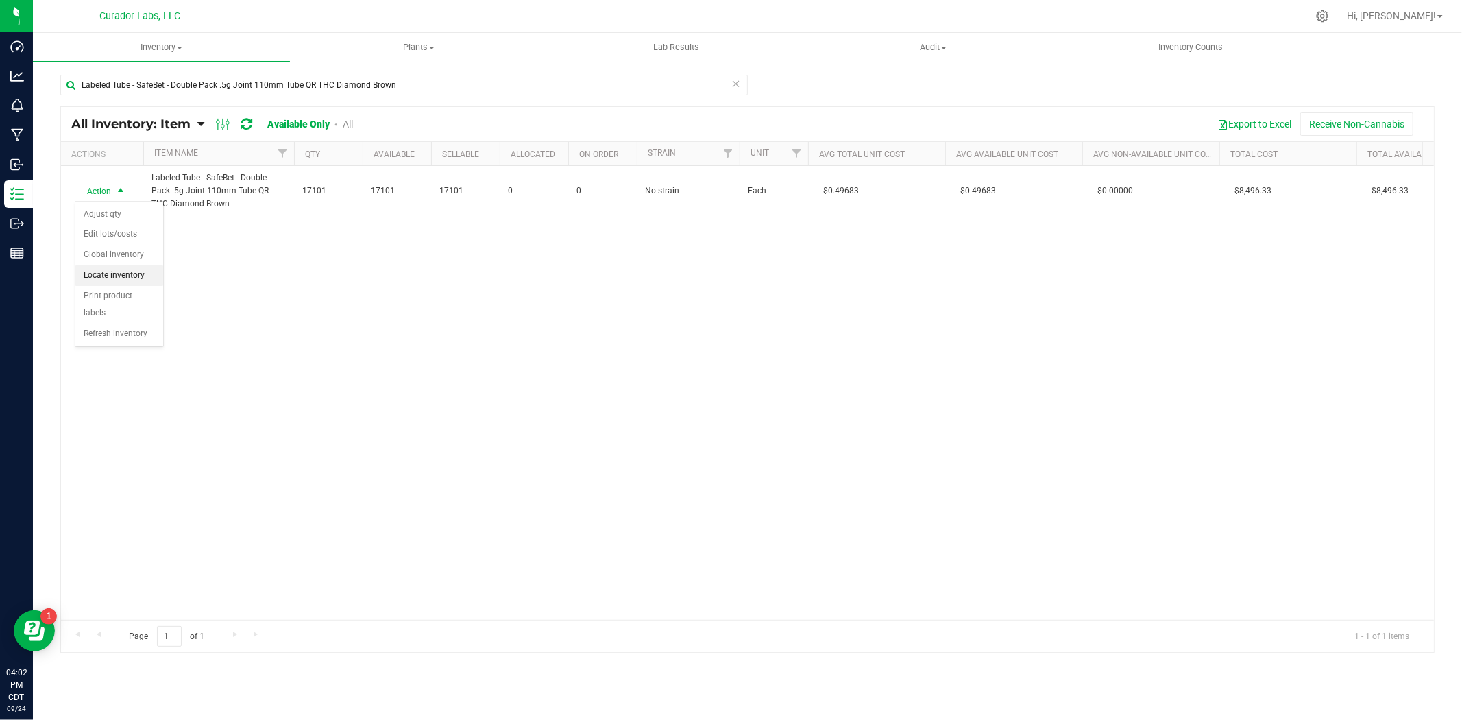
click at [121, 278] on li "Locate inventory" at bounding box center [119, 275] width 88 height 21
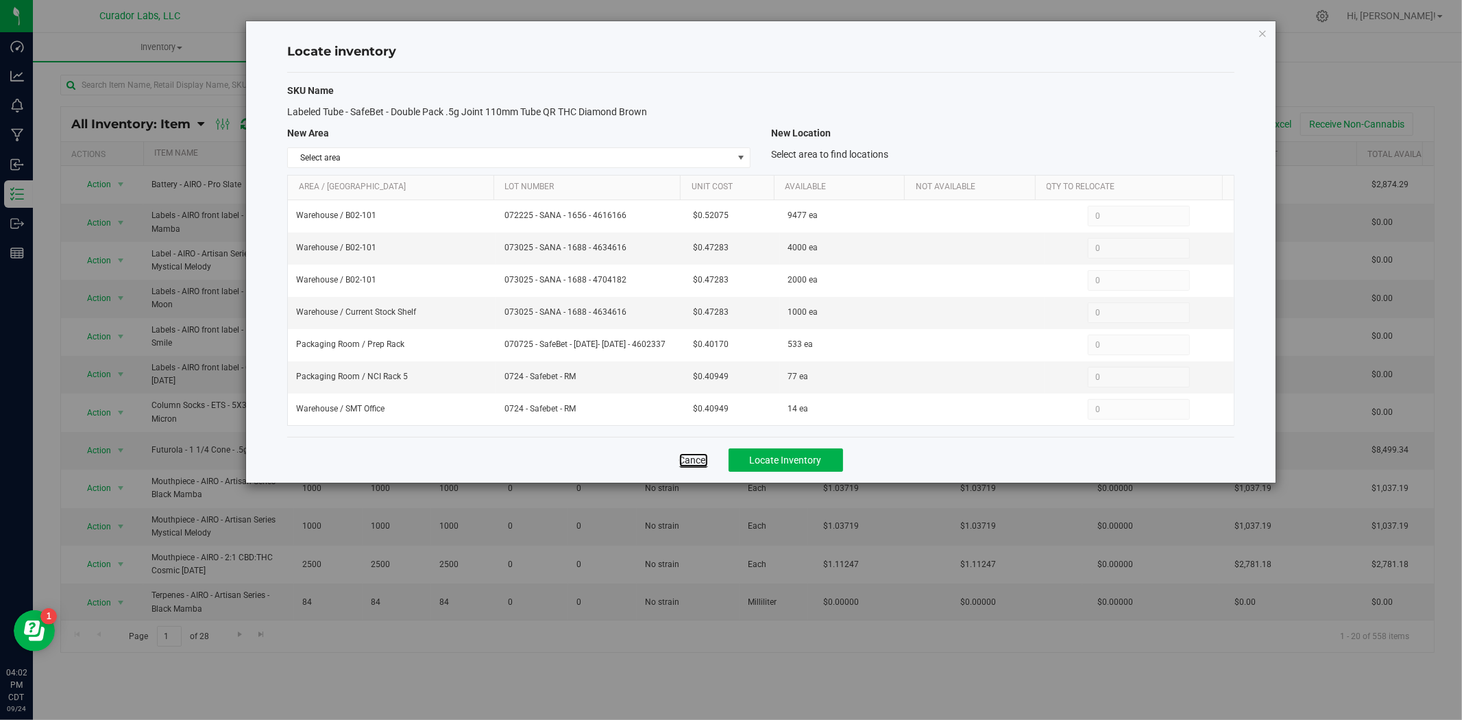
click at [690, 467] on link "Cancel" at bounding box center [693, 460] width 29 height 14
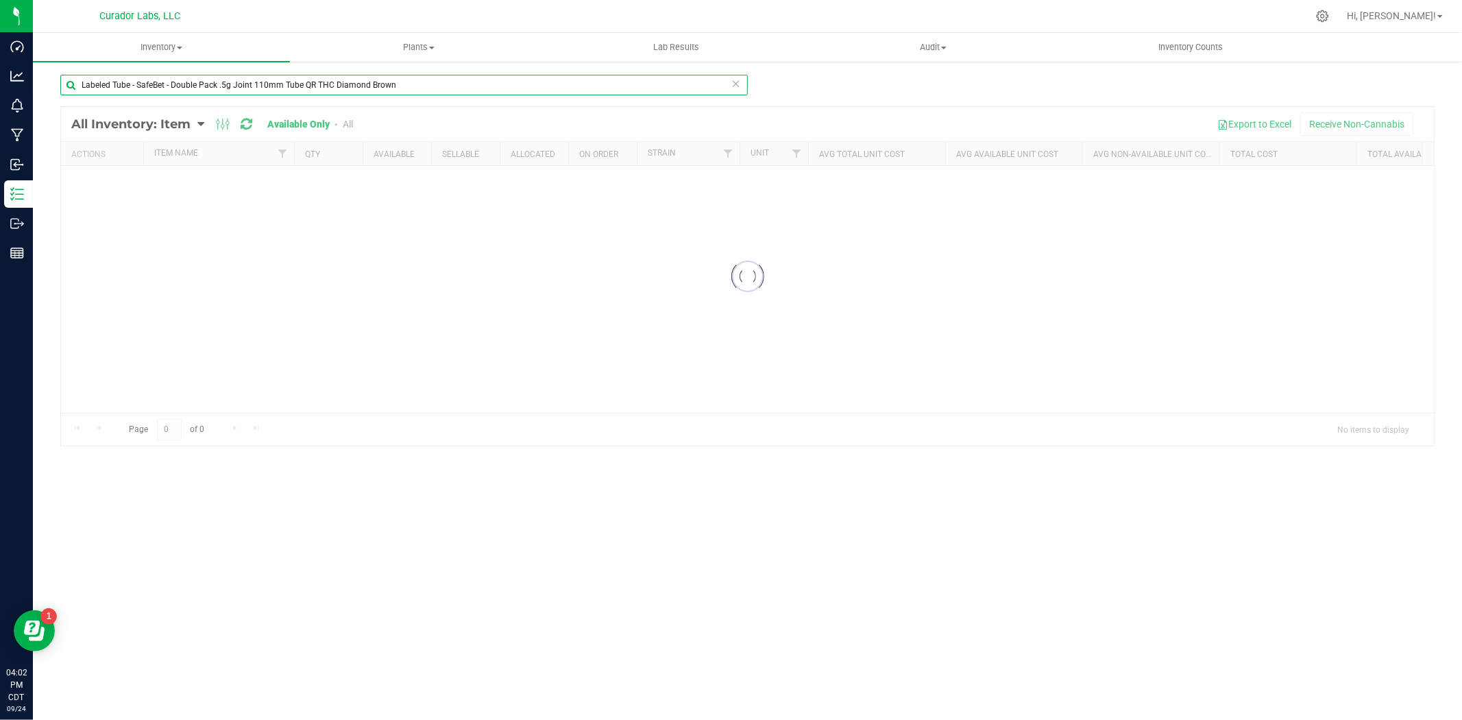
drag, startPoint x: 401, startPoint y: 80, endPoint x: -125, endPoint y: 34, distance: 528.6
click at [0, 34] on html "Dashboard Analytics Monitoring Manufacturing Inbound Inventory Outbound Reports…" at bounding box center [731, 360] width 1462 height 720
paste input "Single Pack .5g Joint 78mm"
type input "Labeled Tube - SafeBet - Single Pack .5g Joint 78mmTube QR THC Diamond Brown"
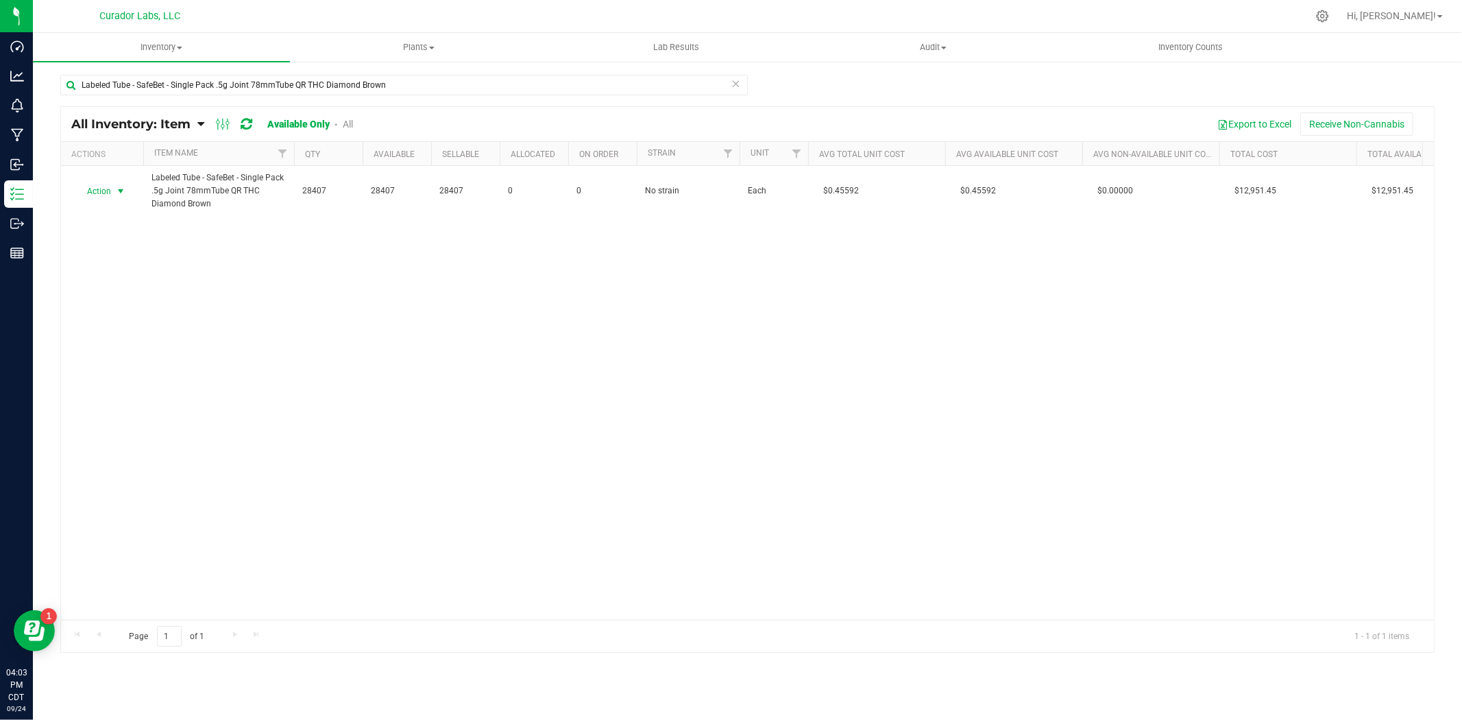
click at [106, 192] on span "Action" at bounding box center [93, 191] width 37 height 19
click at [111, 272] on li "Locate inventory" at bounding box center [119, 275] width 88 height 21
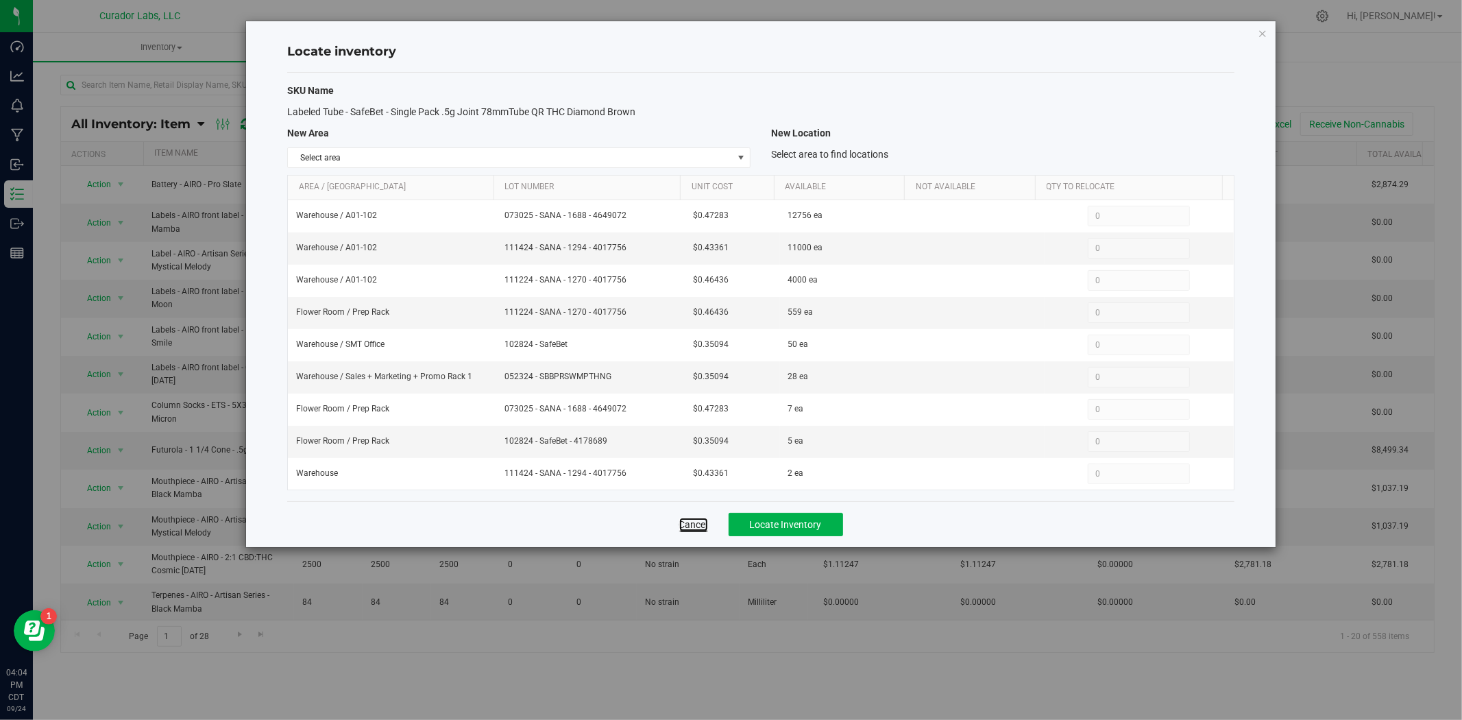
click at [683, 527] on link "Cancel" at bounding box center [693, 525] width 29 height 14
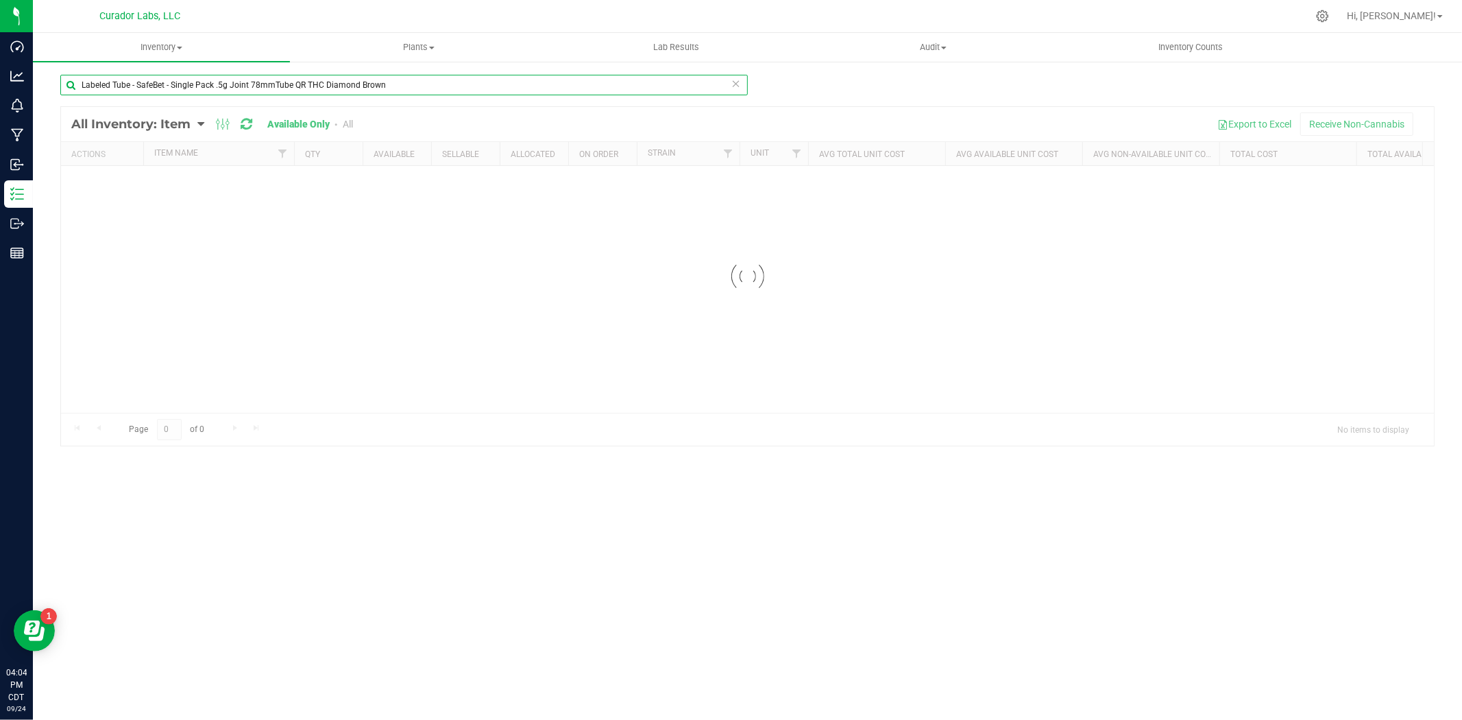
drag, startPoint x: 418, startPoint y: 87, endPoint x: -219, endPoint y: 34, distance: 639.8
click at [0, 34] on html "Dashboard Analytics Monitoring Manufacturing Inbound Inventory Outbound Reports…" at bounding box center [731, 360] width 1462 height 720
paste input "Bet - Vape Cart with QR THC M Diamond Brown - 2.2x2"
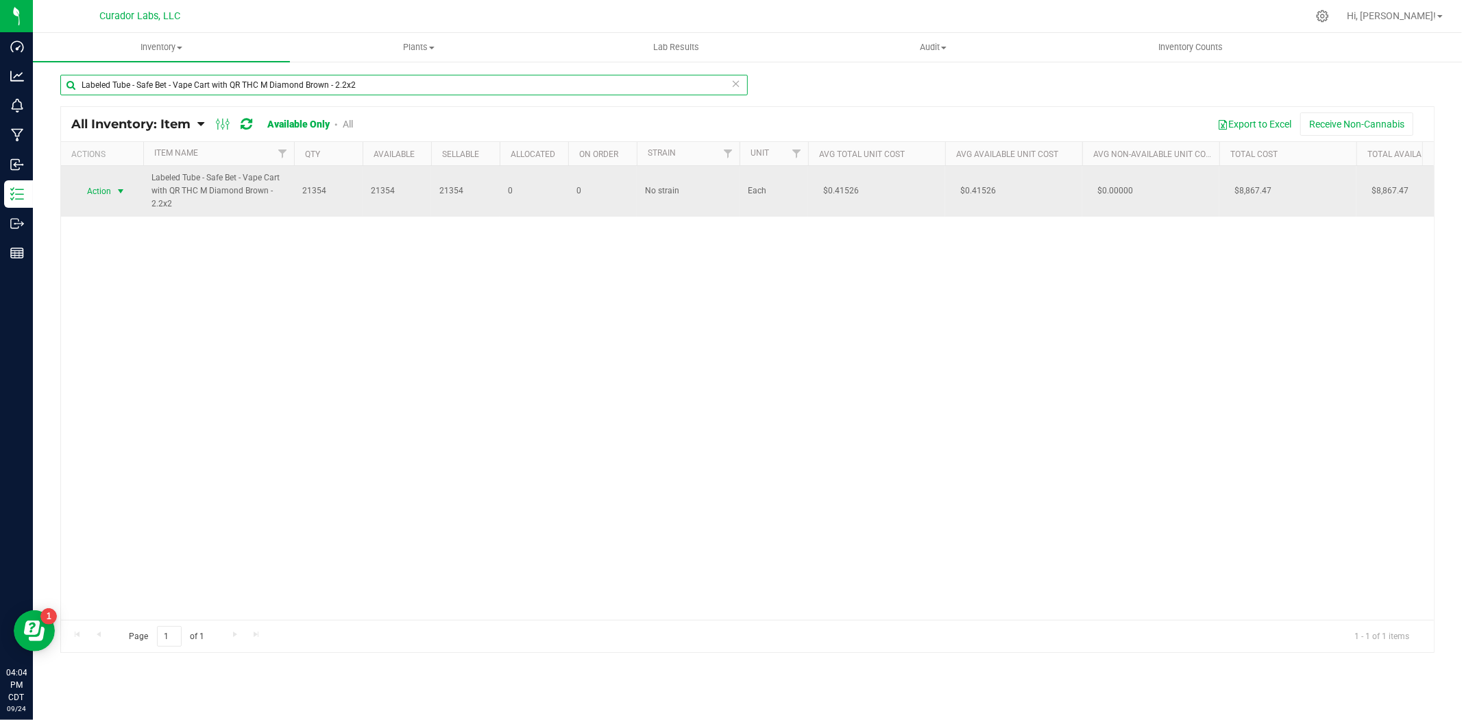
type input "Labeled Tube - Safe Bet - Vape Cart with QR THC M Diamond Brown - 2.2x2"
click at [117, 195] on span "select" at bounding box center [120, 191] width 11 height 11
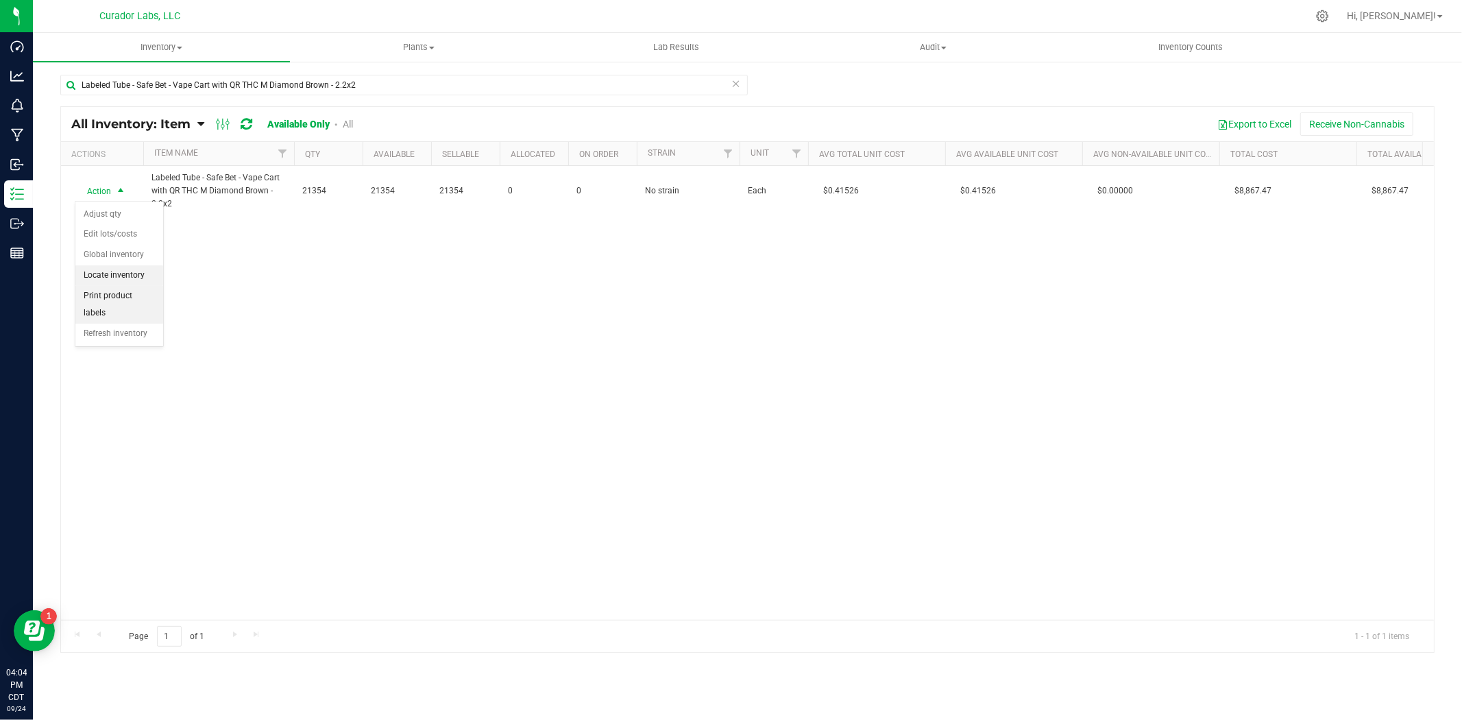
click at [130, 274] on li "Locate inventory" at bounding box center [119, 275] width 88 height 21
